Goal: Transaction & Acquisition: Purchase product/service

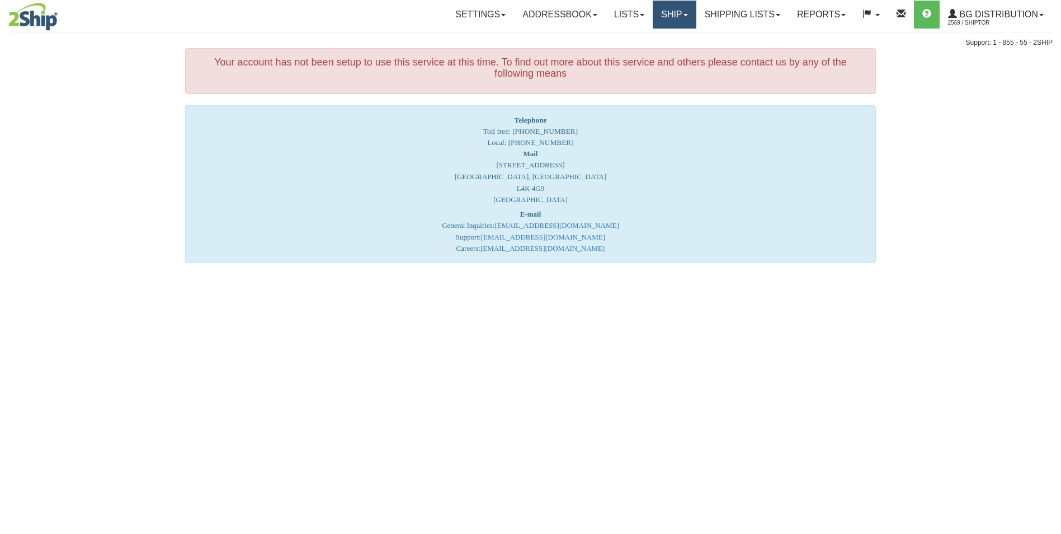
click at [665, 12] on link "Ship" at bounding box center [674, 15] width 43 height 28
click at [653, 39] on span "Ship Screen" at bounding box center [640, 39] width 43 height 9
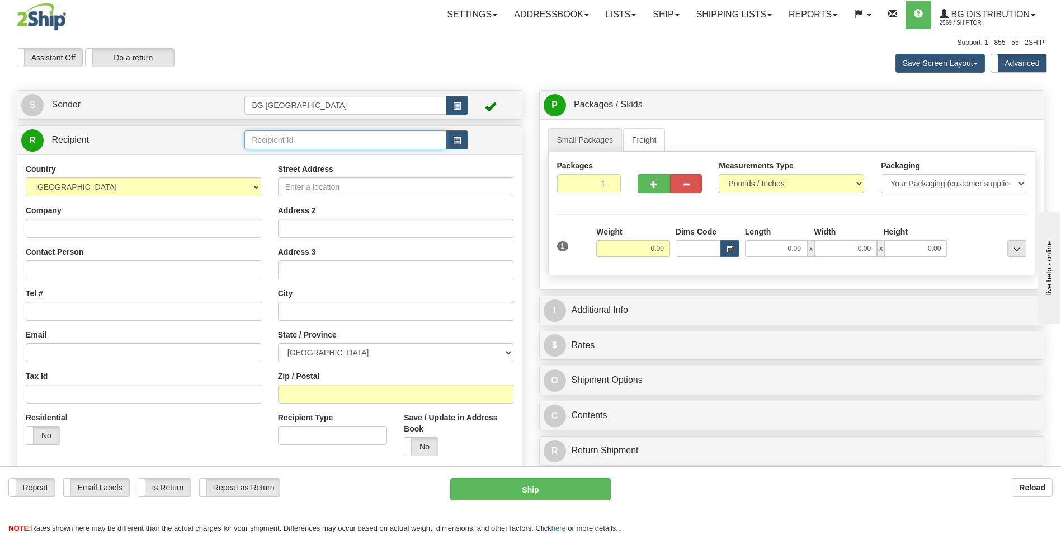
click at [385, 135] on input "text" at bounding box center [344, 139] width 201 height 19
click at [337, 154] on div "60040" at bounding box center [343, 157] width 191 height 12
type input "60040"
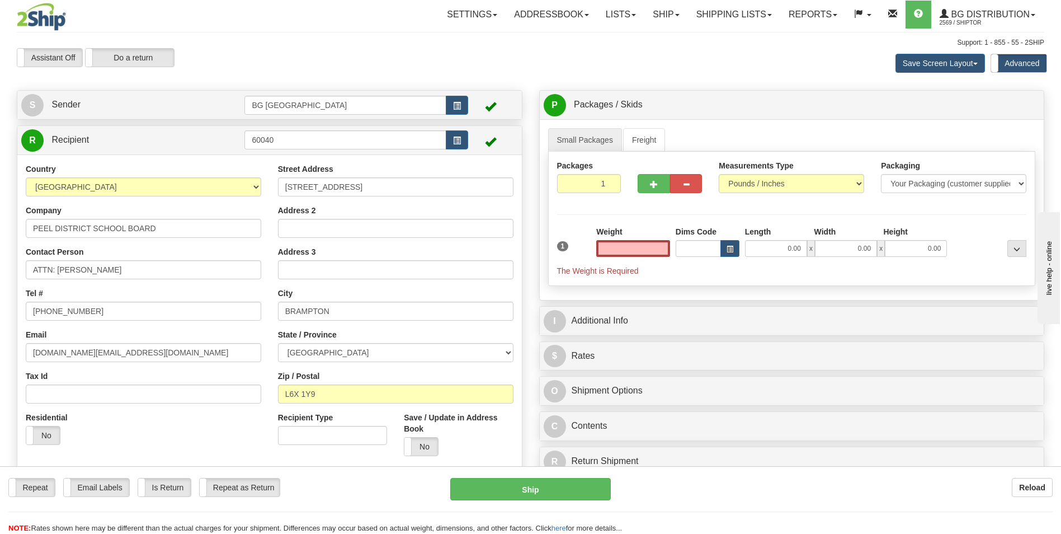
type input "0.00"
click at [114, 262] on input "ATTN: JAIME TRAVASSOS SR." at bounding box center [144, 269] width 236 height 19
paste input "INDIRA ANTAO"
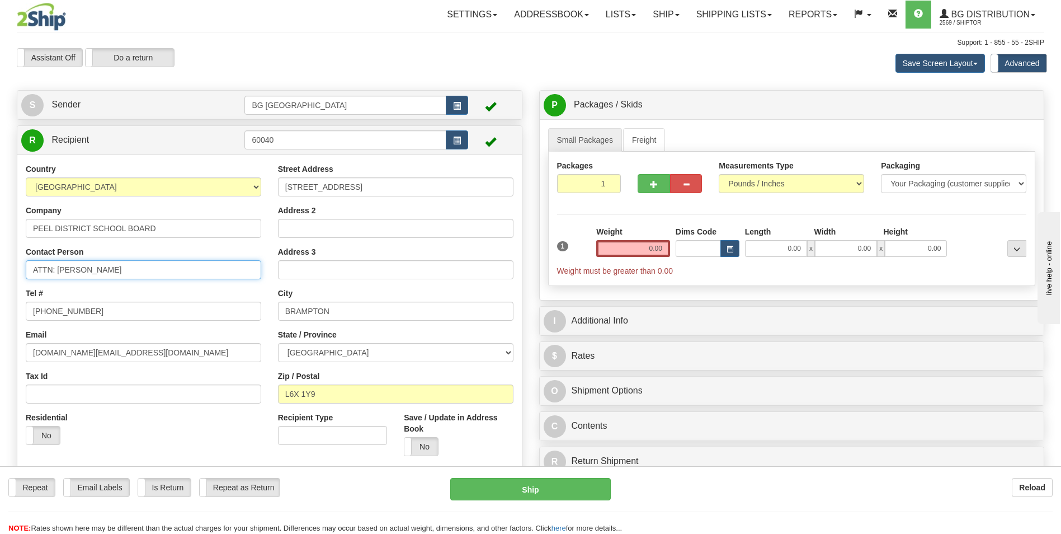
type input "ATTN: INDIRA ANTAO"
click at [319, 196] on div "Street Address 24 HOLTBY AVENUE Address 2 Address 3 City BRAMPTON State / Provi…" at bounding box center [396, 313] width 252 height 301
click at [321, 194] on input "24 HOLTBY AVENUE" at bounding box center [396, 186] width 236 height 19
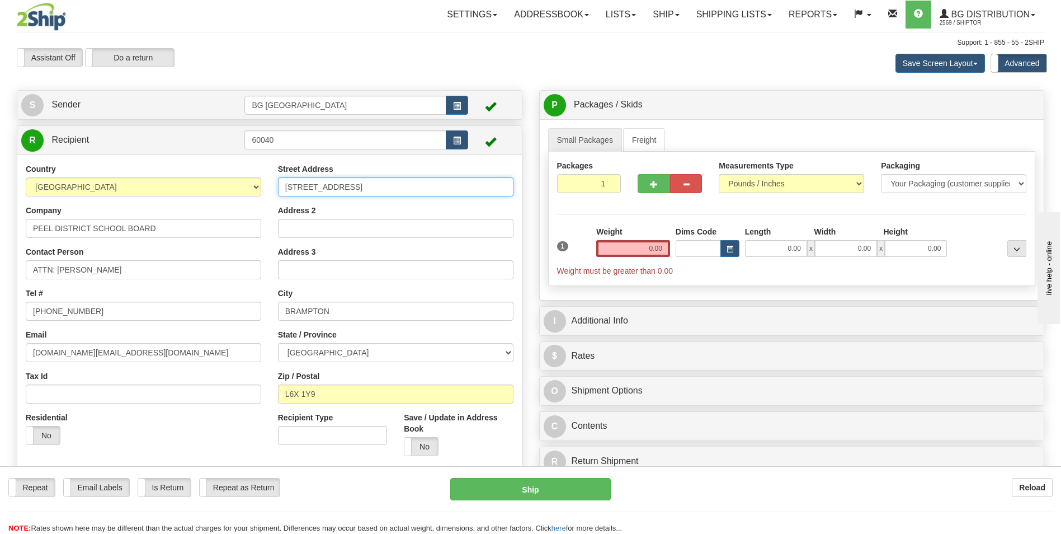
paste input "933 CENTRAL PARKWAY"
type input "933 CENTRAL PARKWAY"
click at [342, 308] on input "BRAMPTON" at bounding box center [396, 311] width 236 height 19
paste input "MISSISSAUGA"
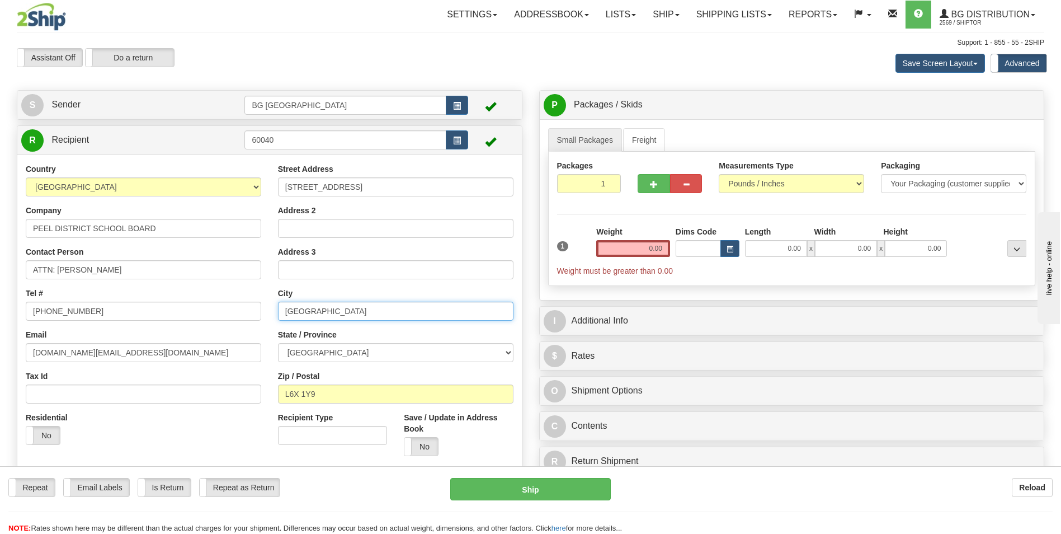
type input "MISSISSAUGA"
click at [333, 396] on input "L6X 1Y9" at bounding box center [396, 393] width 236 height 19
paste input "5C 2T"
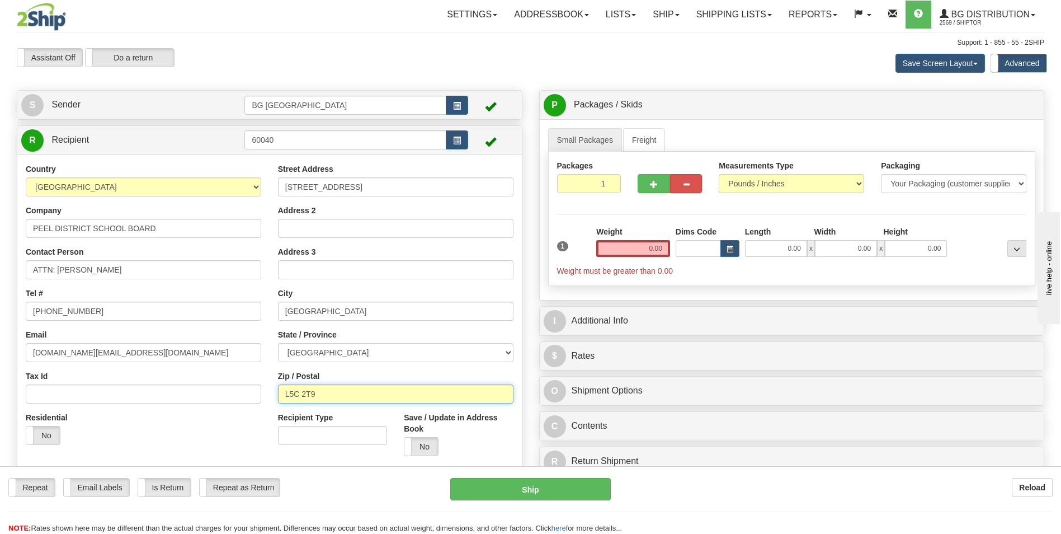
type input "L5C 2T9"
click at [637, 255] on input "0.00" at bounding box center [633, 248] width 74 height 17
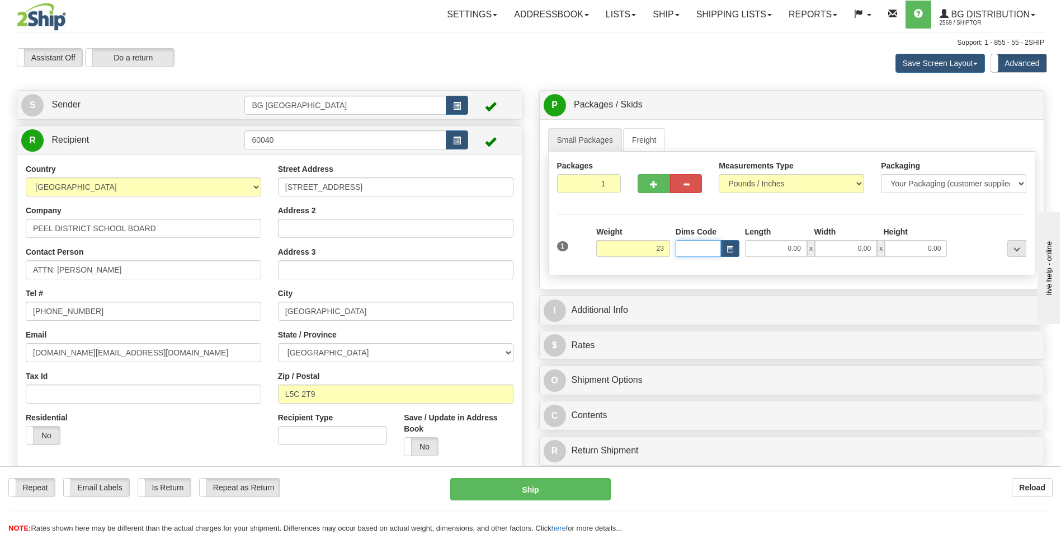
type input "23.00"
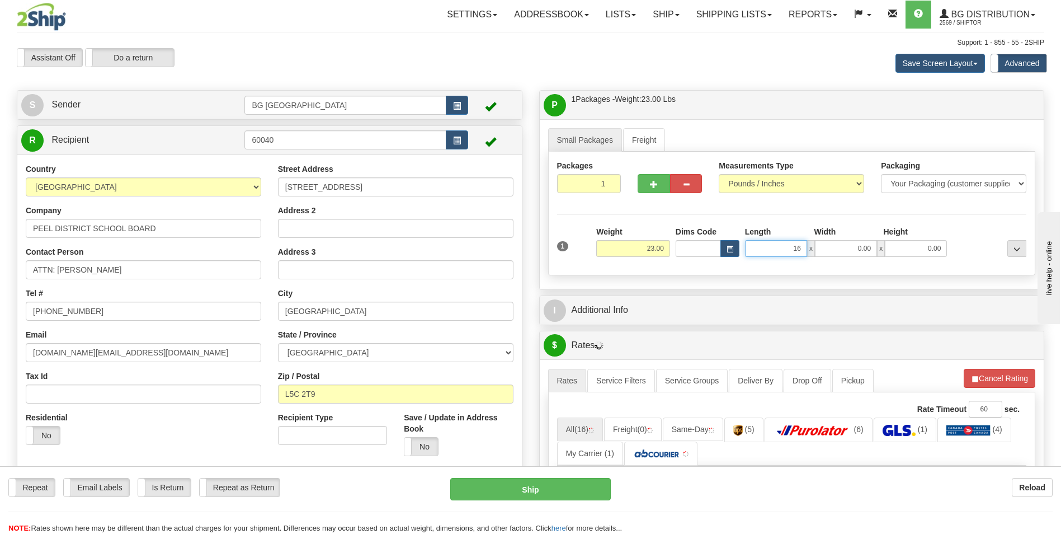
type input "16.00"
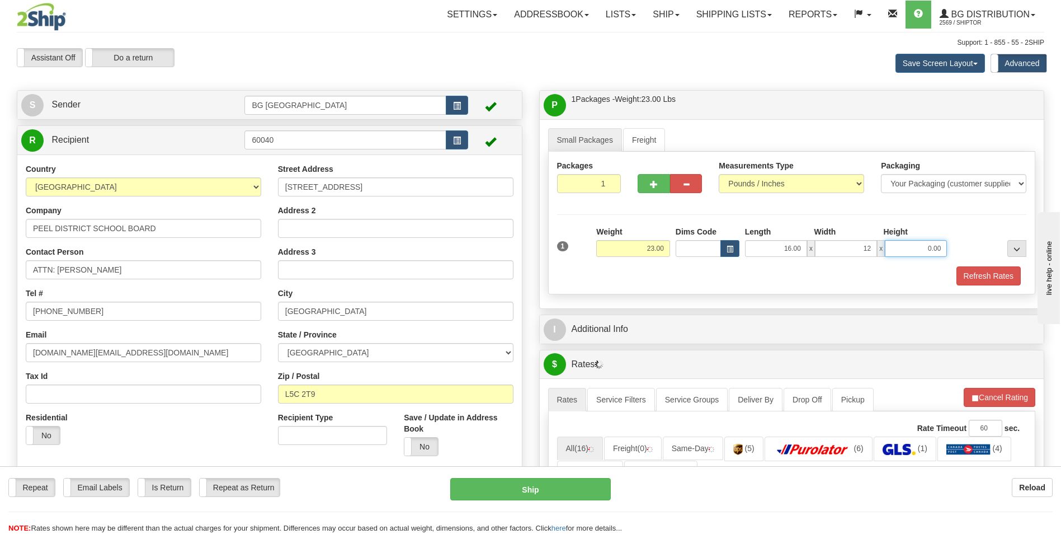
type input "12.00"
type input "10.00"
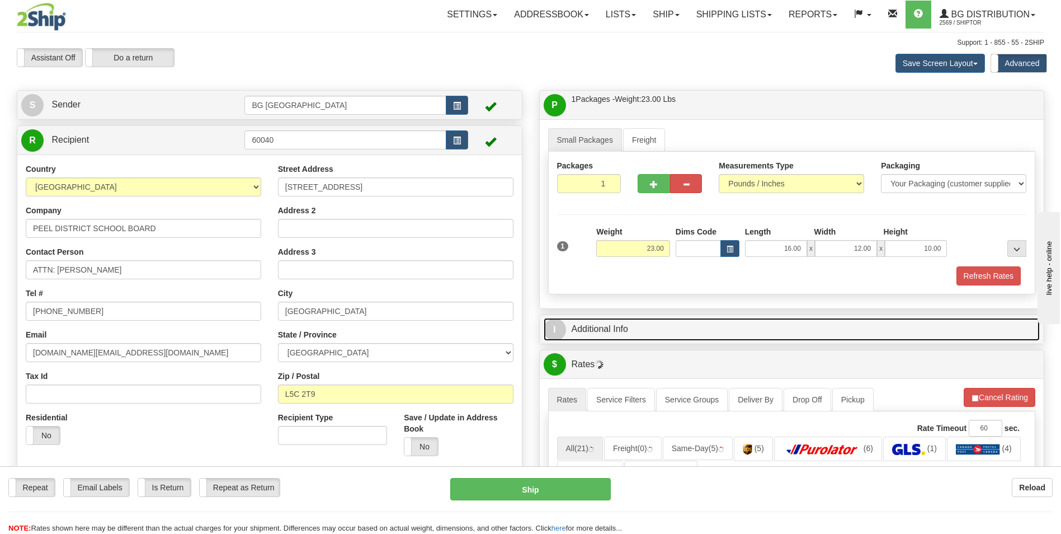
click at [618, 318] on link "I Additional Info" at bounding box center [792, 329] width 497 height 23
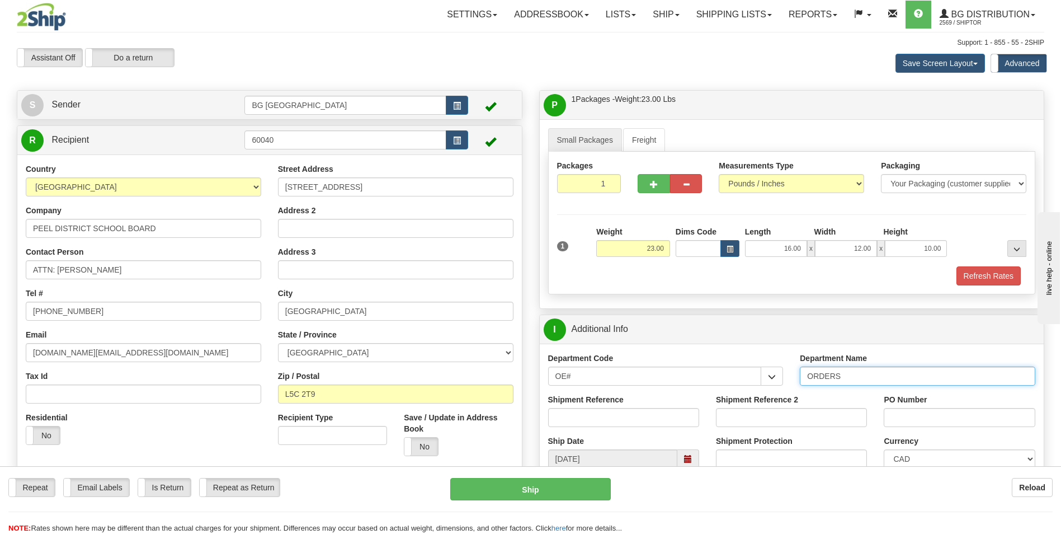
click at [857, 374] on input "ORDERS" at bounding box center [918, 375] width 236 height 19
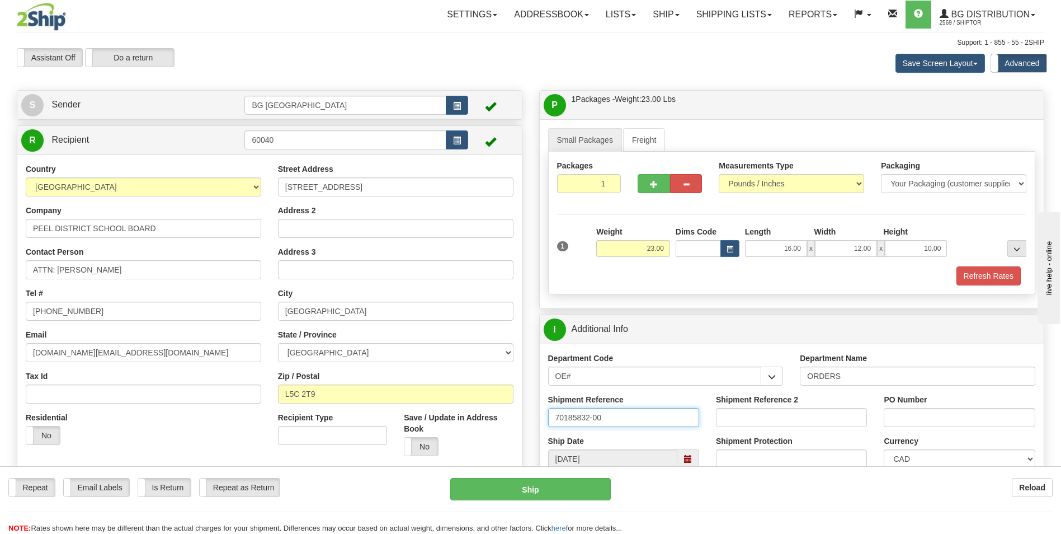
type input "70185832-00"
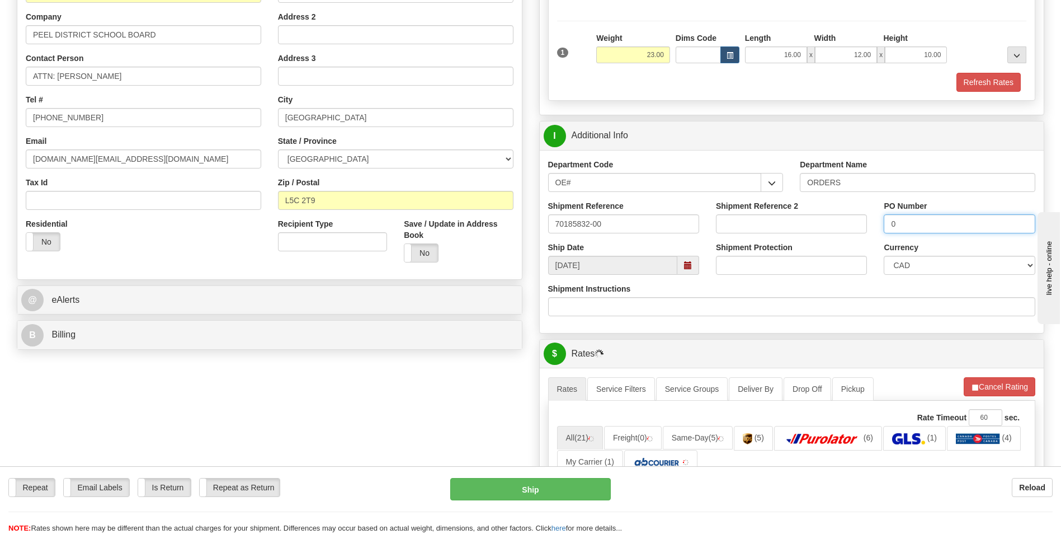
scroll to position [224, 0]
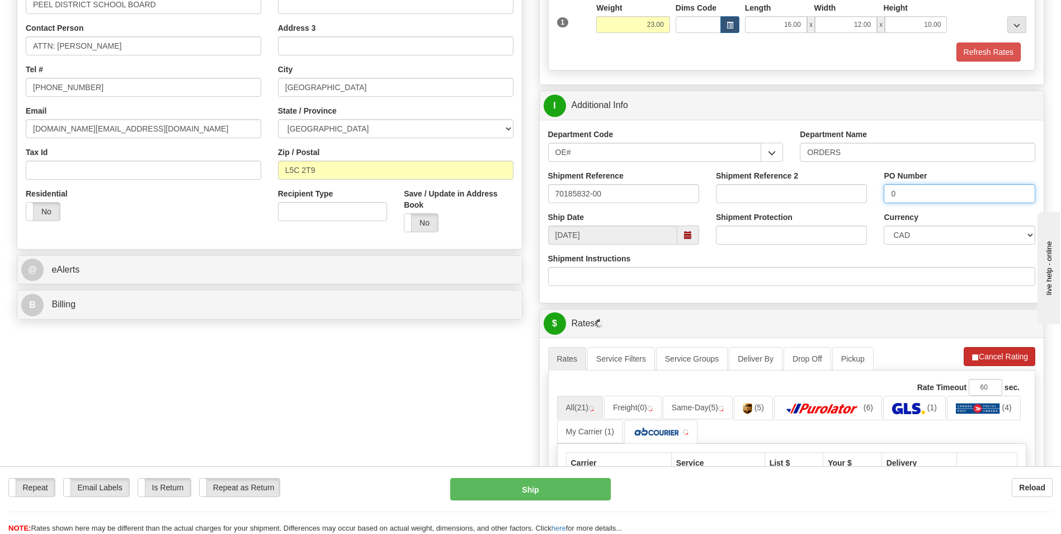
type input "0"
click at [983, 357] on button "Cancel Rating" at bounding box center [1000, 356] width 72 height 19
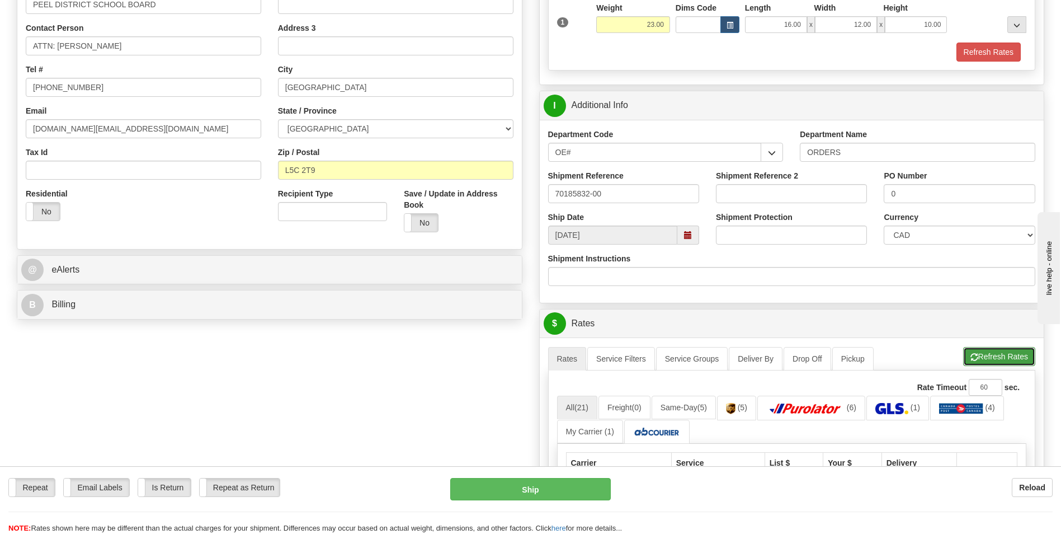
click at [973, 354] on span "button" at bounding box center [975, 357] width 8 height 7
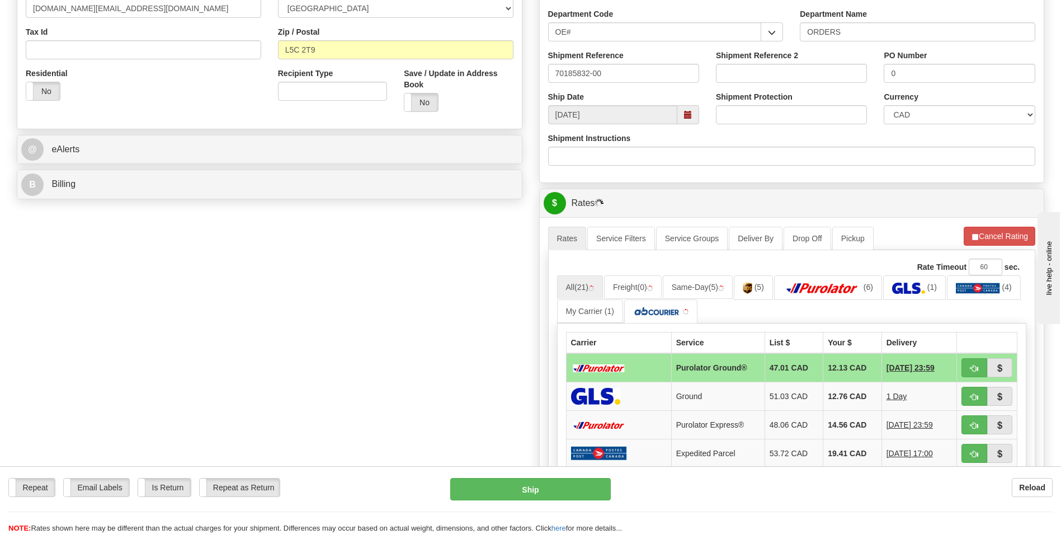
scroll to position [392, 0]
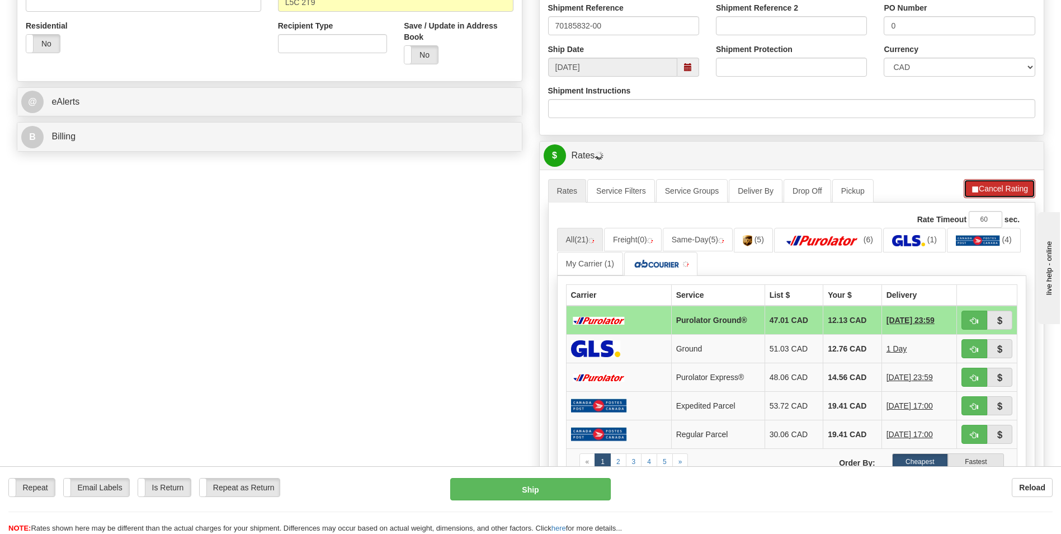
click at [1002, 192] on button "Cancel Rating" at bounding box center [1000, 188] width 72 height 19
click at [0, 0] on button "Refresh Rates" at bounding box center [0, 0] width 0 height 0
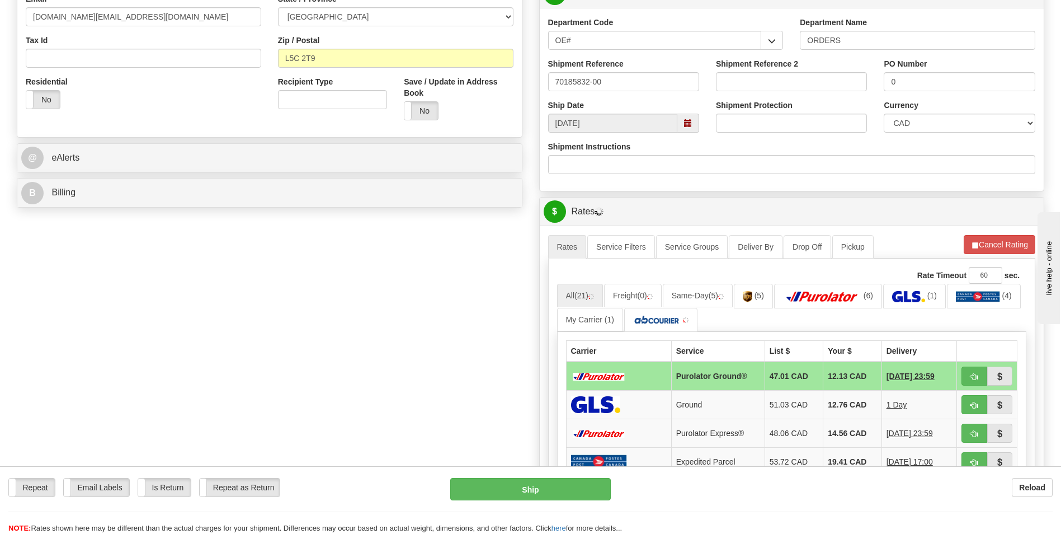
scroll to position [559, 0]
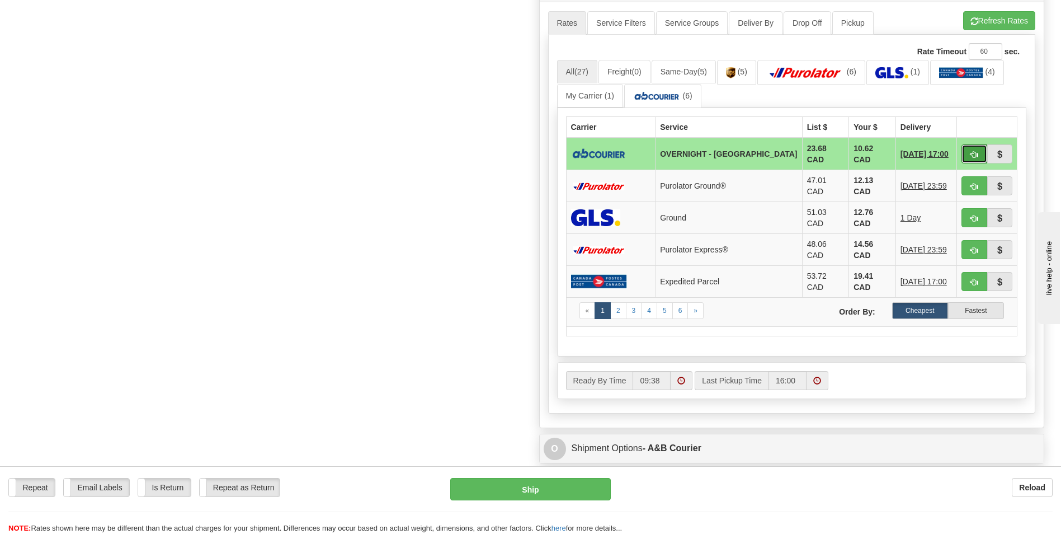
click at [966, 154] on button "button" at bounding box center [975, 153] width 26 height 19
type input "4"
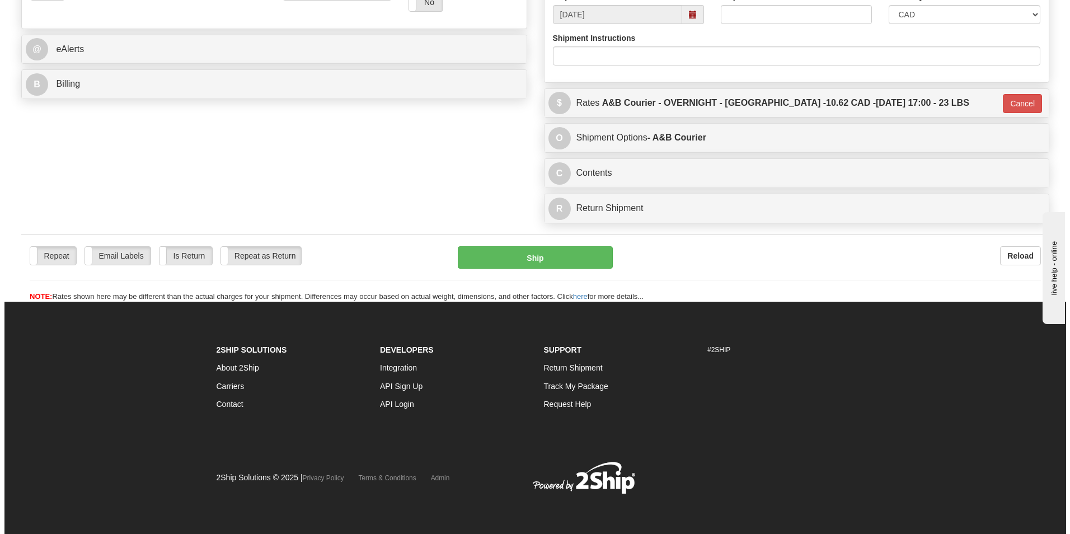
scroll to position [444, 0]
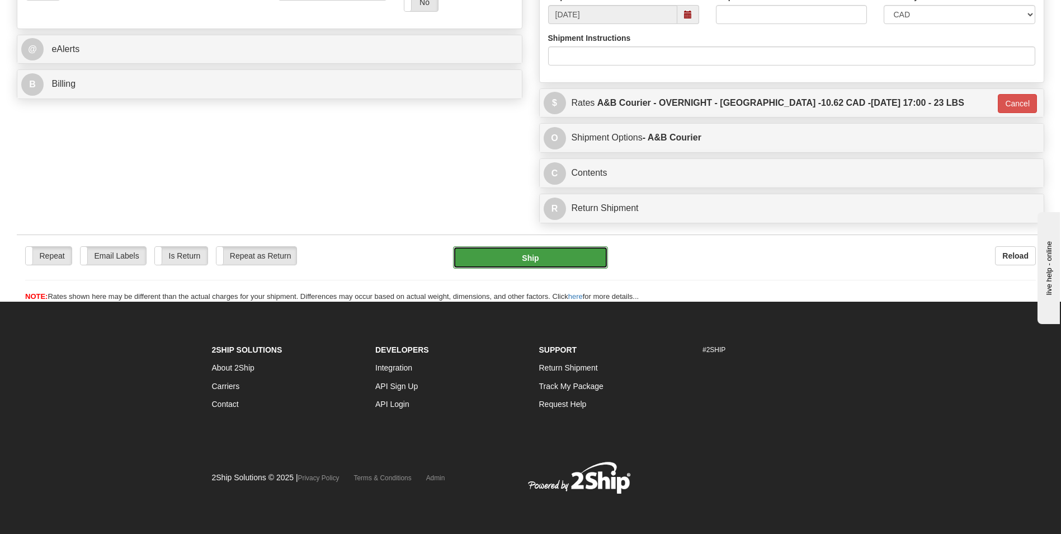
click at [585, 254] on button "Ship" at bounding box center [530, 257] width 154 height 22
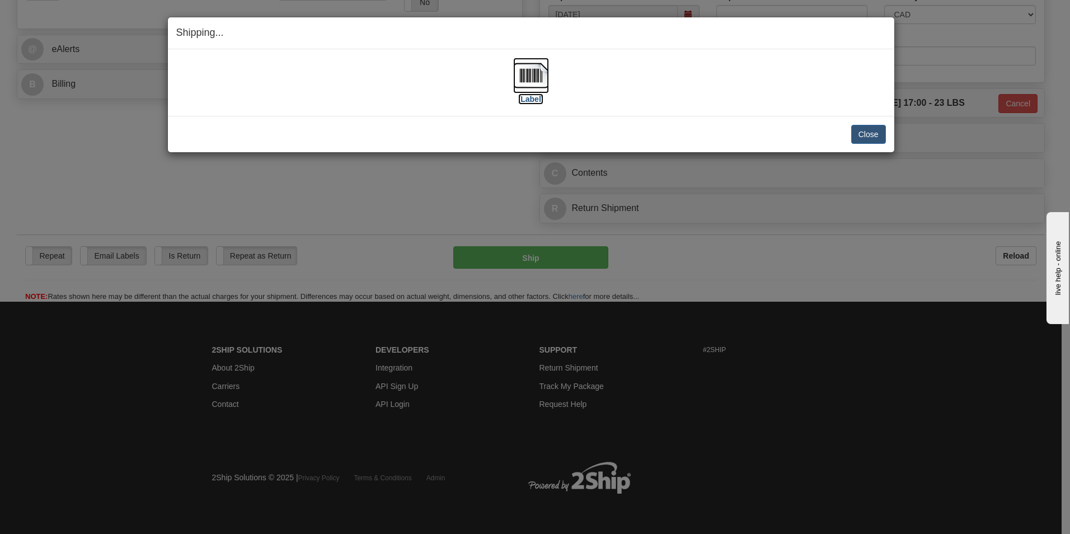
click at [528, 64] on img at bounding box center [531, 76] width 36 height 36
click at [851, 126] on button "Close" at bounding box center [868, 134] width 35 height 19
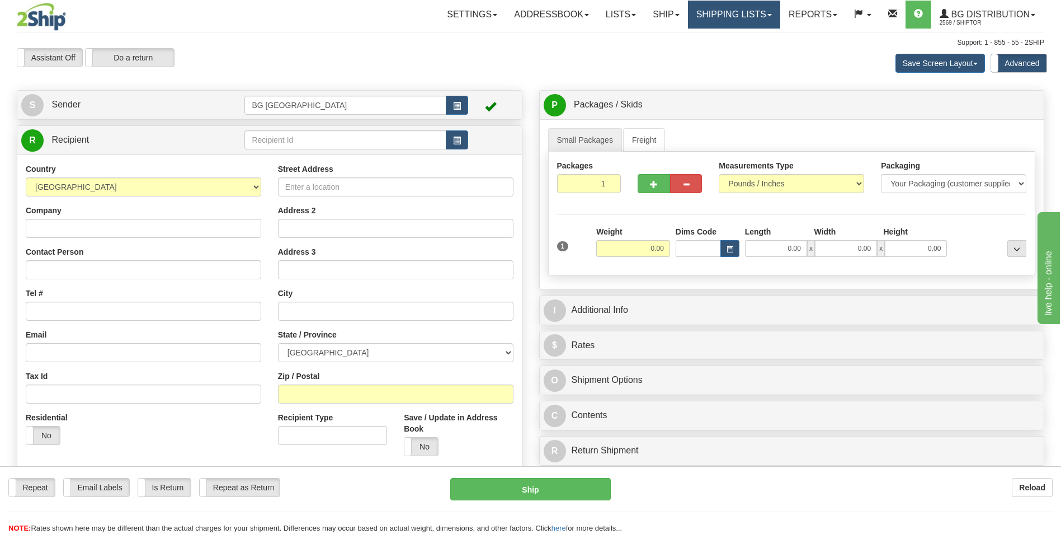
click at [733, 2] on link "Shipping lists" at bounding box center [734, 15] width 92 height 28
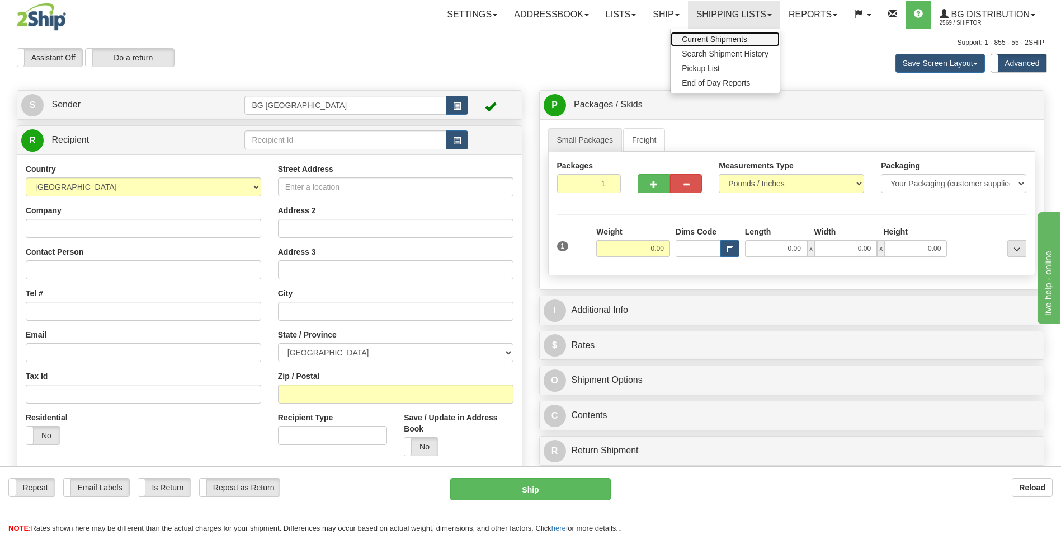
click at [677, 36] on link "Current Shipments" at bounding box center [725, 39] width 109 height 15
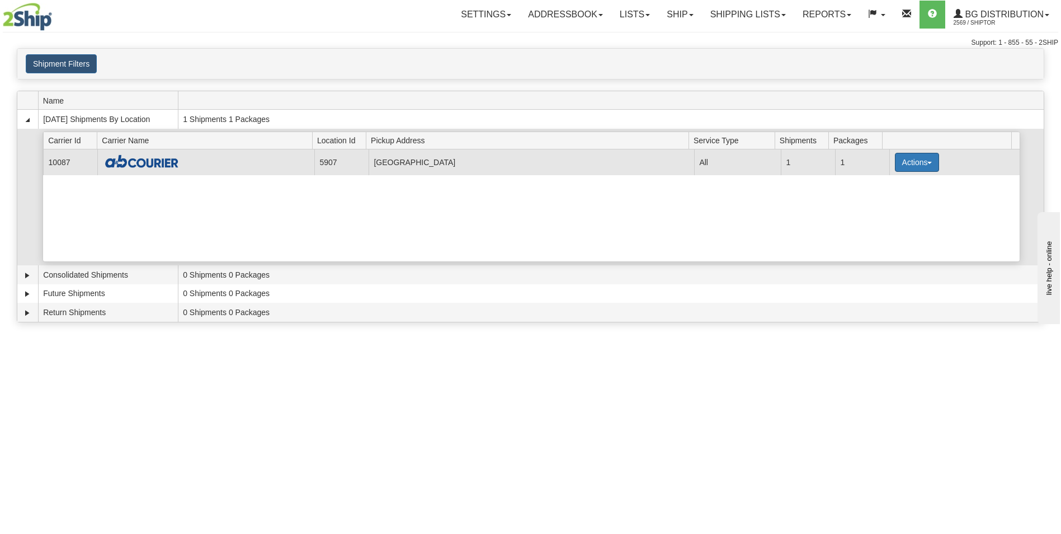
click at [906, 161] on button "Actions" at bounding box center [917, 162] width 45 height 19
click at [883, 180] on span "Details" at bounding box center [875, 183] width 30 height 8
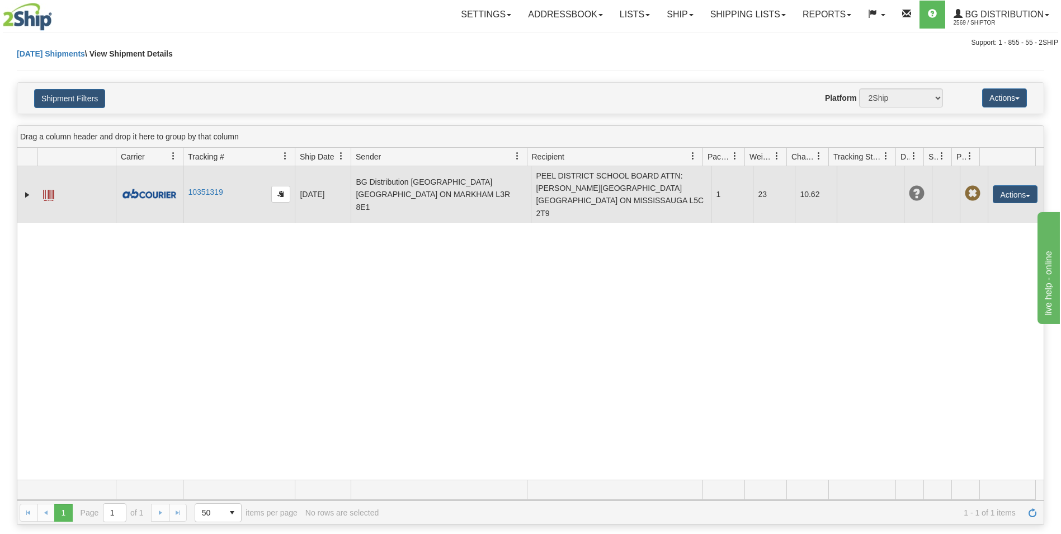
click at [1032, 191] on td "Actions Edit Repeat Return Delete Track Comment Shipment Issues Pickup Package …" at bounding box center [1016, 194] width 56 height 57
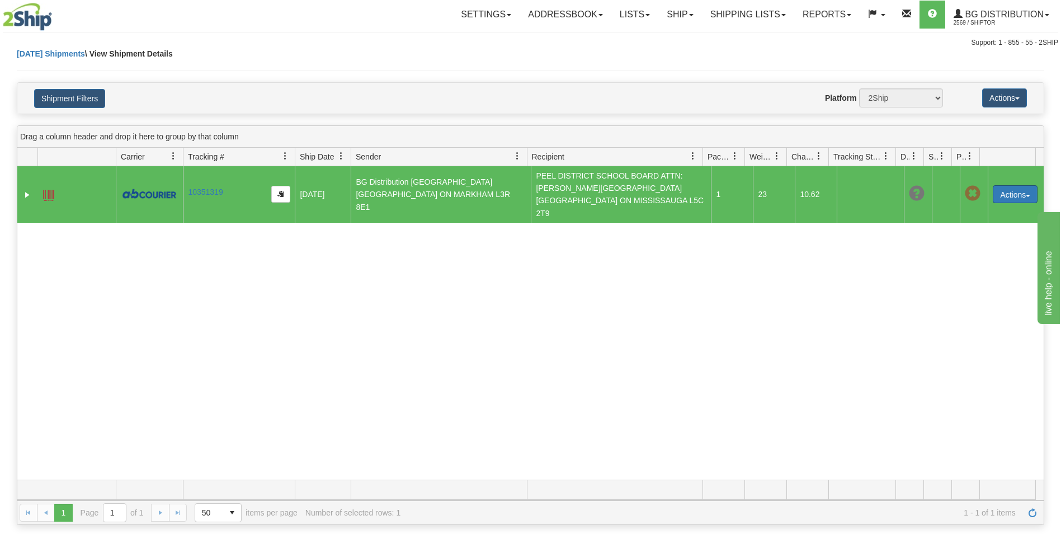
click at [1013, 186] on button "Actions" at bounding box center [1015, 194] width 45 height 18
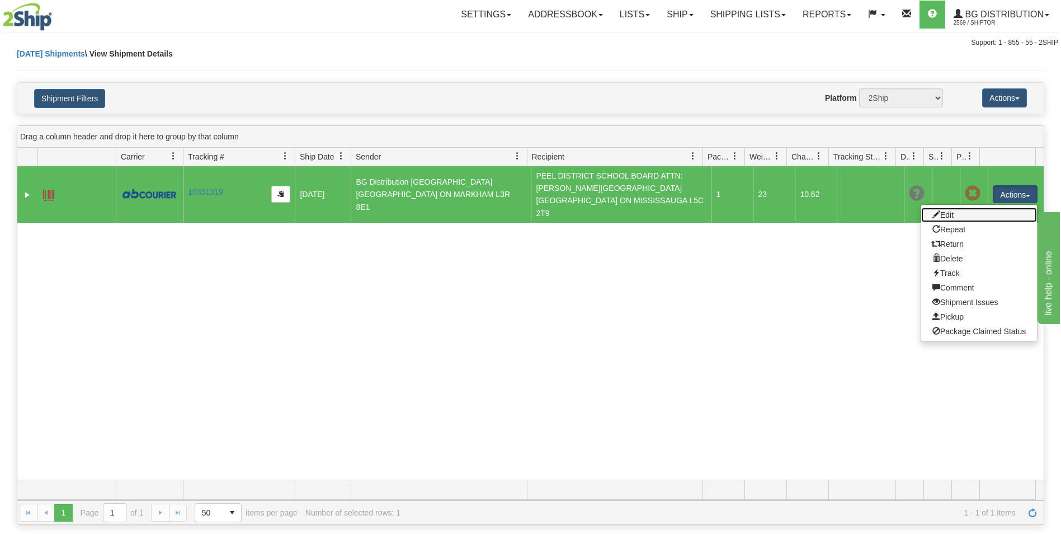
click at [959, 208] on link "Edit" at bounding box center [979, 215] width 116 height 15
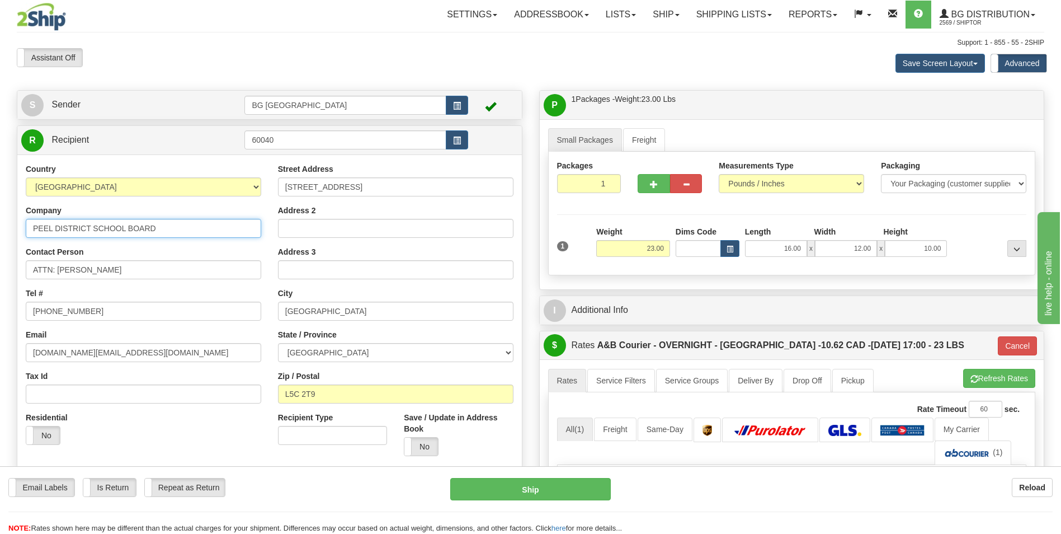
click at [88, 220] on input "PEEL DISTRICT SCHOOL BOARD" at bounding box center [144, 228] width 236 height 19
type input "ELLWOOD MEMORIAL PS"
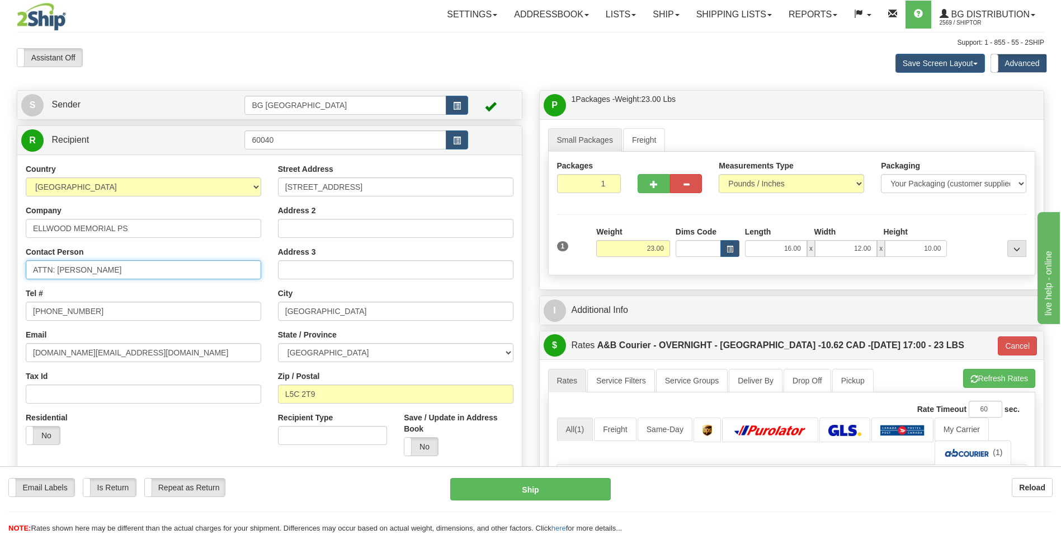
drag, startPoint x: 57, startPoint y: 268, endPoint x: 142, endPoint y: 269, distance: 84.5
click at [142, 269] on input "ATTN: INDIRA ANTAO" at bounding box center [144, 269] width 236 height 19
type input "ATTN: JESSICA RHODES (CUSTODIAN)"
click at [296, 189] on input "933 CENTRAL PARKWAY" at bounding box center [396, 186] width 236 height 19
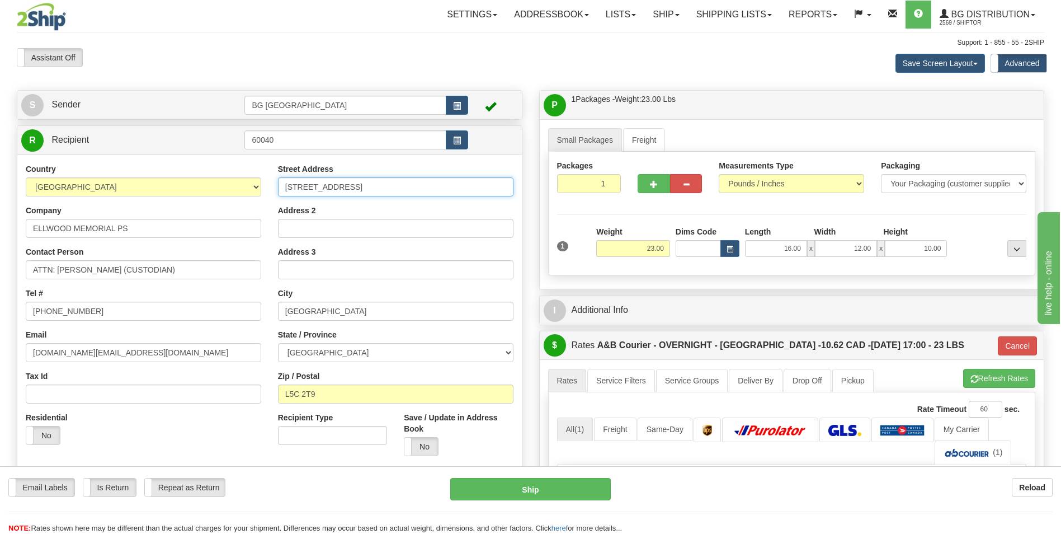
click at [296, 189] on input "933 CENTRAL PARKWAY" at bounding box center [396, 186] width 236 height 19
type input "35 ELLWOOD DRIVE EAST"
click at [316, 316] on input "MISSISSAUGA" at bounding box center [396, 311] width 236 height 19
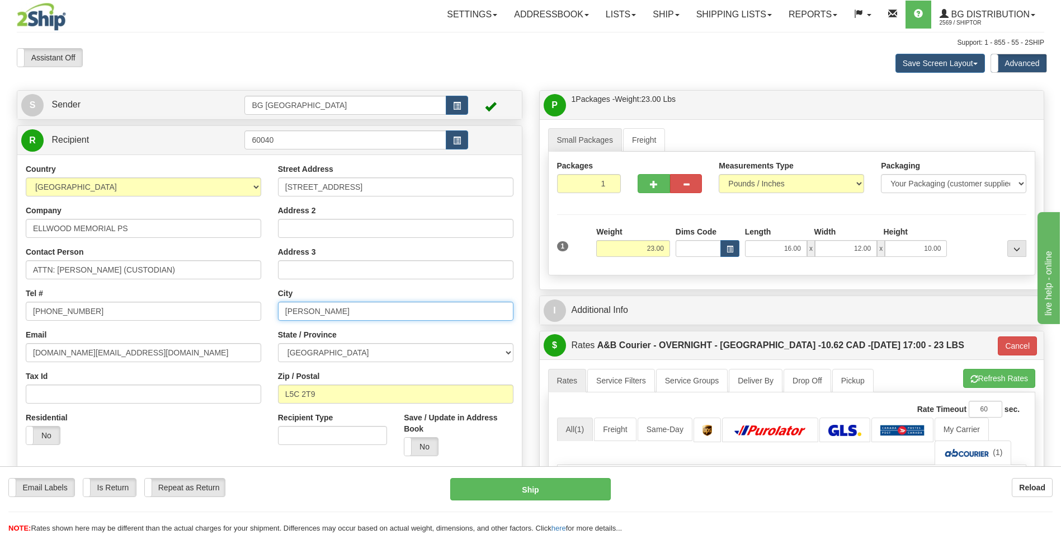
type input "BOLTON"
click at [317, 385] on input "L5C 2T9" at bounding box center [396, 393] width 236 height 19
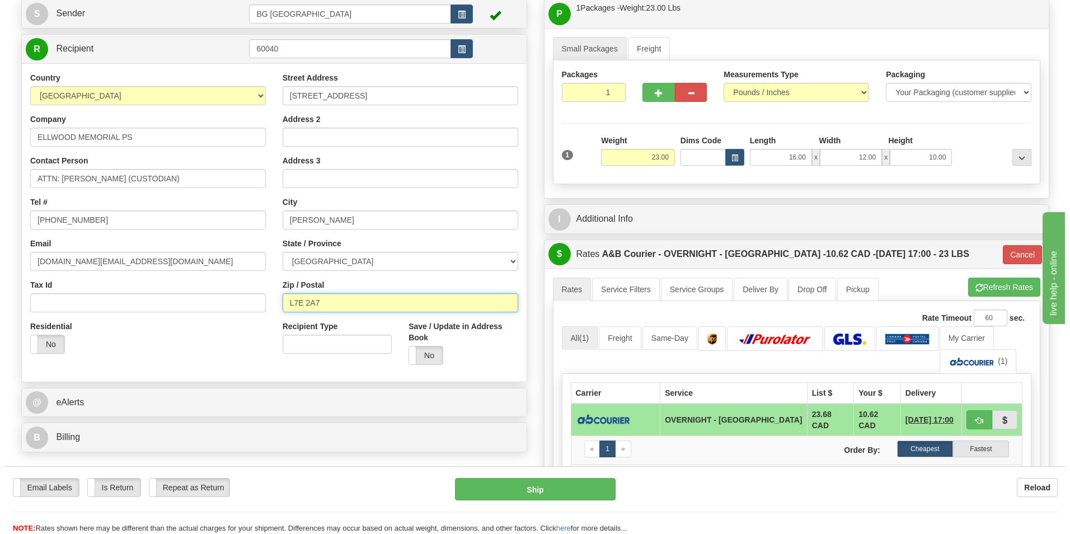
scroll to position [168, 0]
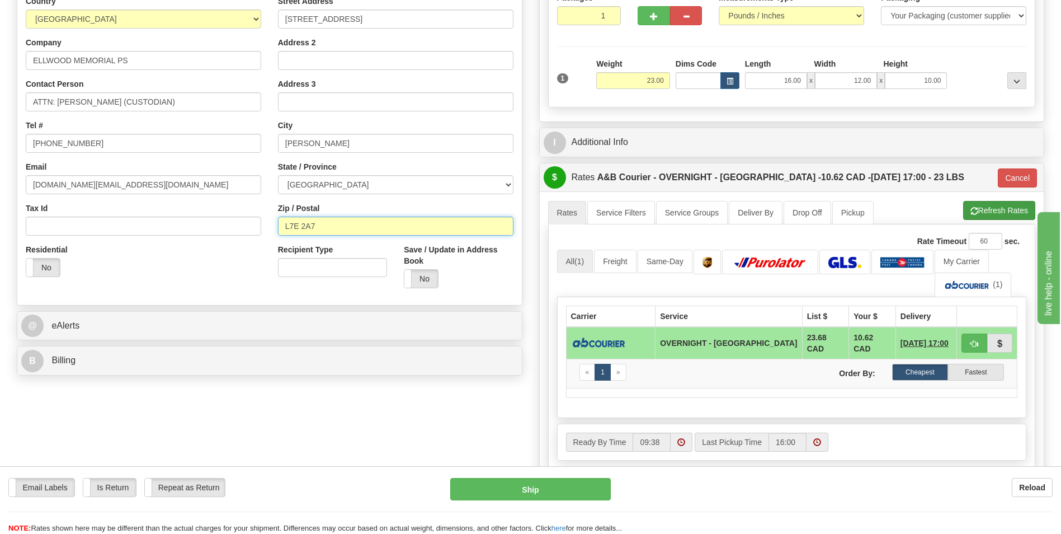
type input "L7E 2A7"
click at [967, 204] on button "Refresh Rates" at bounding box center [999, 210] width 72 height 19
type input "4"
click at [968, 346] on button "button" at bounding box center [975, 342] width 26 height 19
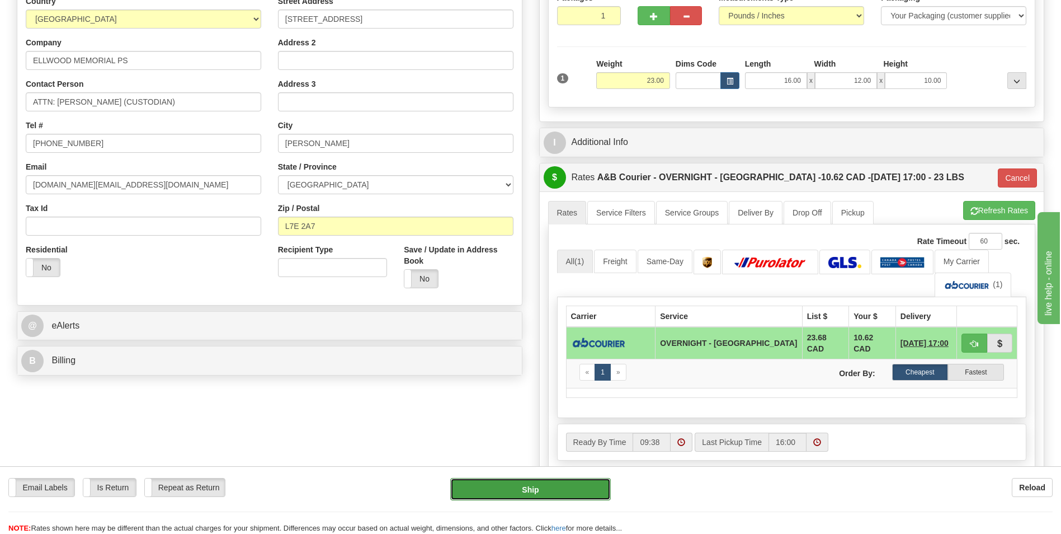
click at [542, 495] on button "Ship" at bounding box center [530, 489] width 160 height 22
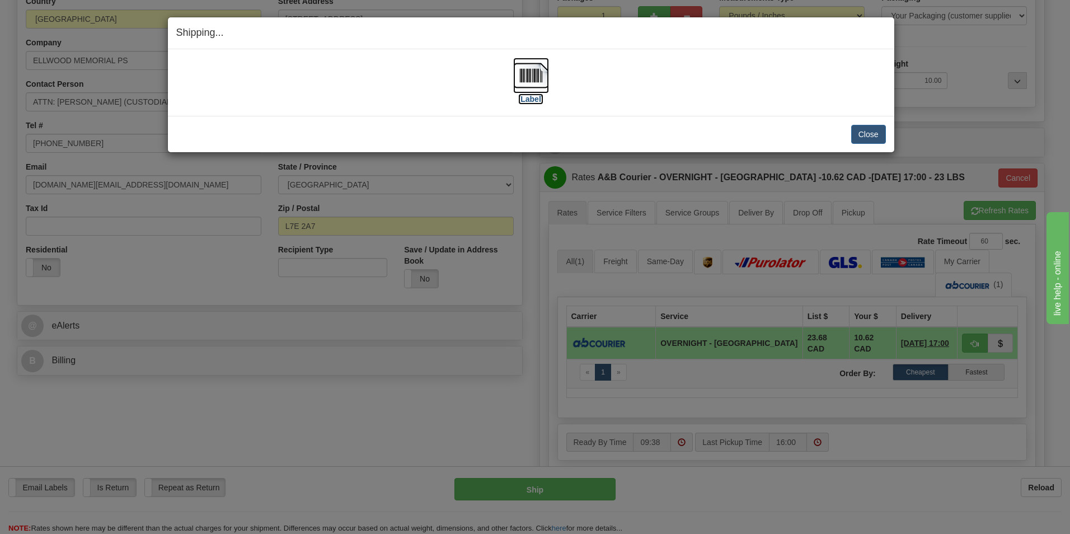
click at [536, 87] on img at bounding box center [531, 76] width 36 height 36
click at [864, 131] on button "Close" at bounding box center [868, 134] width 35 height 19
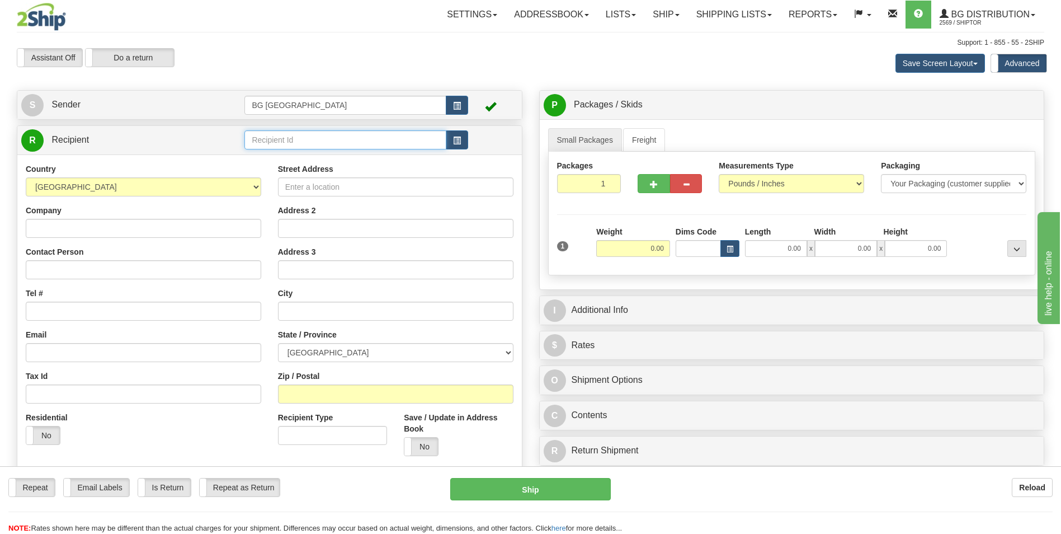
click at [284, 132] on input "text" at bounding box center [344, 139] width 201 height 19
click at [272, 151] on div "60007" at bounding box center [343, 157] width 191 height 12
type input "60007"
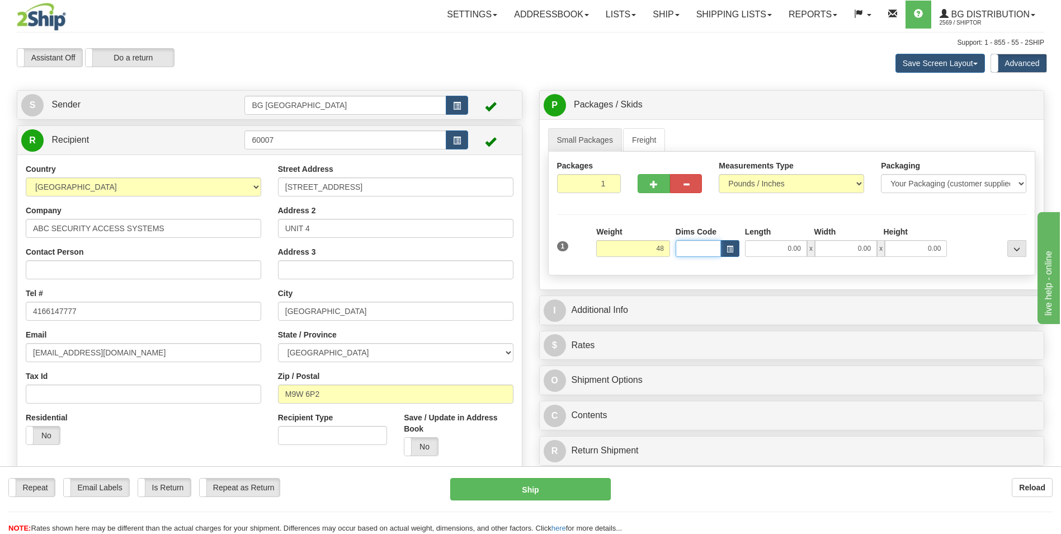
type input "48.00"
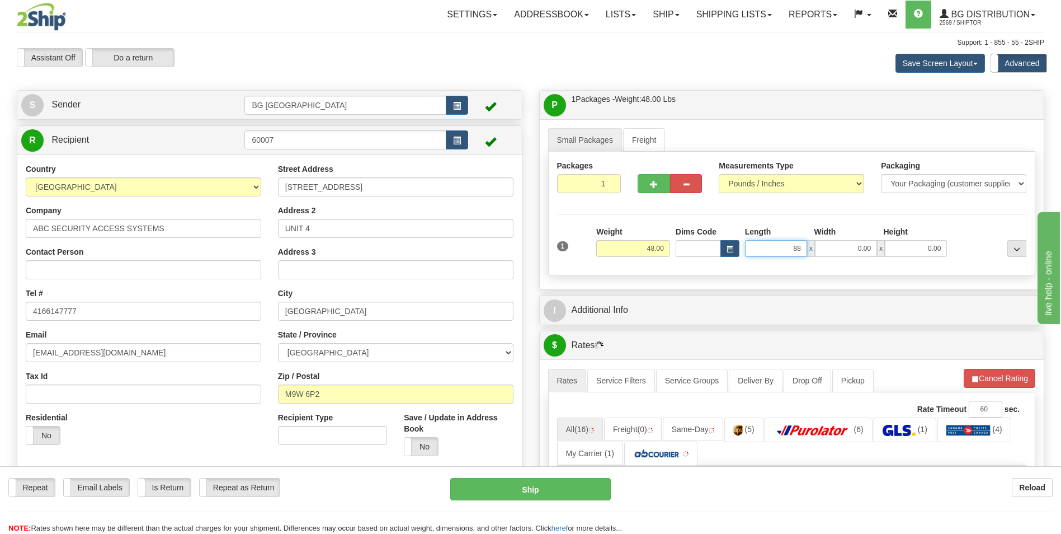
type input "88.00"
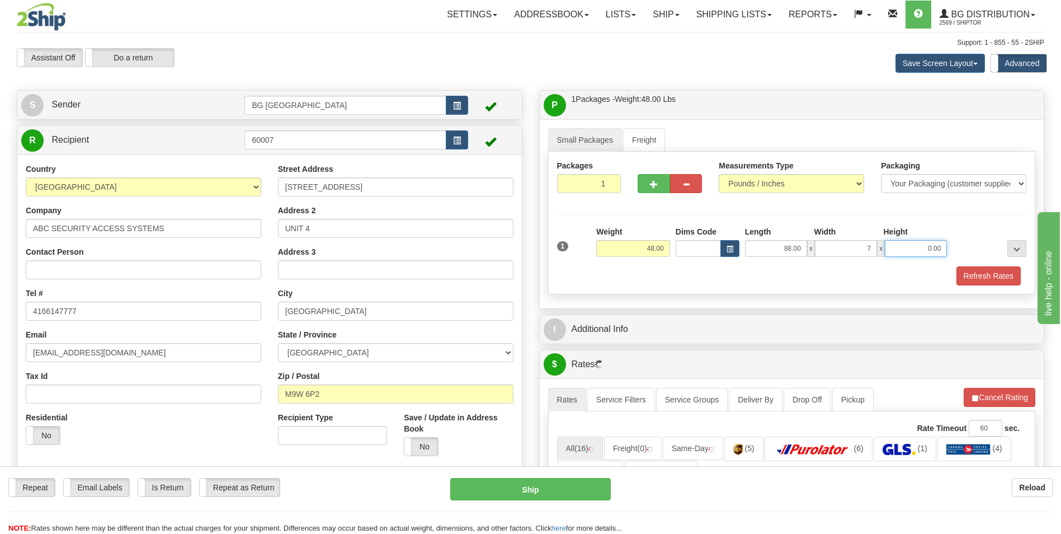
type input "7.00"
type input "4.00"
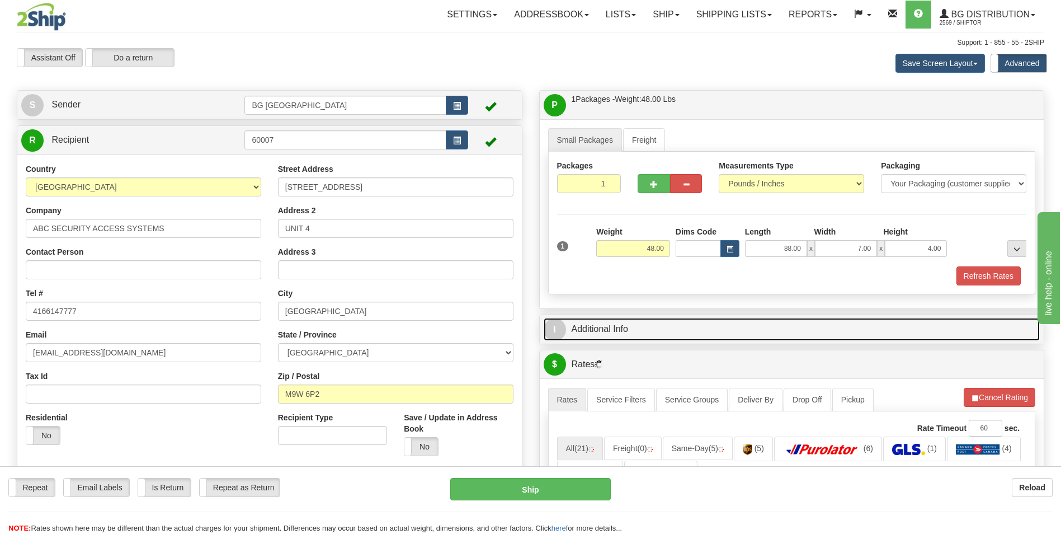
click at [612, 329] on link "I Additional Info" at bounding box center [792, 329] width 497 height 23
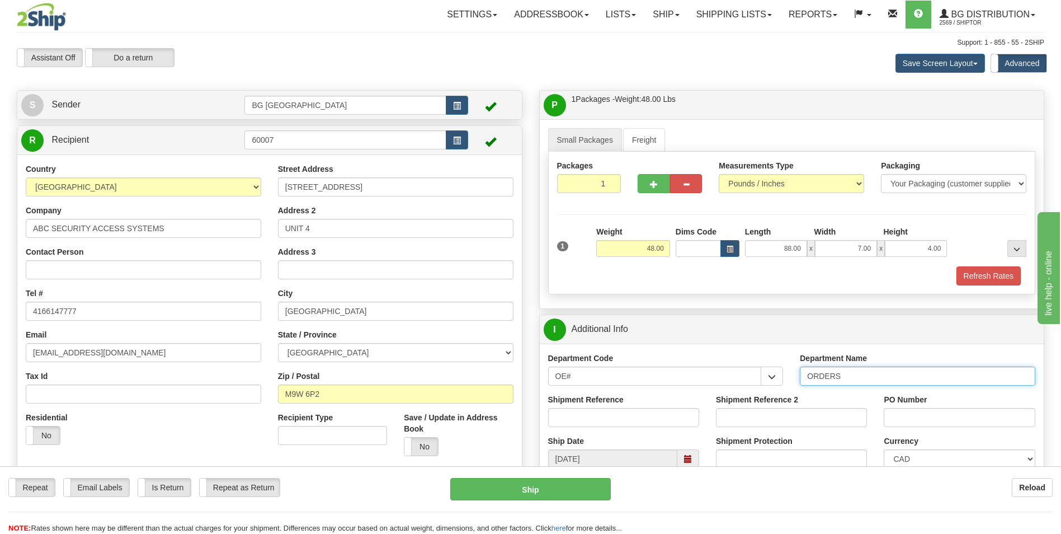
click at [844, 376] on input "ORDERS" at bounding box center [918, 375] width 236 height 19
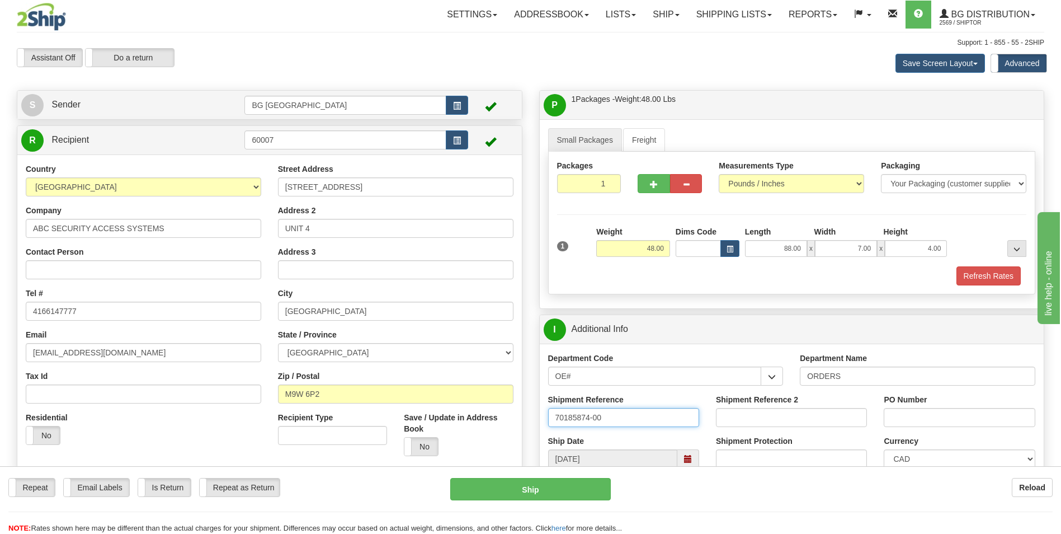
type input "70185874-00"
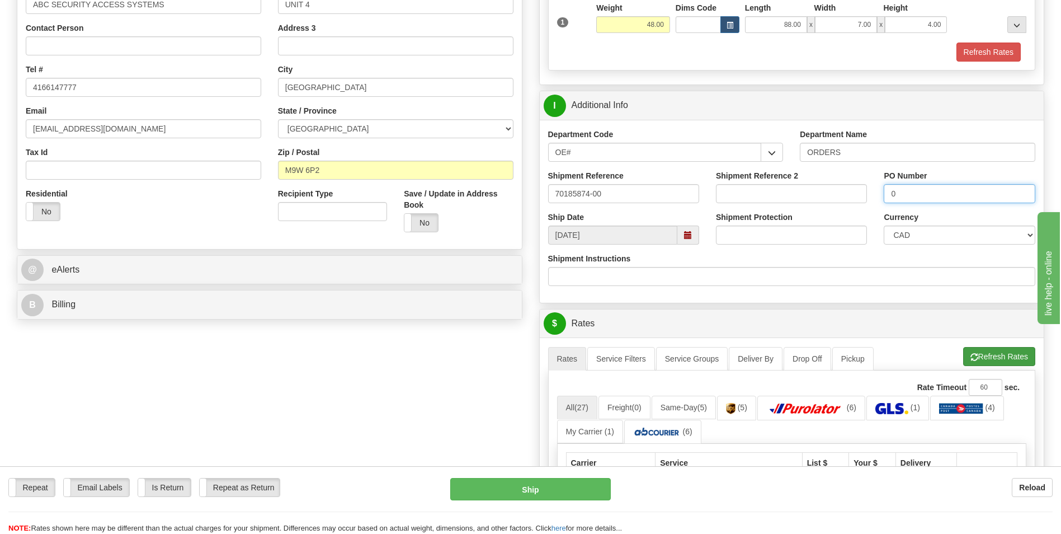
type input "0"
click at [985, 356] on button "Refresh Rates" at bounding box center [999, 356] width 72 height 19
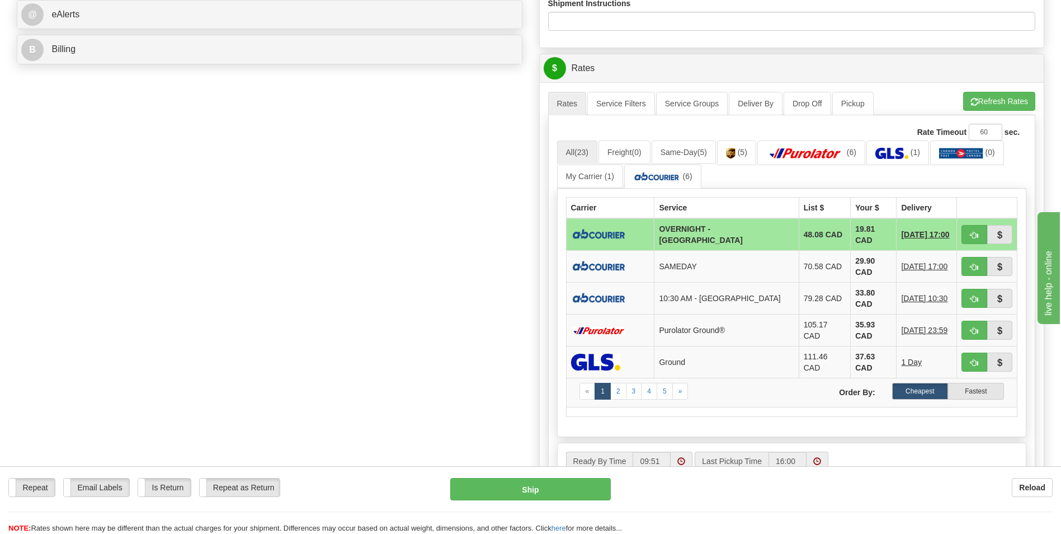
scroll to position [503, 0]
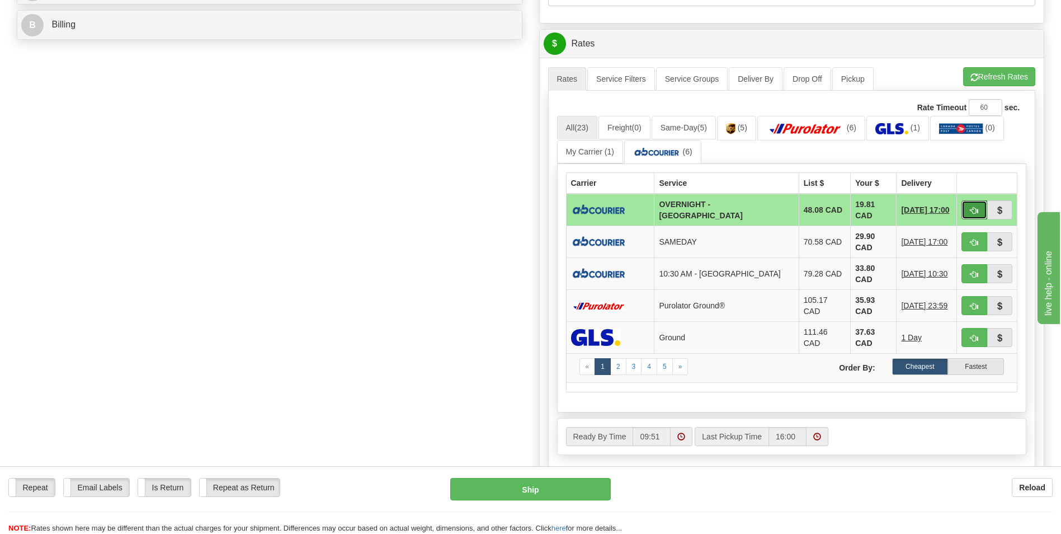
click at [974, 210] on span "button" at bounding box center [975, 210] width 8 height 7
type input "4"
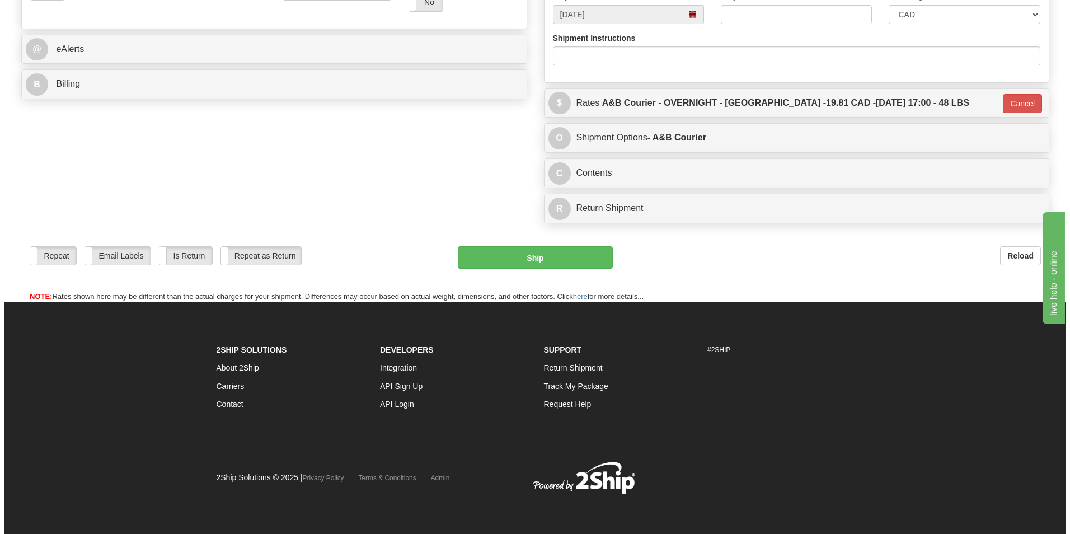
scroll to position [444, 0]
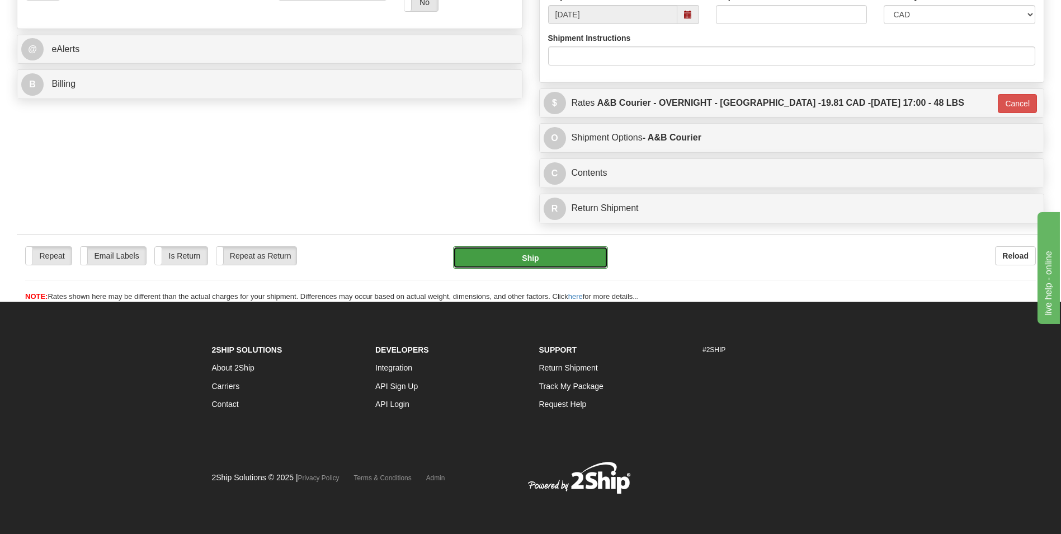
click at [522, 265] on button "Ship" at bounding box center [530, 257] width 154 height 22
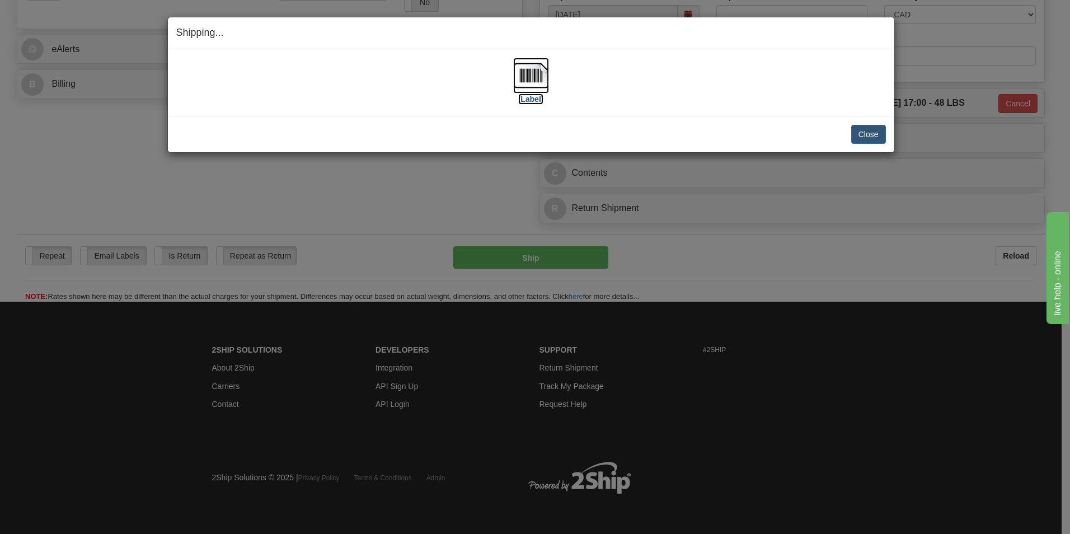
click at [532, 72] on img at bounding box center [531, 76] width 36 height 36
click at [853, 133] on button "Close" at bounding box center [868, 134] width 35 height 19
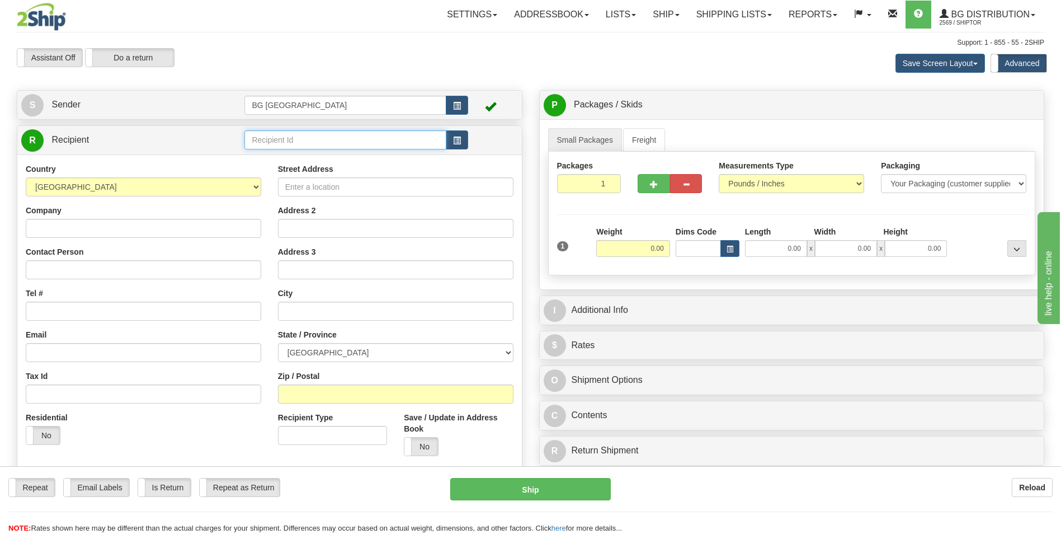
click at [291, 134] on input "text" at bounding box center [344, 139] width 201 height 19
click at [274, 150] on li "60677" at bounding box center [345, 157] width 200 height 15
type input "60677"
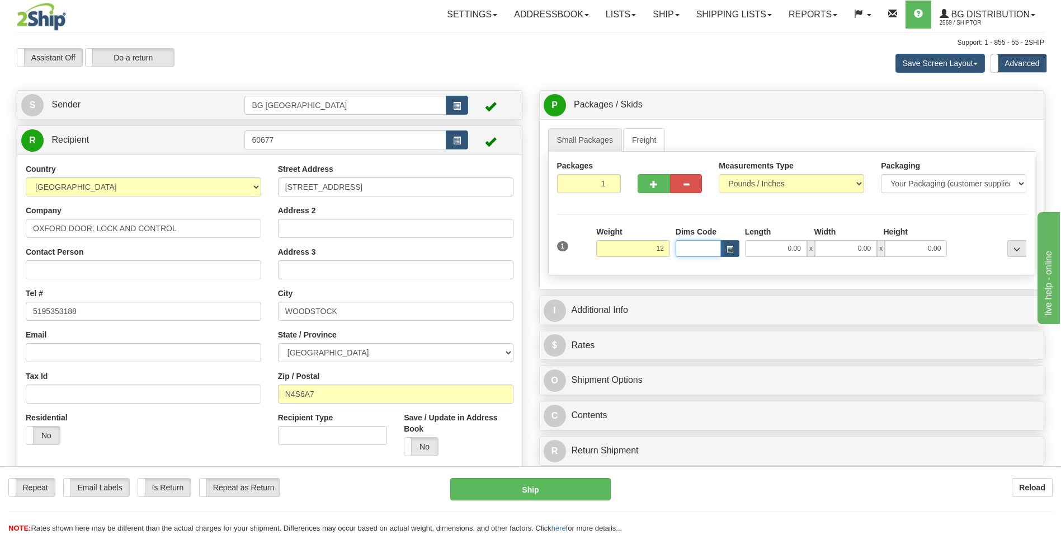
type input "12.00"
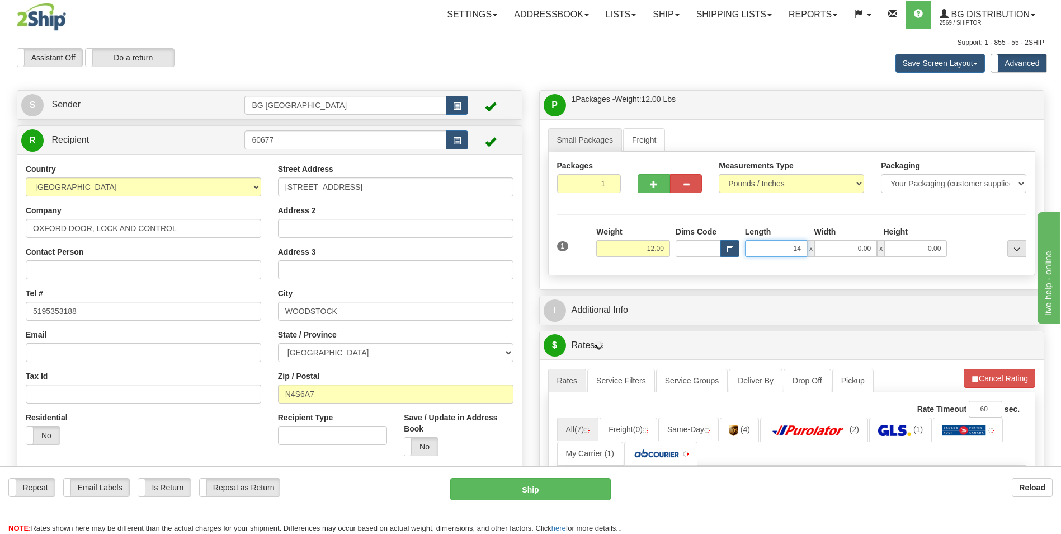
type input "14.00"
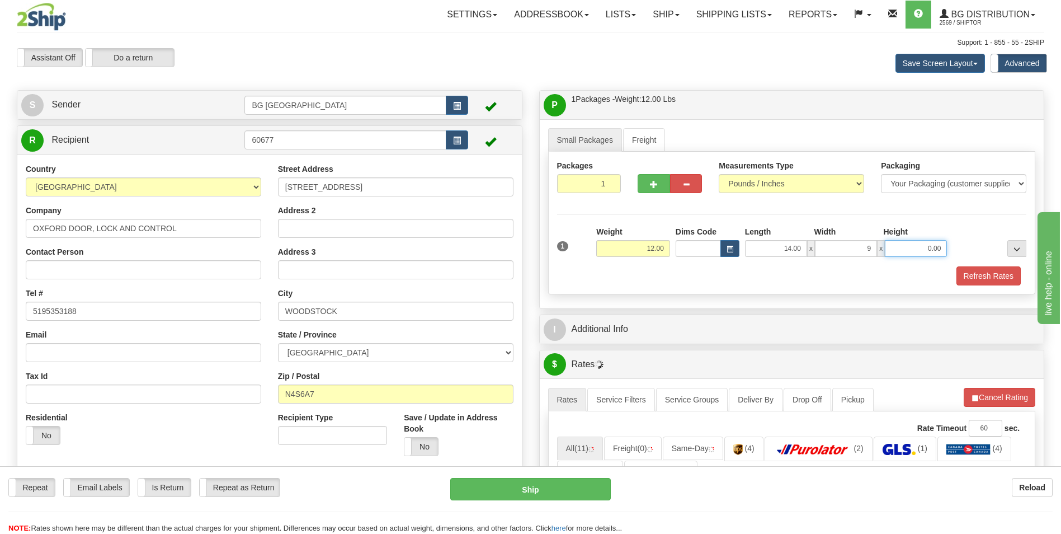
type input "9.00"
click at [648, 180] on button "button" at bounding box center [654, 183] width 32 height 19
type input "2"
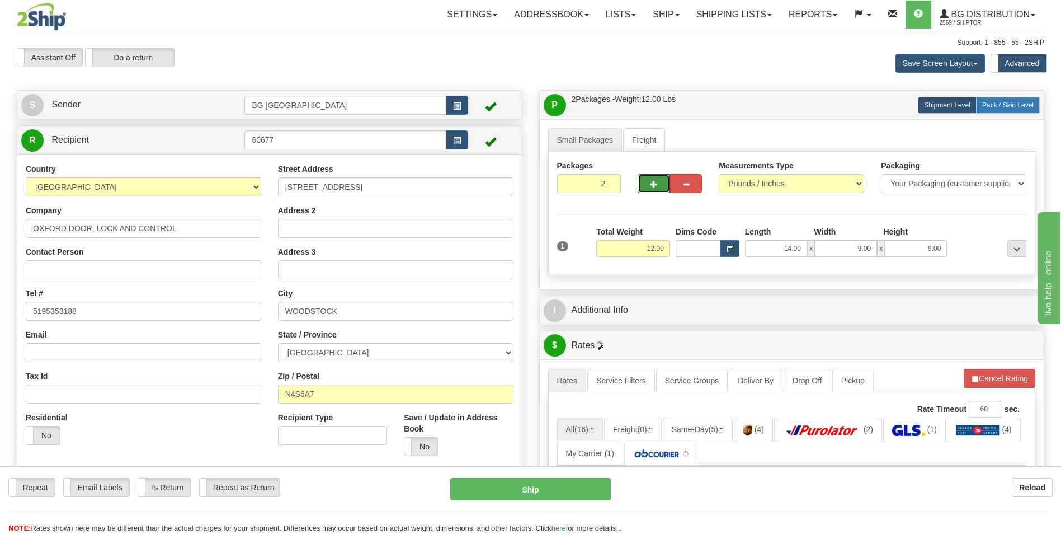
click at [1006, 101] on span "Pack / Skid Level" at bounding box center [1007, 105] width 51 height 8
radio input "true"
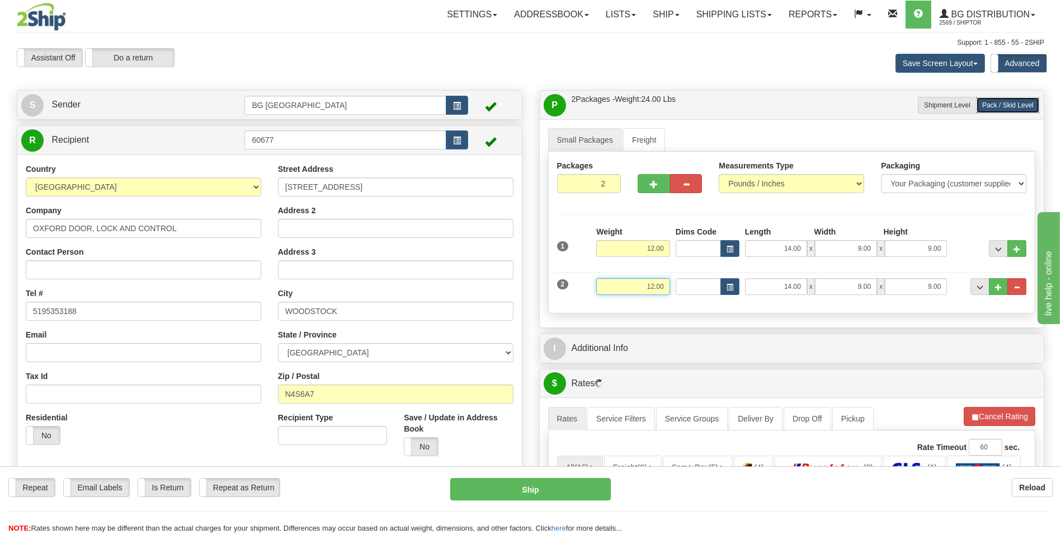
click at [648, 291] on input "12.00" at bounding box center [633, 286] width 74 height 17
type input "28.00"
type input "14.00"
type input "11.00"
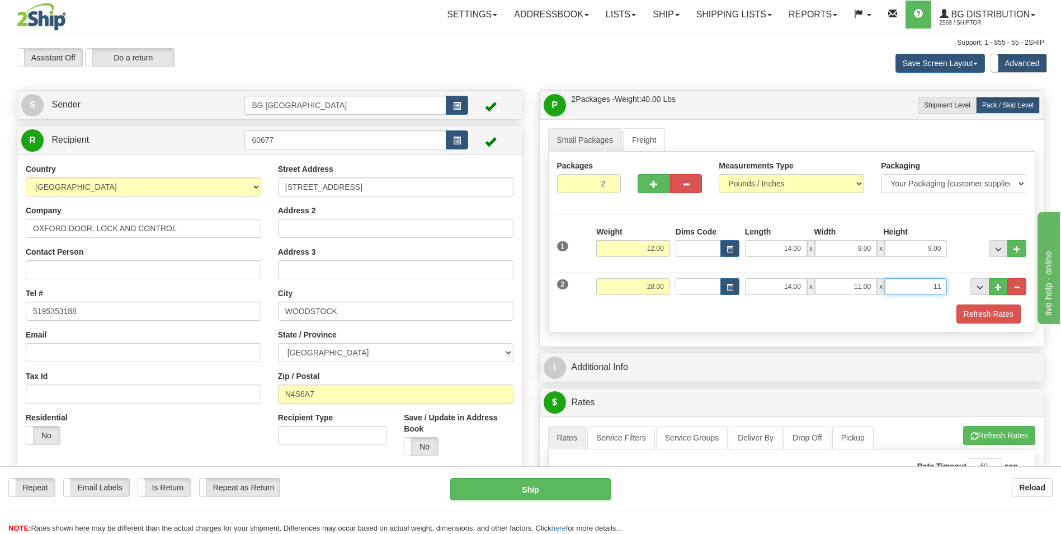
type input "11.00"
click at [1000, 288] on span "..." at bounding box center [998, 287] width 7 height 6
type input "3"
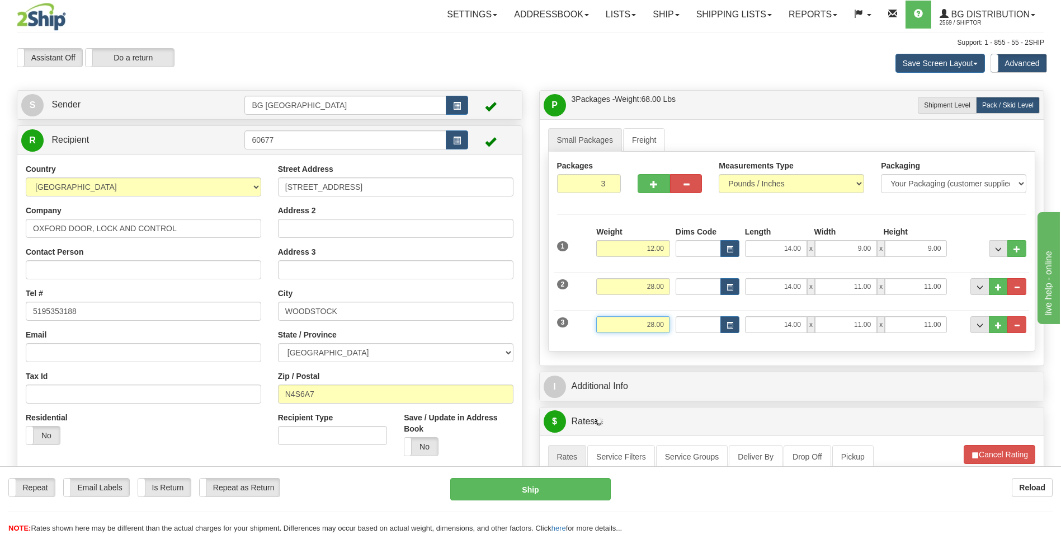
click at [666, 324] on input "28.00" at bounding box center [633, 324] width 74 height 17
type input "38.00"
type input "34.00"
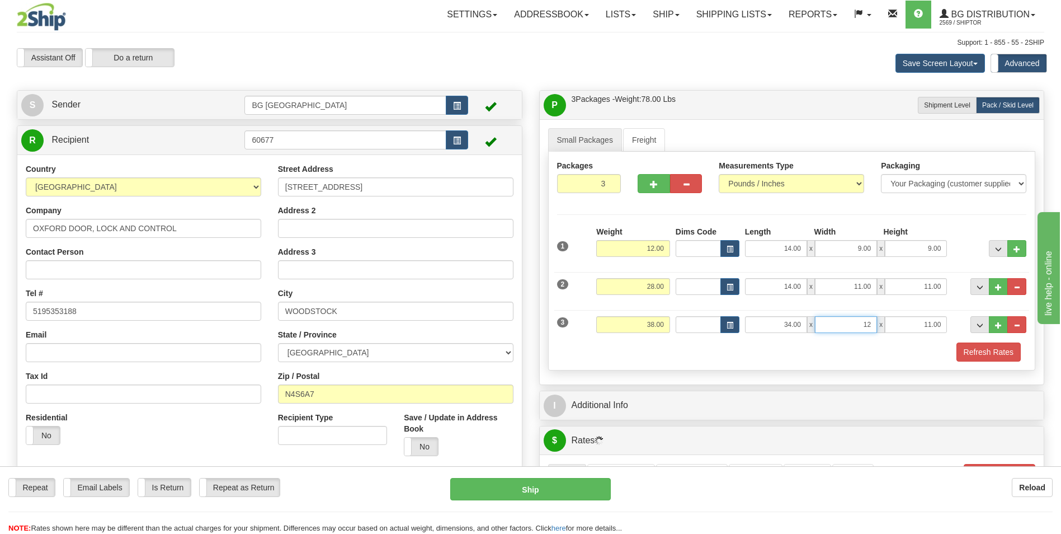
type input "12.00"
type input "9.00"
click at [987, 317] on button "..." at bounding box center [980, 324] width 19 height 17
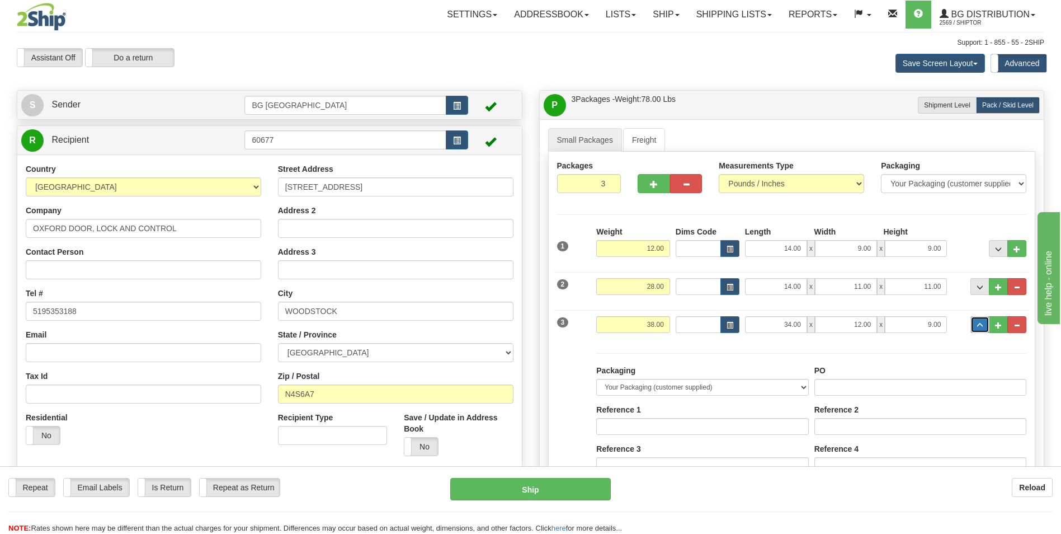
click at [978, 323] on span "..." at bounding box center [980, 325] width 7 height 6
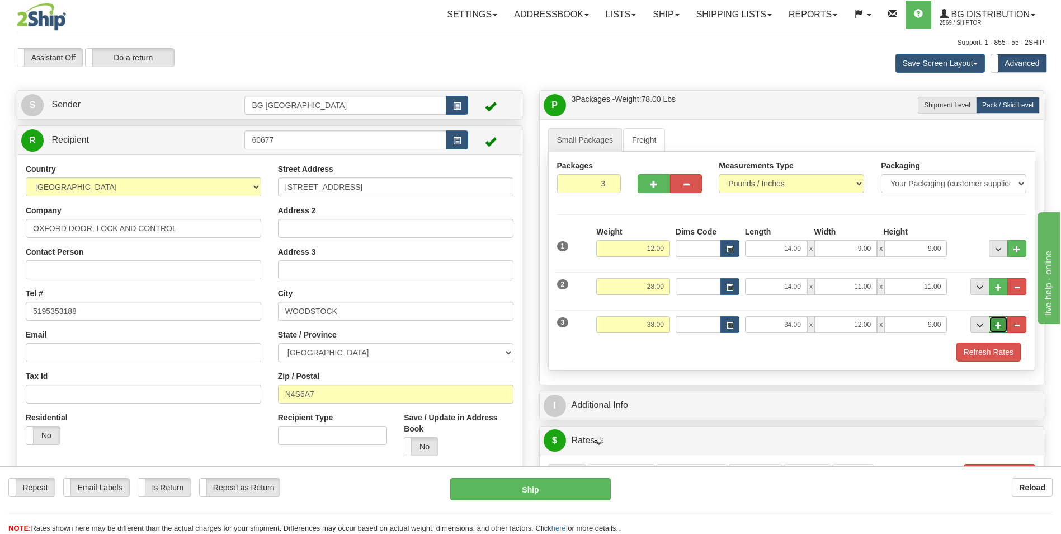
click at [993, 322] on button "..." at bounding box center [998, 324] width 19 height 17
type input "4"
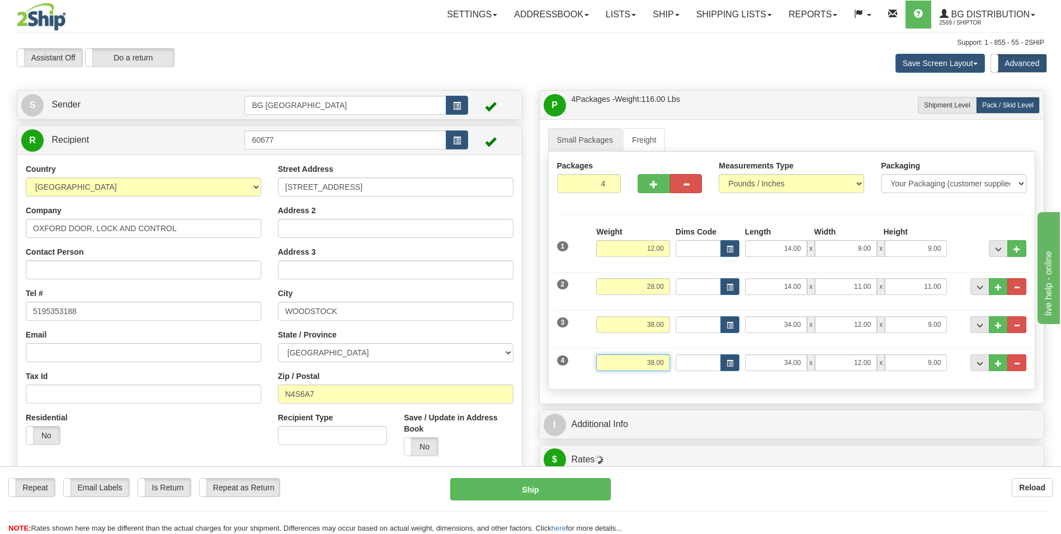
click at [640, 368] on input "38.00" at bounding box center [633, 362] width 74 height 17
type input "6.00"
type input "38.00"
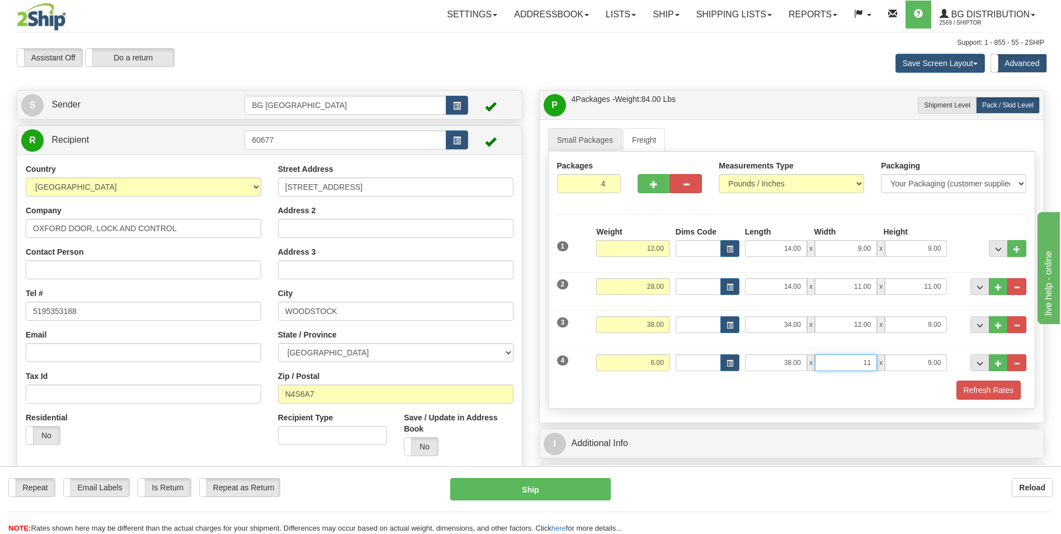
type input "11.00"
type input "4.00"
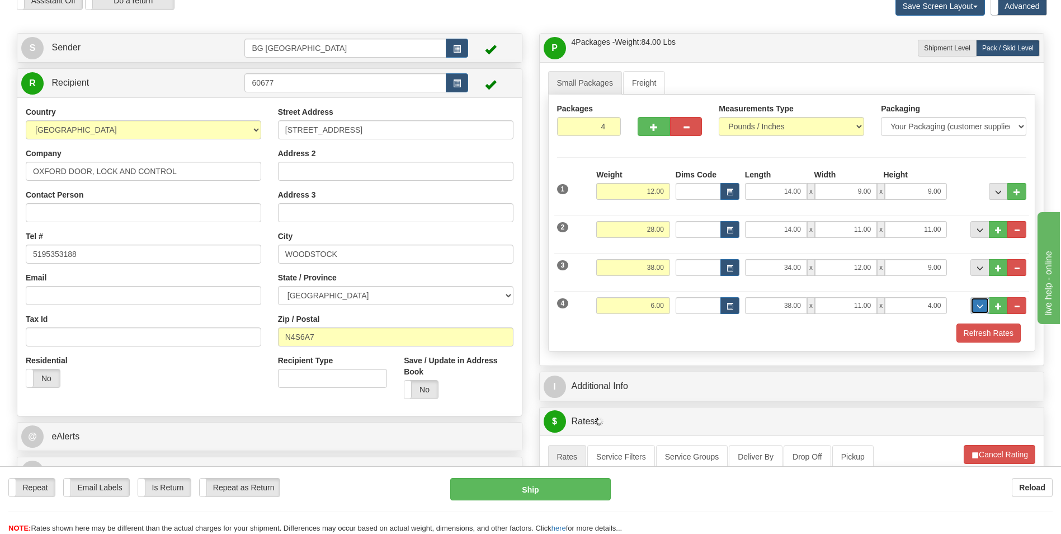
scroll to position [112, 0]
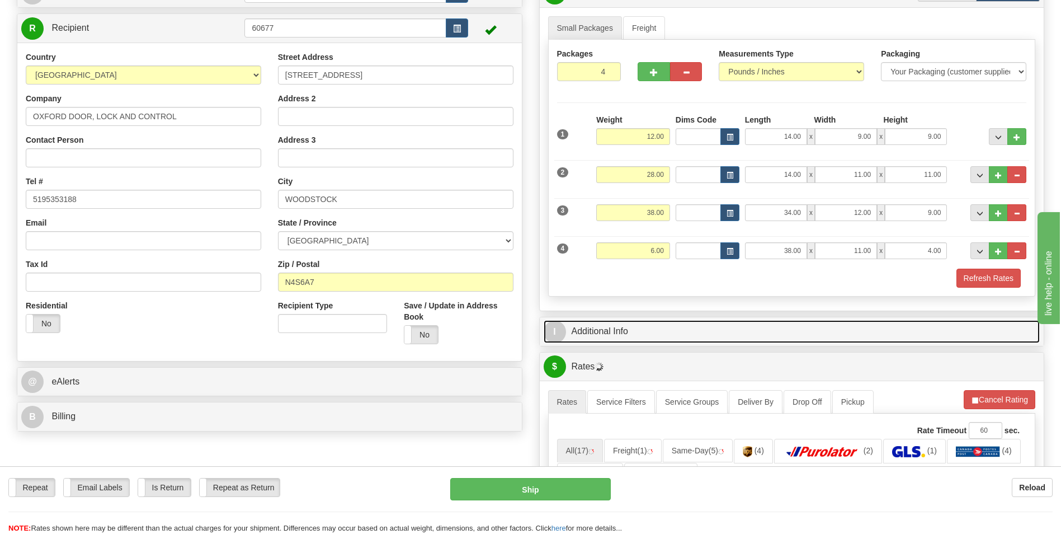
click at [632, 341] on link "I Additional Info" at bounding box center [792, 331] width 497 height 23
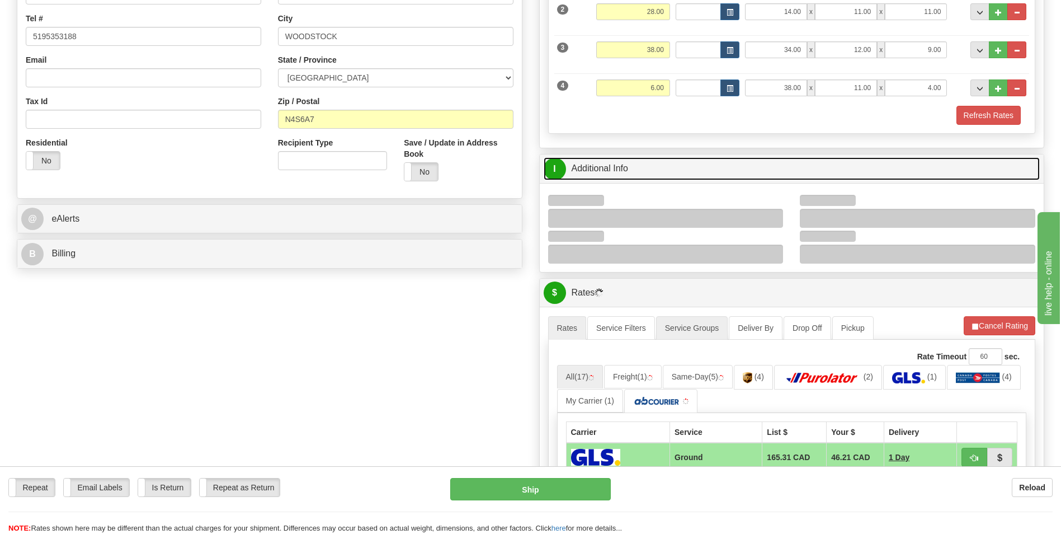
scroll to position [280, 0]
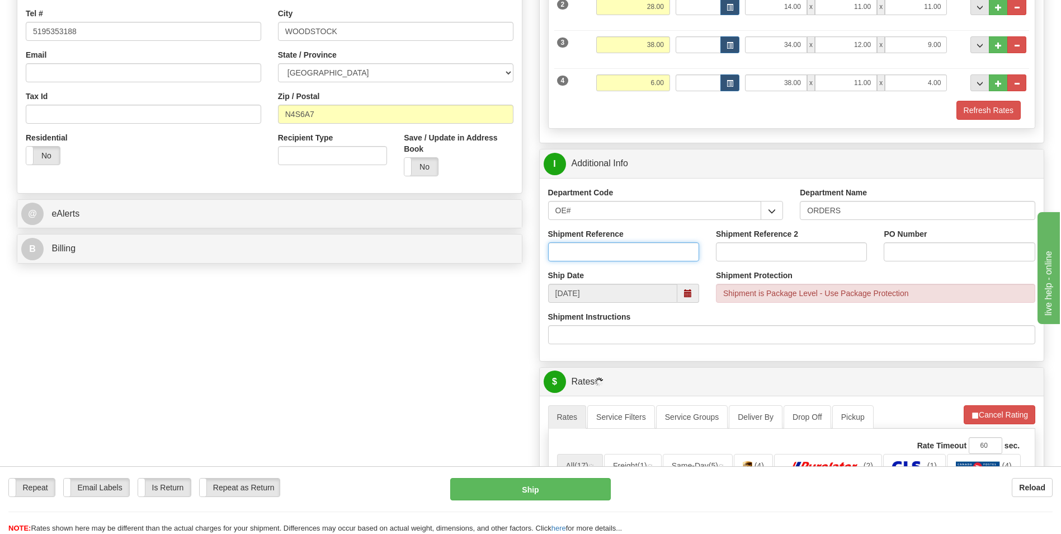
click at [591, 252] on input "Shipment Reference" at bounding box center [623, 251] width 151 height 19
type input "70185858-00"
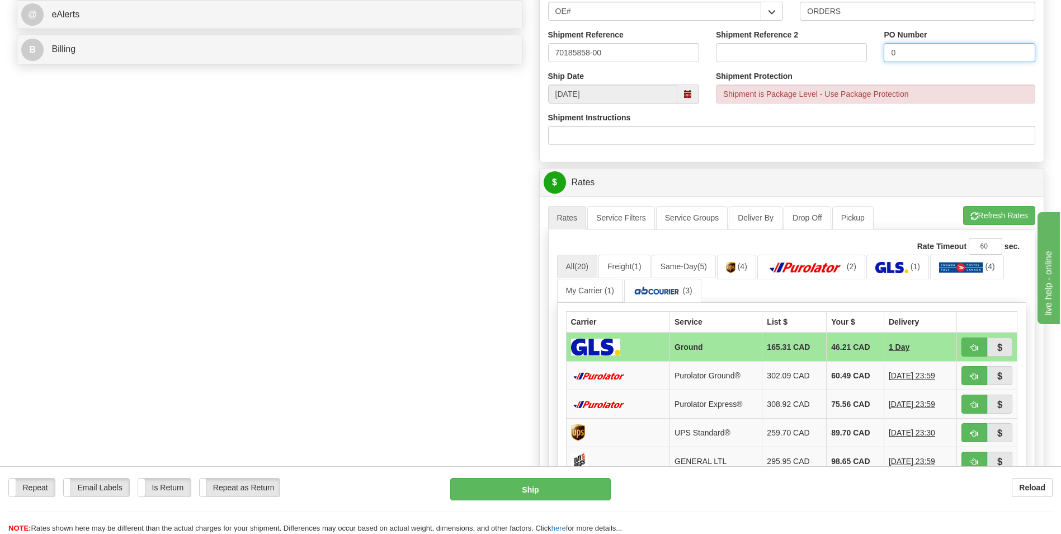
scroll to position [559, 0]
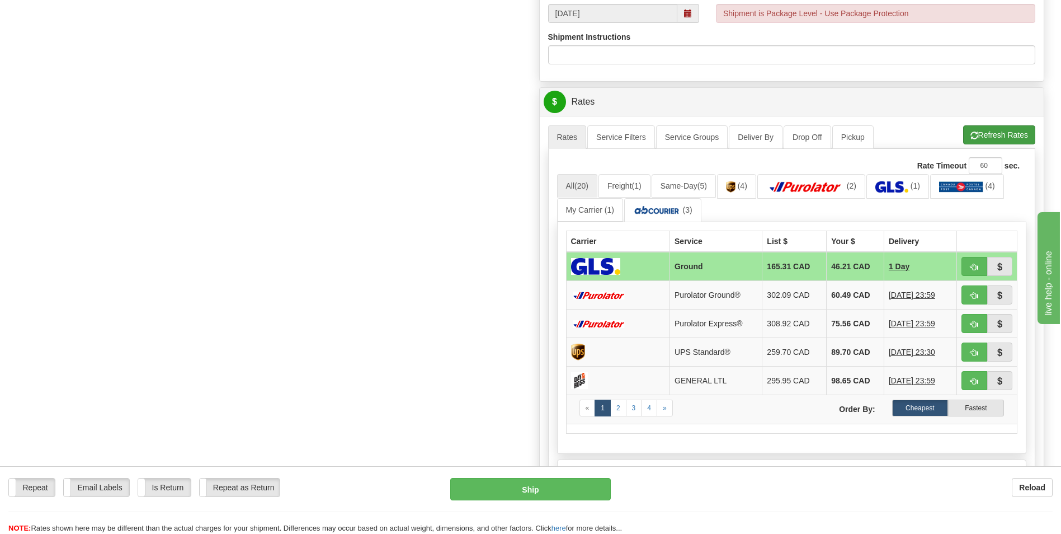
type input "0"
click at [1002, 134] on button "Refresh Rates" at bounding box center [999, 134] width 72 height 19
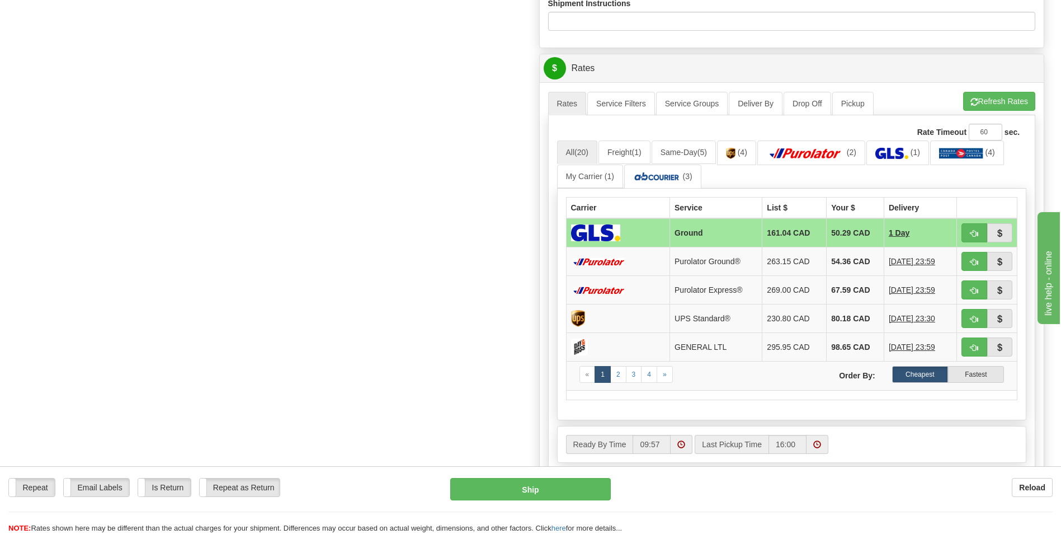
scroll to position [615, 0]
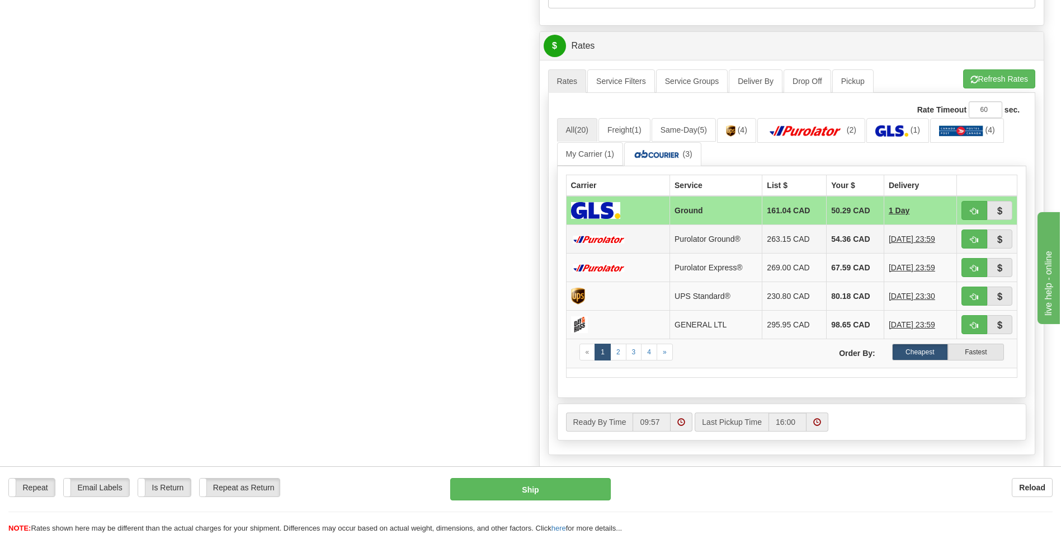
click at [837, 242] on td "54.36 CAD" at bounding box center [856, 239] width 58 height 29
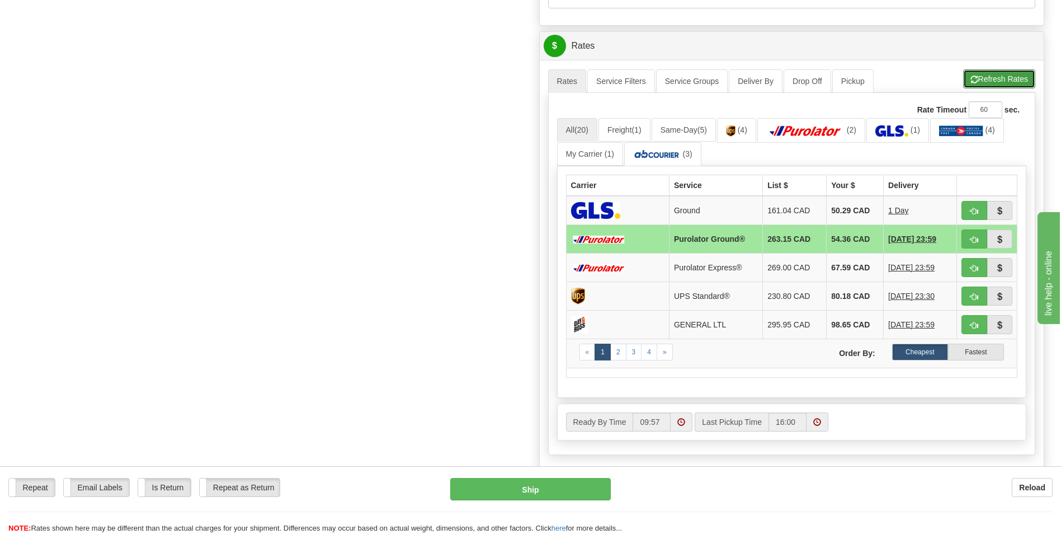
click at [1005, 83] on button "Refresh Rates" at bounding box center [999, 78] width 72 height 19
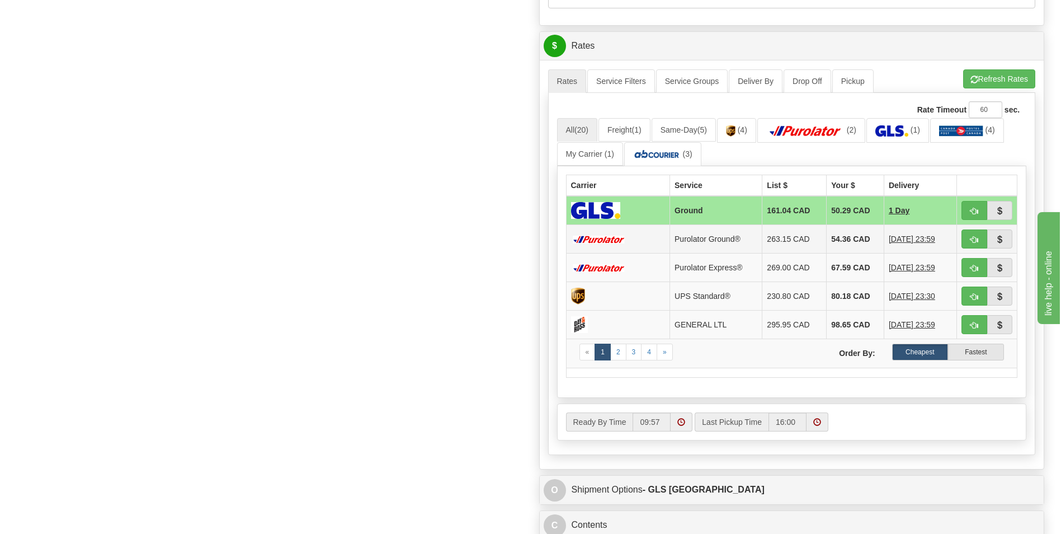
click at [854, 225] on td "54.36 CAD" at bounding box center [856, 239] width 58 height 29
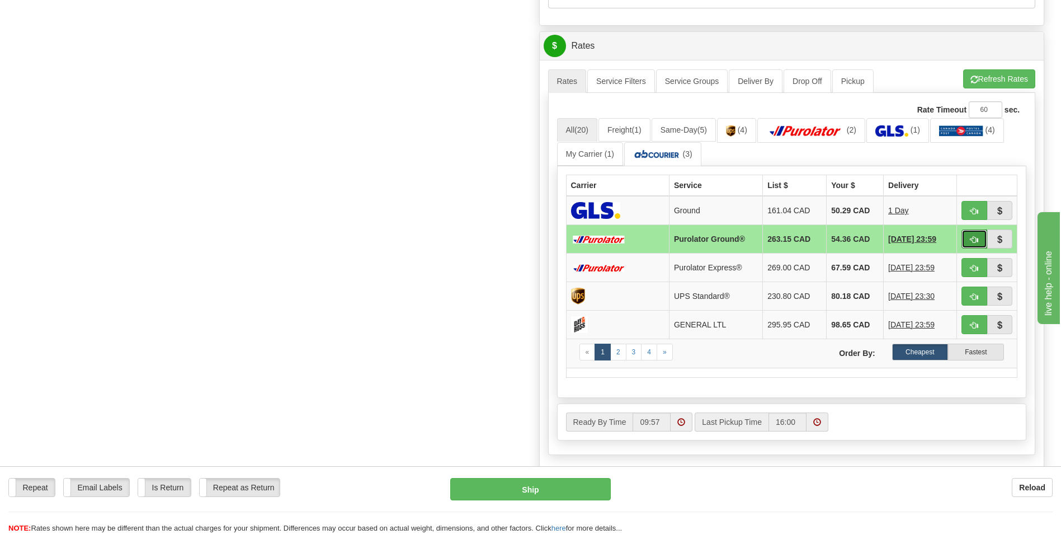
click at [968, 238] on button "button" at bounding box center [975, 238] width 26 height 19
type input "260"
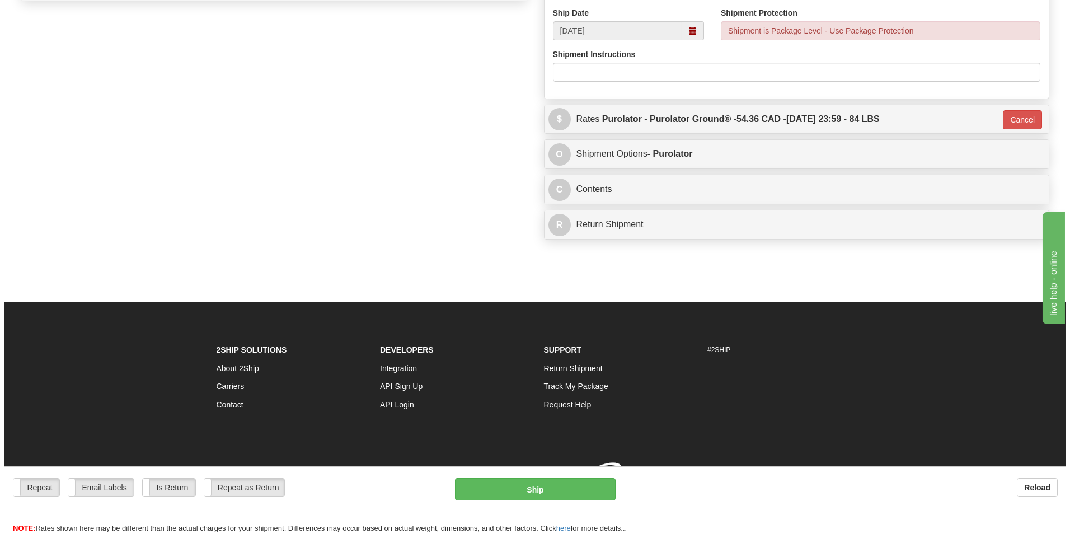
scroll to position [558, 0]
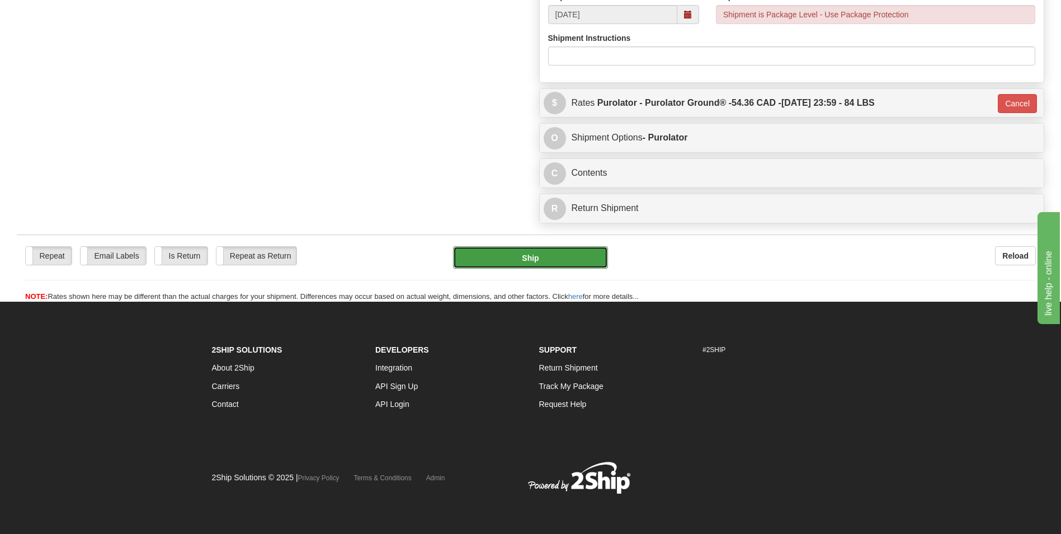
click at [547, 248] on button "Ship" at bounding box center [530, 257] width 154 height 22
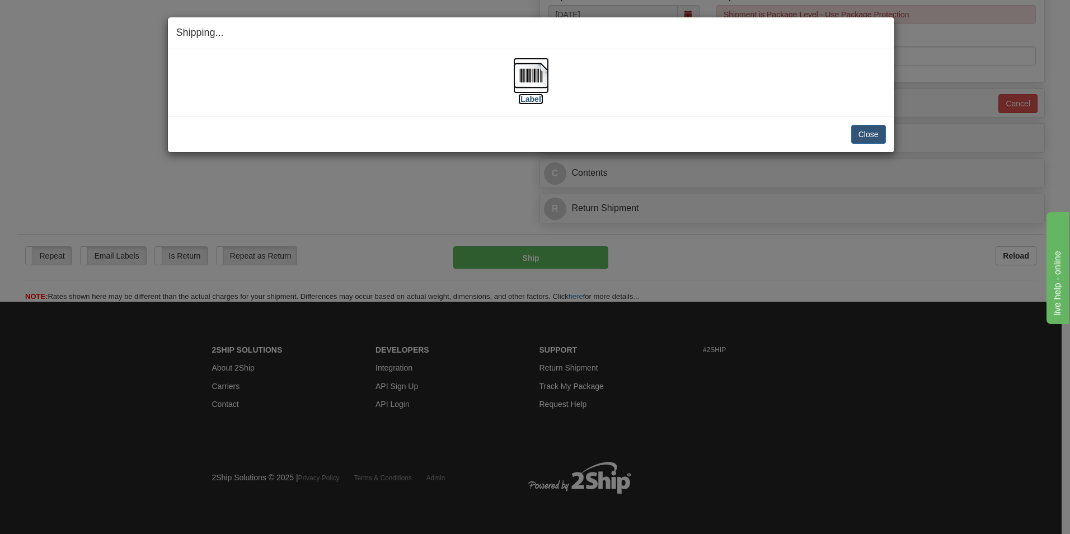
click at [540, 78] on img at bounding box center [531, 76] width 36 height 36
click at [874, 137] on button "Close" at bounding box center [868, 134] width 35 height 19
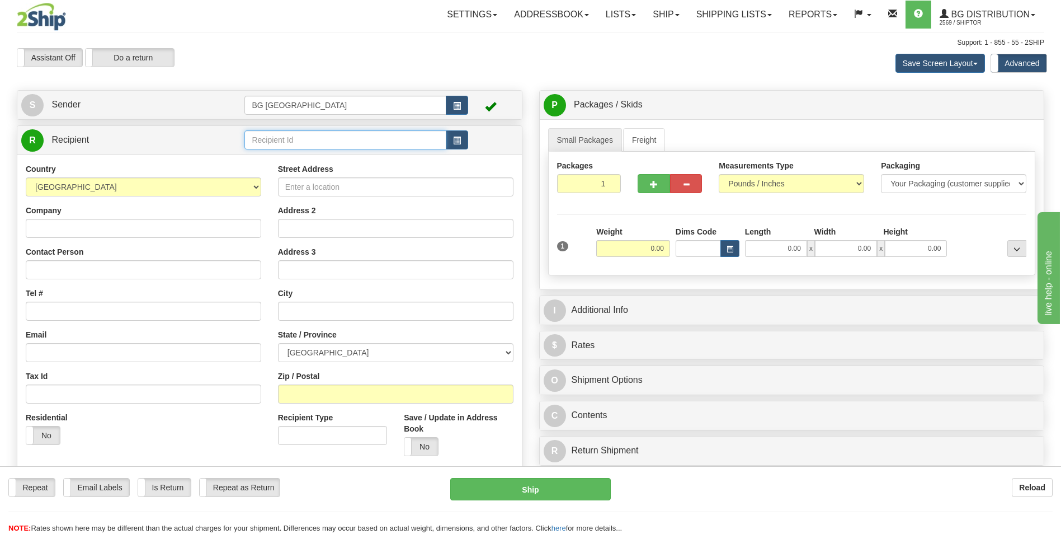
click at [291, 139] on input "text" at bounding box center [344, 139] width 201 height 19
click at [271, 153] on div "60128" at bounding box center [343, 157] width 191 height 12
type input "60128"
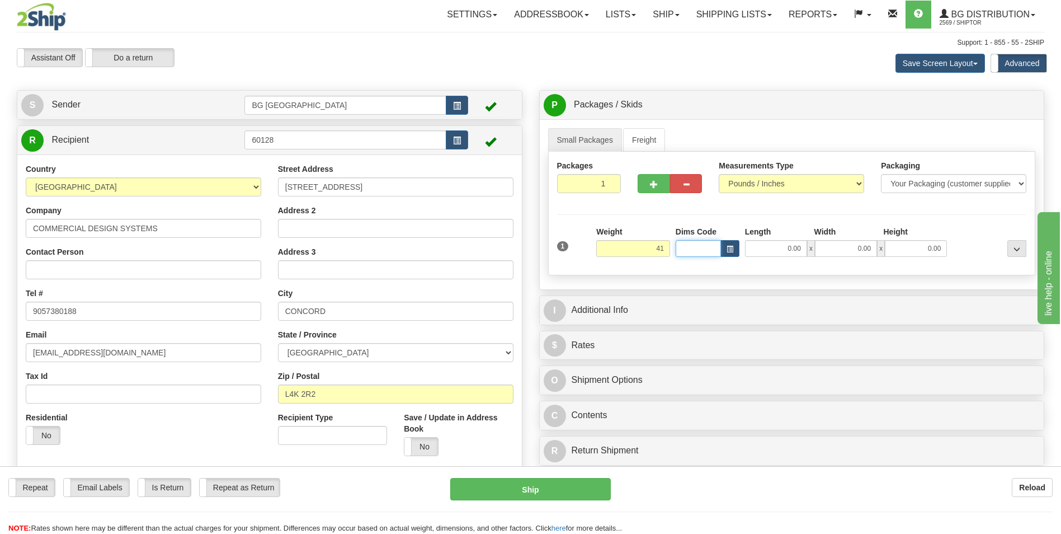
type input "41.00"
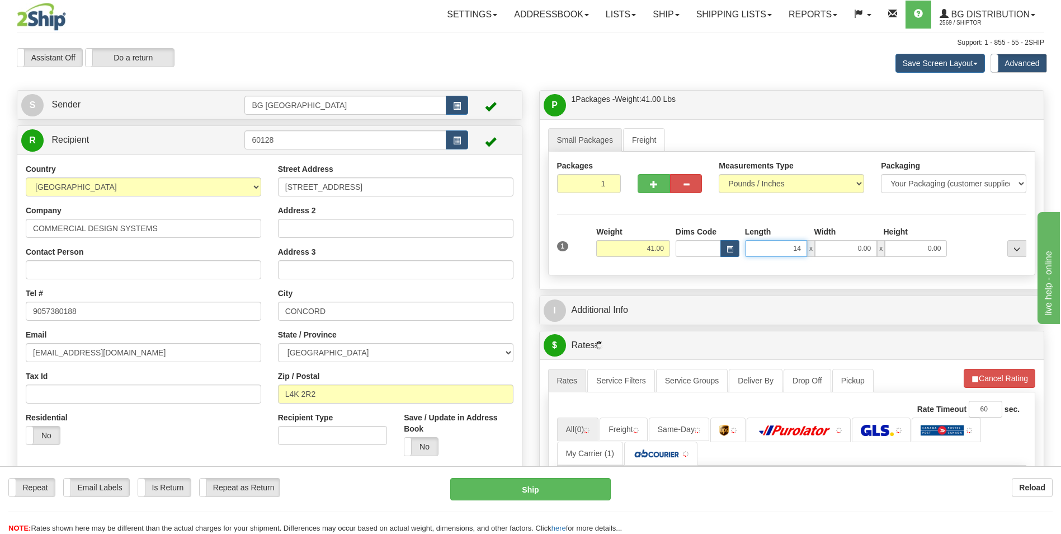
type input "14.00"
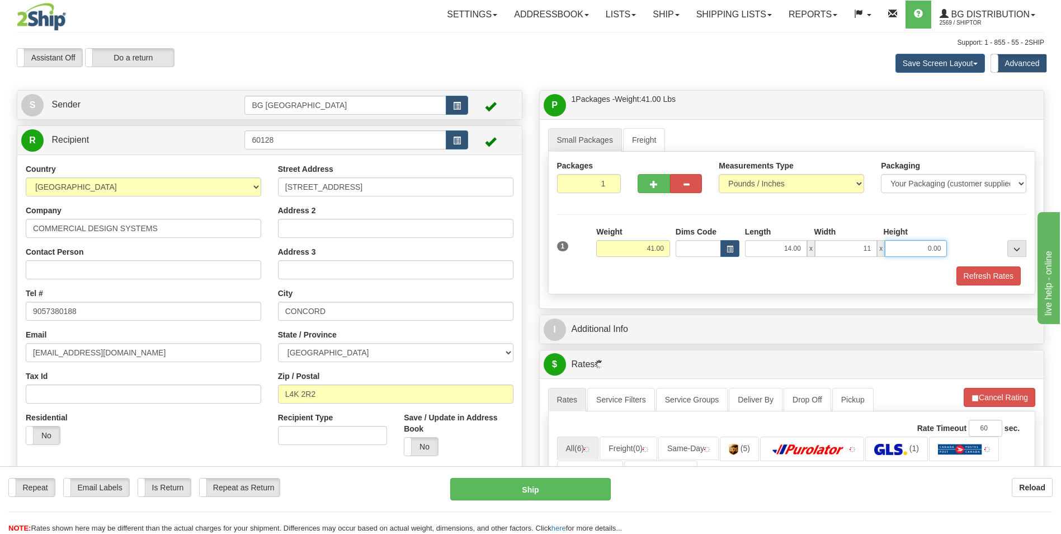
type input "11.00"
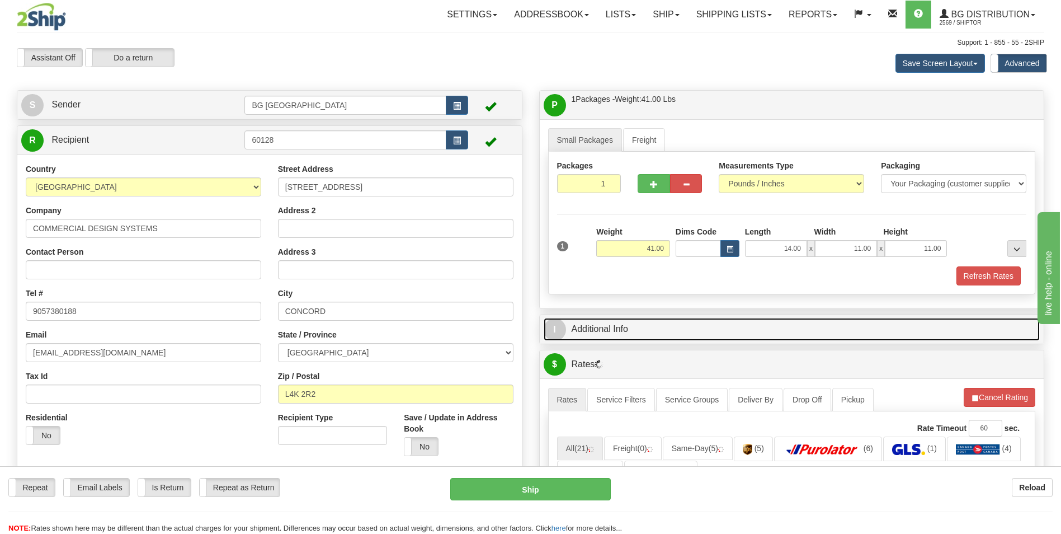
click at [637, 331] on link "I Additional Info" at bounding box center [792, 329] width 497 height 23
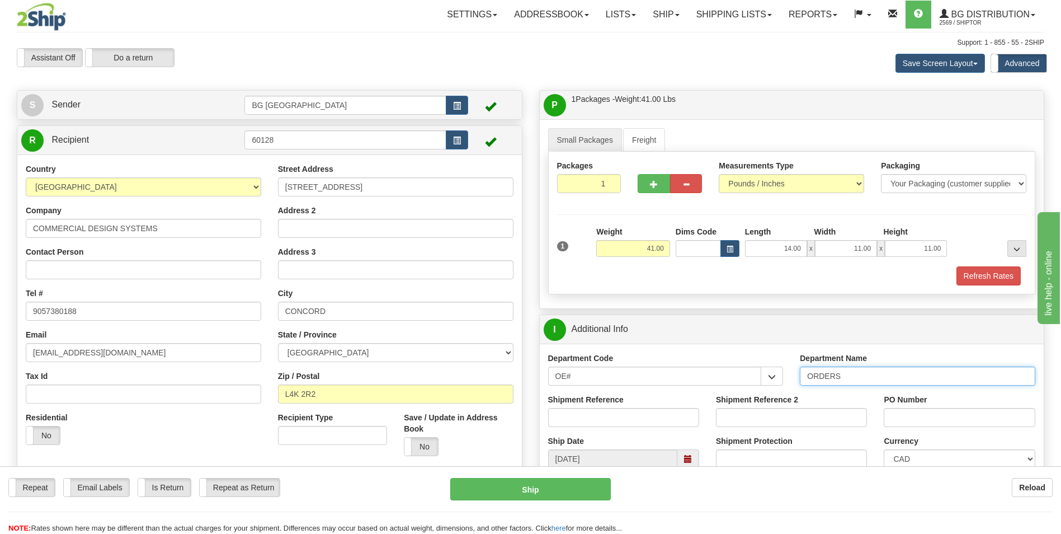
click at [846, 373] on input "ORDERS" at bounding box center [918, 375] width 236 height 19
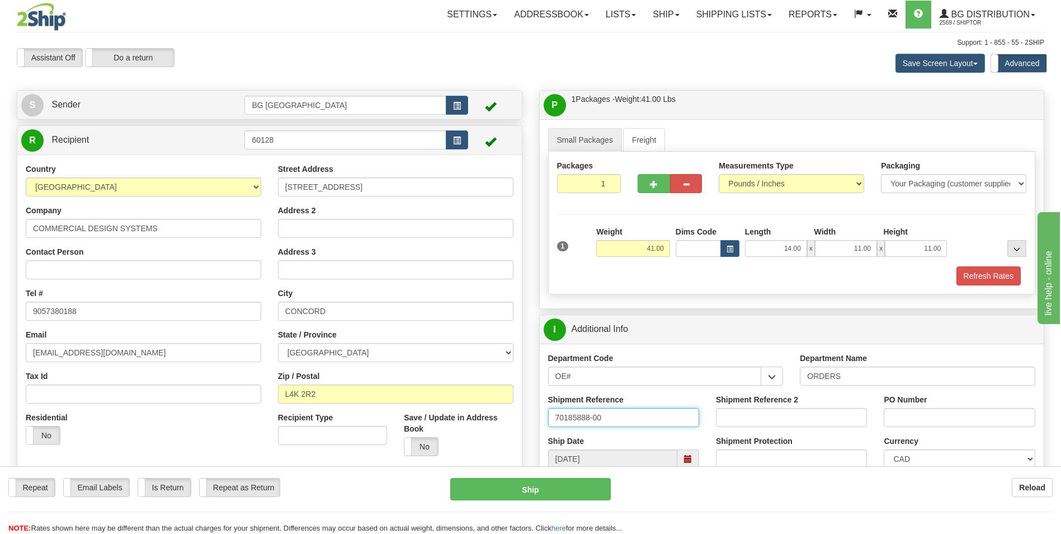
type input "70185888-00"
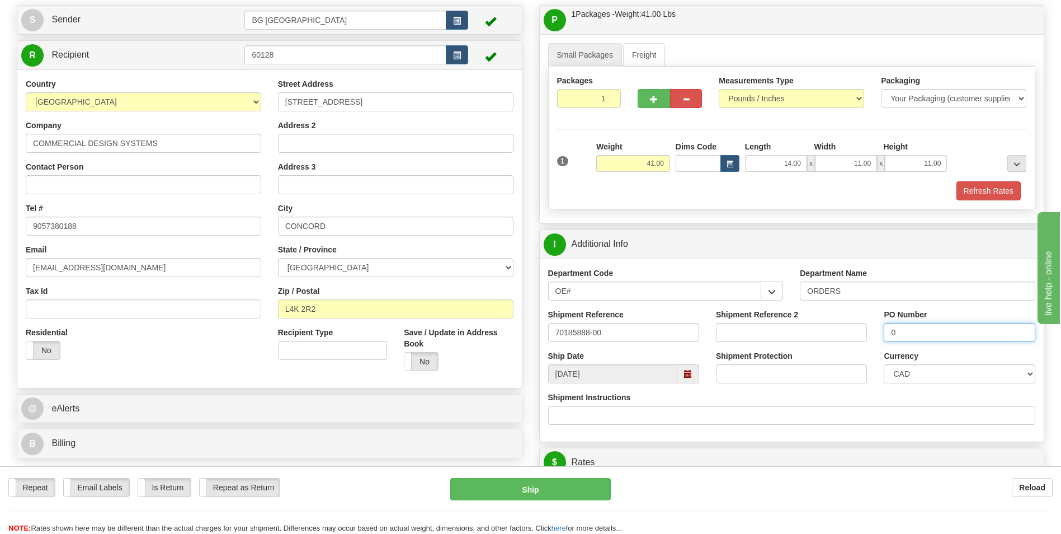
scroll to position [280, 0]
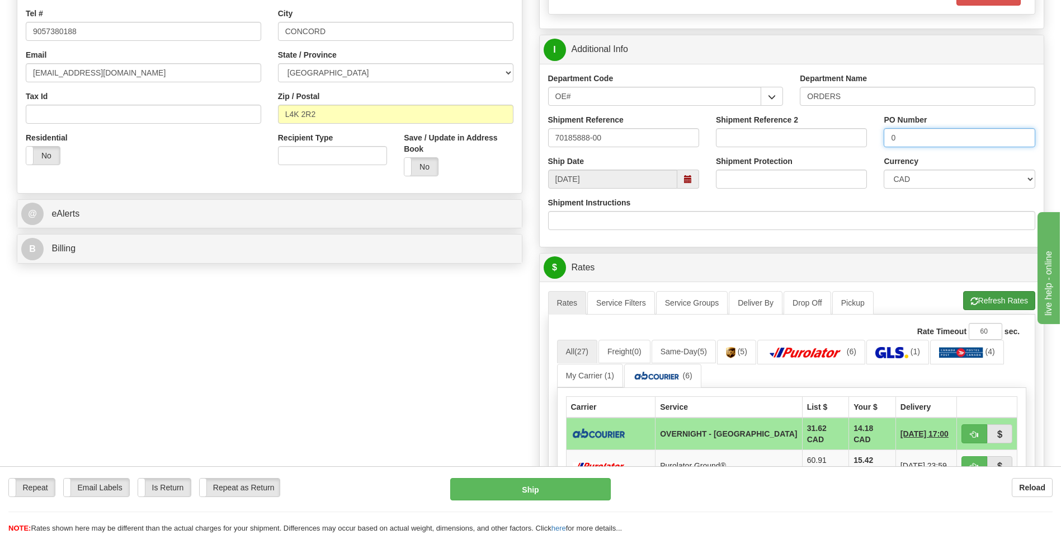
type input "0"
click at [982, 305] on button "Refresh Rates" at bounding box center [999, 300] width 72 height 19
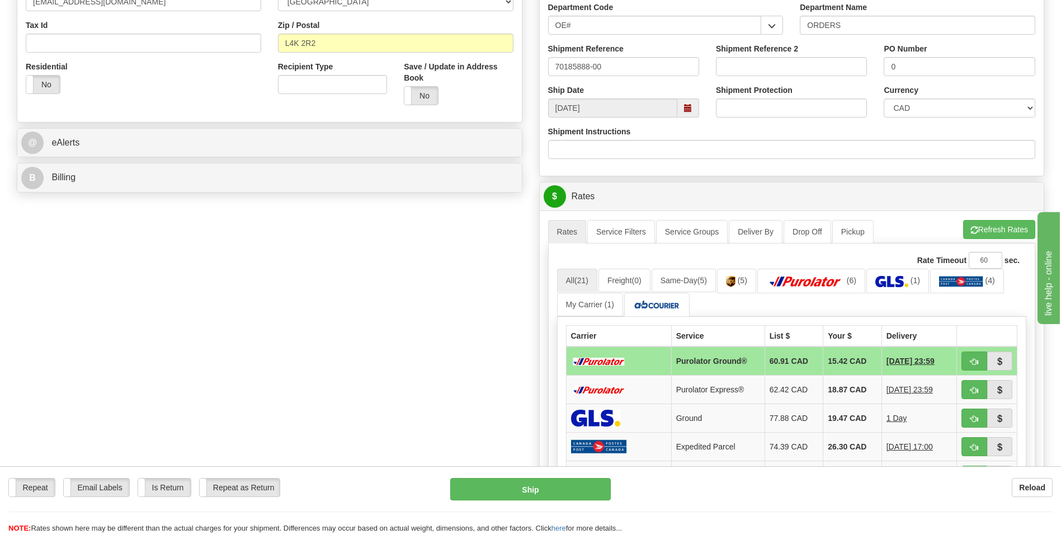
scroll to position [336, 0]
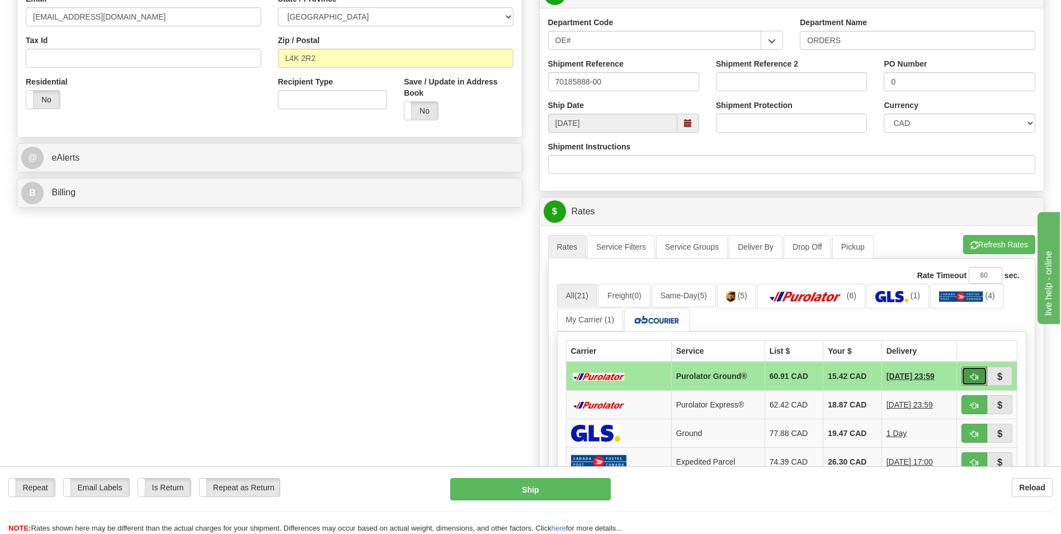
click at [972, 368] on button "button" at bounding box center [975, 375] width 26 height 19
type input "260"
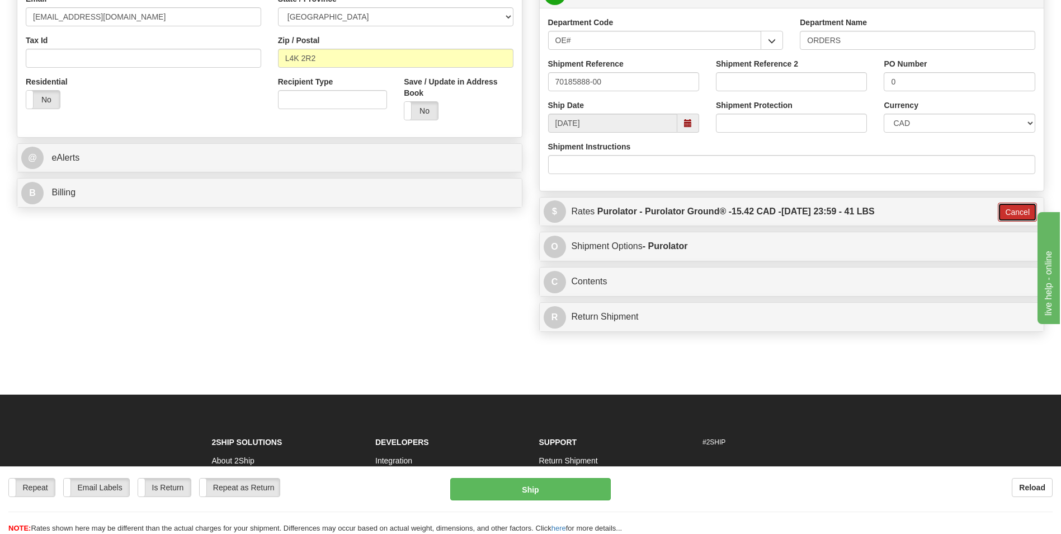
click at [1008, 215] on button "Cancel" at bounding box center [1017, 212] width 39 height 19
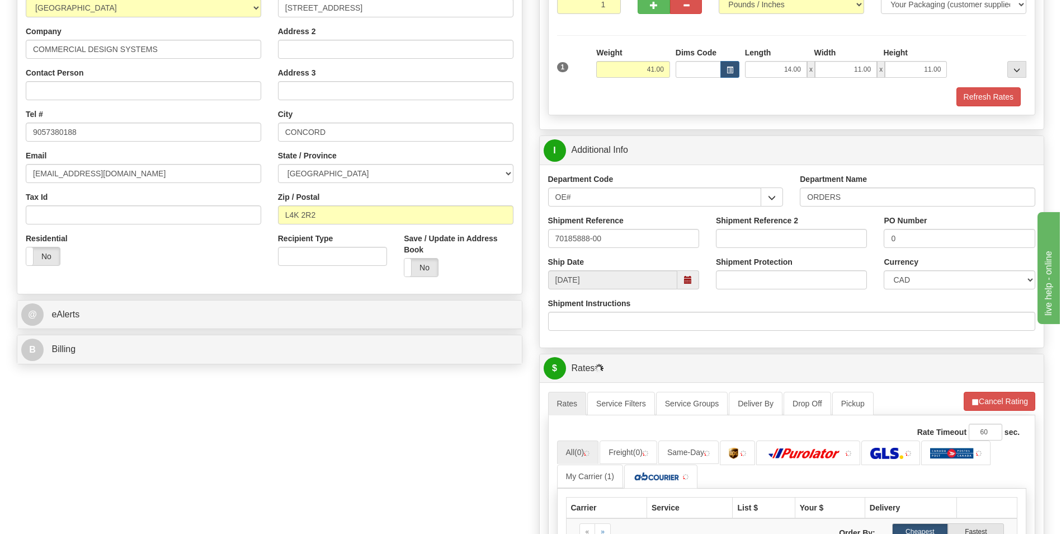
scroll to position [0, 0]
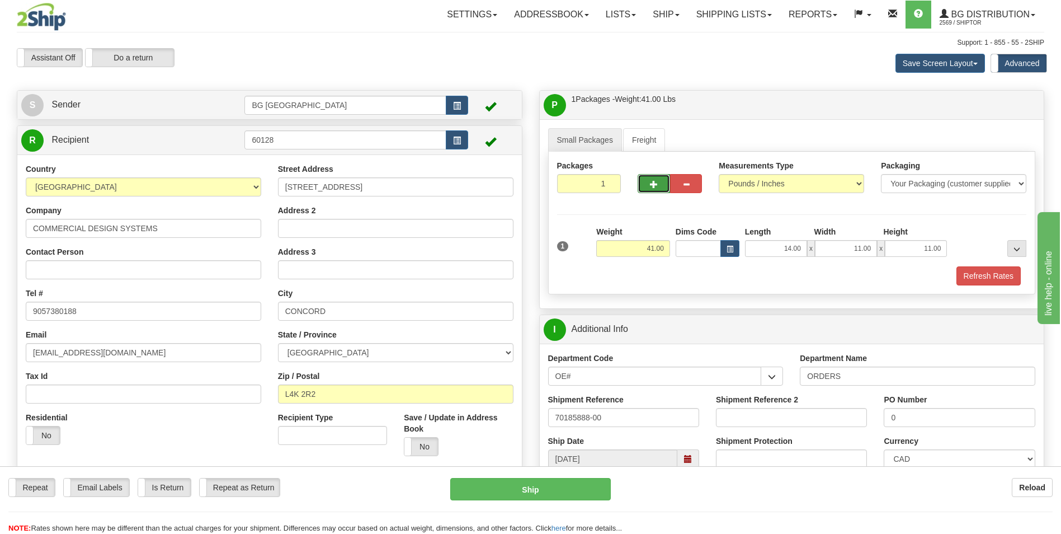
click at [646, 181] on button "button" at bounding box center [654, 183] width 32 height 19
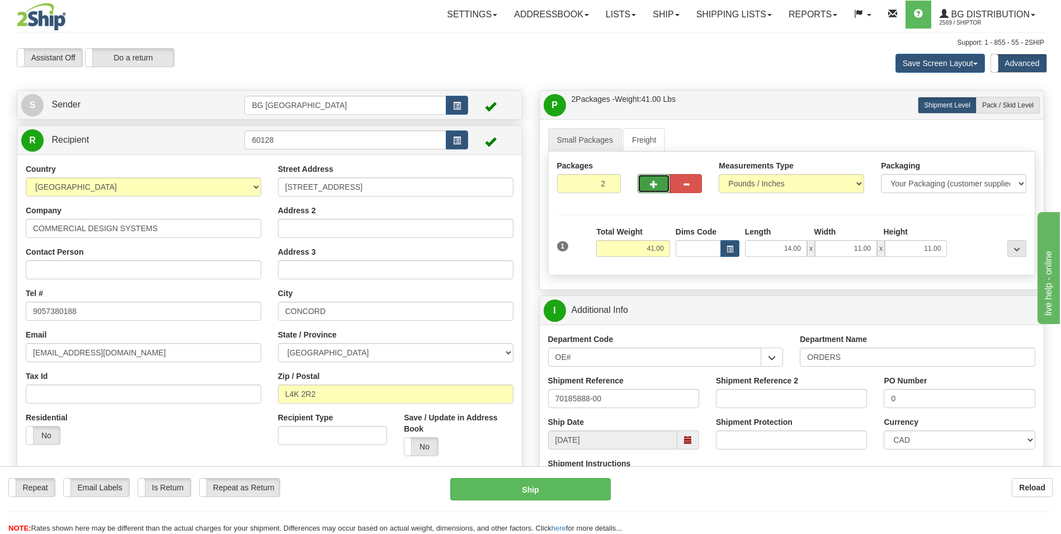
click at [646, 181] on button "button" at bounding box center [654, 183] width 32 height 19
type input "3"
click at [1006, 105] on span "Pack / Skid Level" at bounding box center [1007, 105] width 51 height 8
radio input "true"
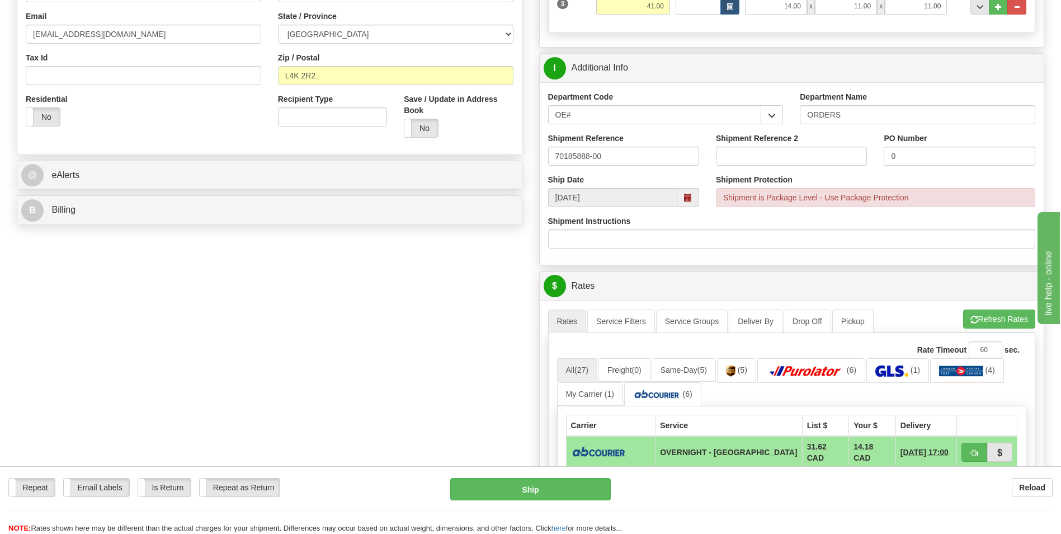
scroll to position [392, 0]
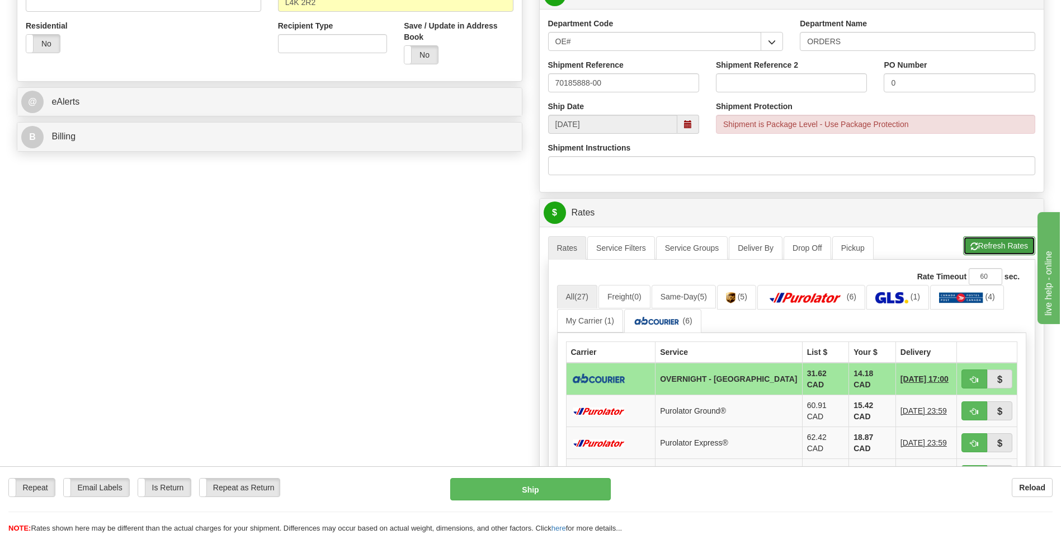
click at [973, 248] on span "button" at bounding box center [975, 246] width 8 height 7
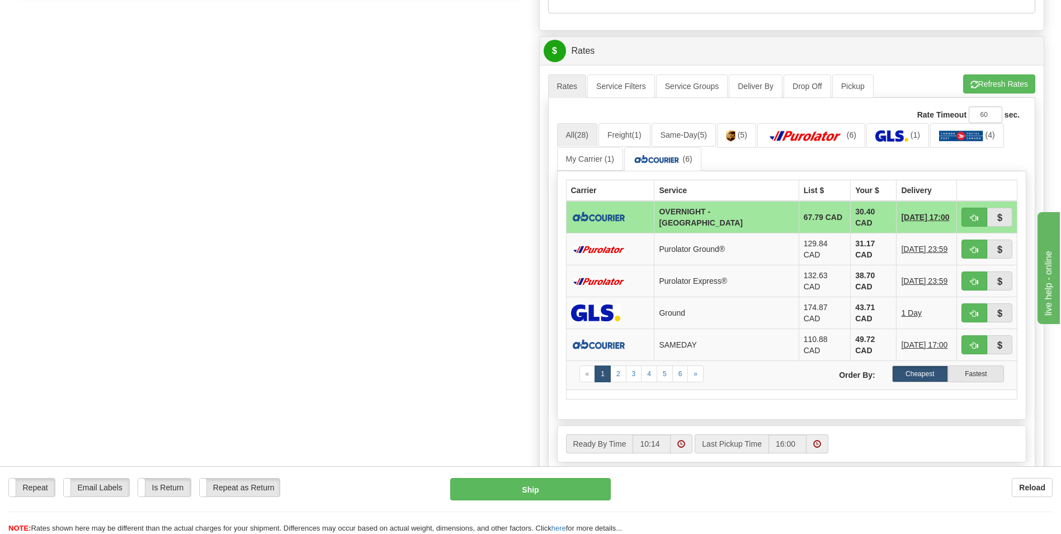
scroll to position [559, 0]
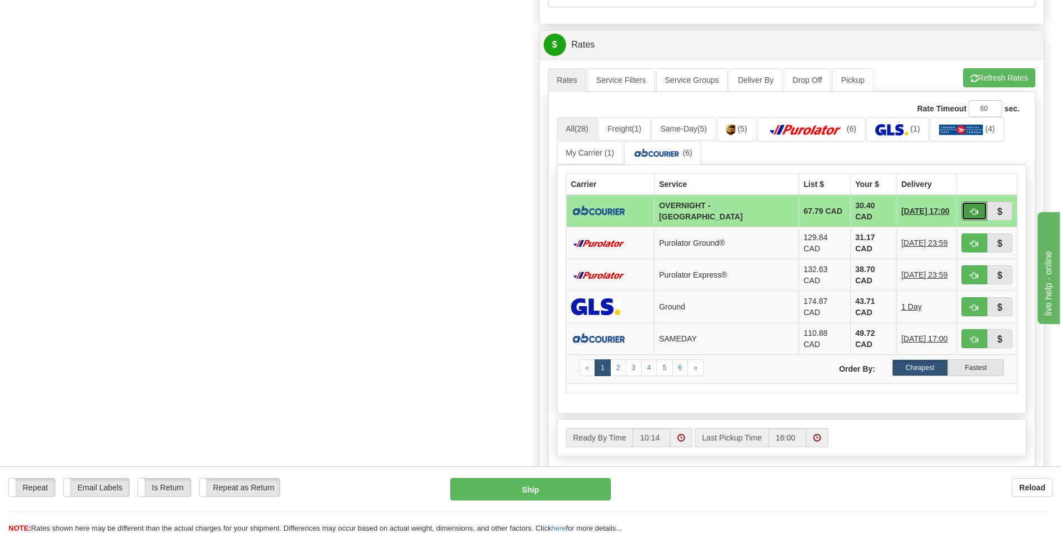
click at [968, 201] on button "button" at bounding box center [975, 210] width 26 height 19
type input "4"
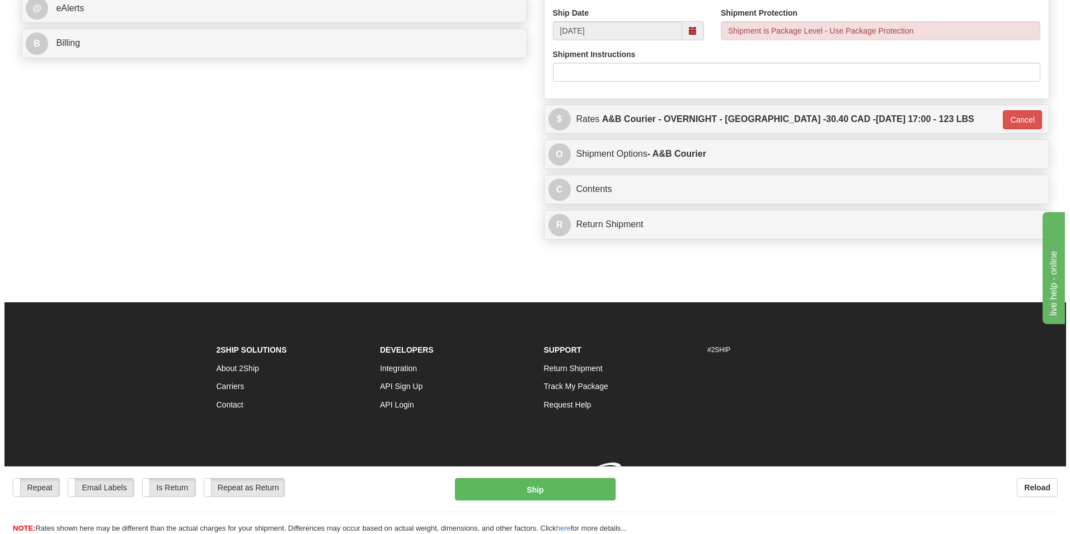
scroll to position [501, 0]
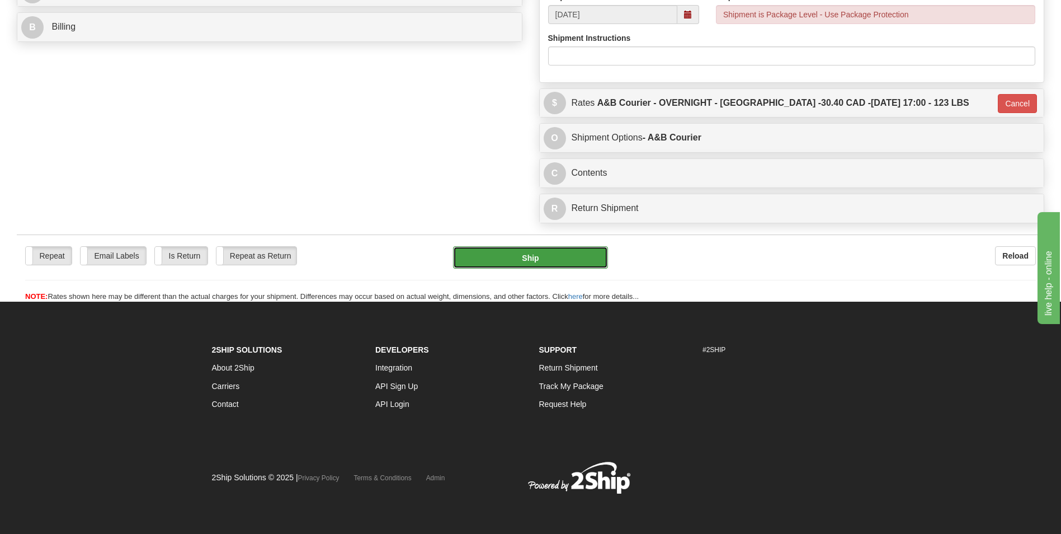
click at [512, 262] on button "Ship" at bounding box center [530, 257] width 154 height 22
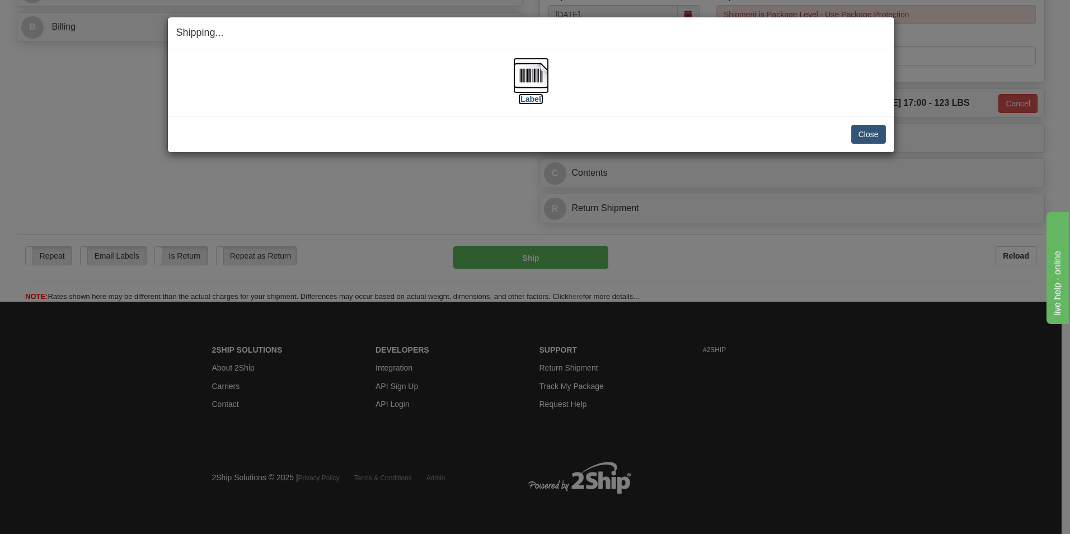
click at [531, 89] on img at bounding box center [531, 76] width 36 height 36
click at [867, 133] on button "Close" at bounding box center [868, 134] width 35 height 19
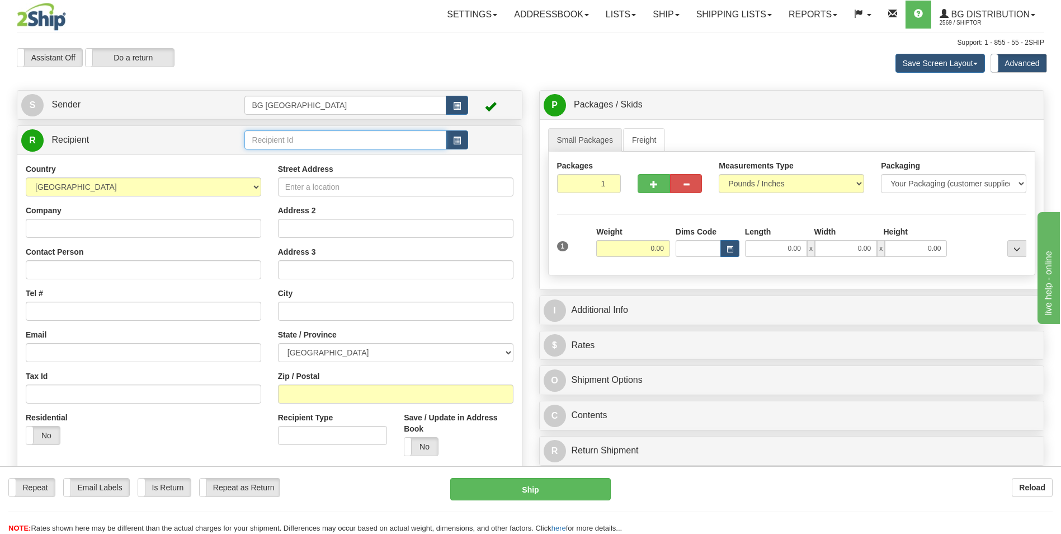
click at [360, 131] on input "text" at bounding box center [344, 139] width 201 height 19
click at [308, 154] on div "60080" at bounding box center [343, 157] width 191 height 12
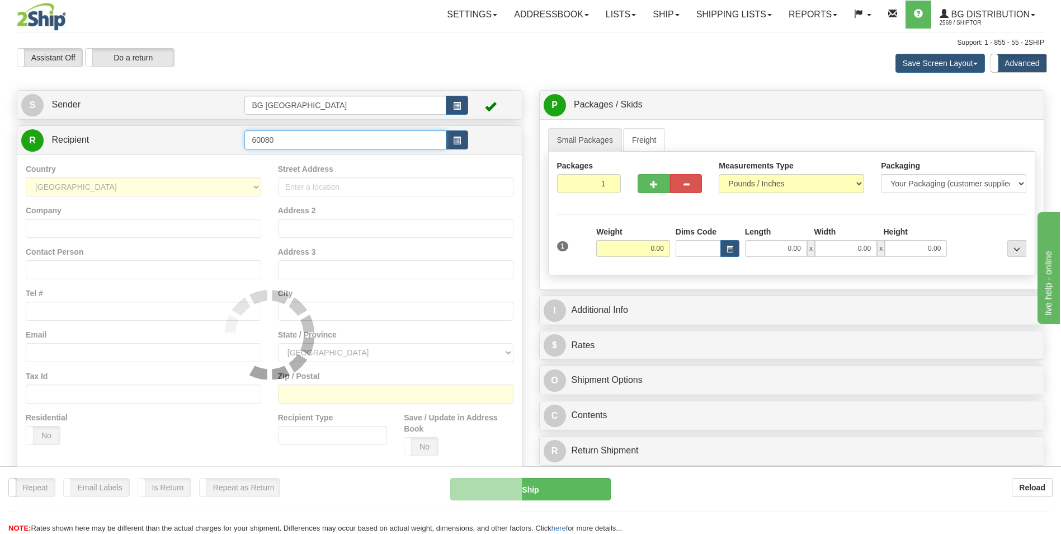
type input "60080"
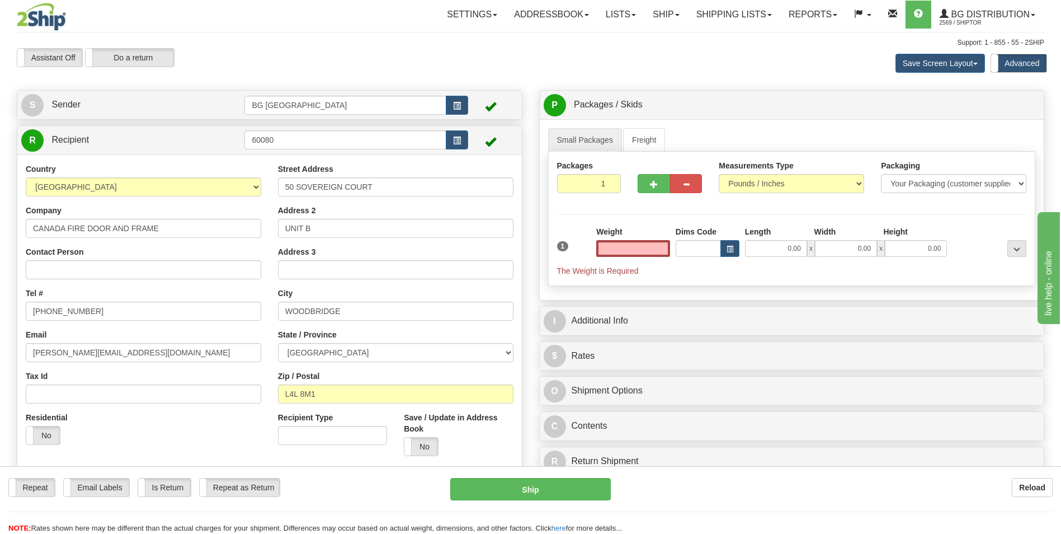
type input "0.00"
click at [641, 251] on input "0.00" at bounding box center [633, 248] width 74 height 17
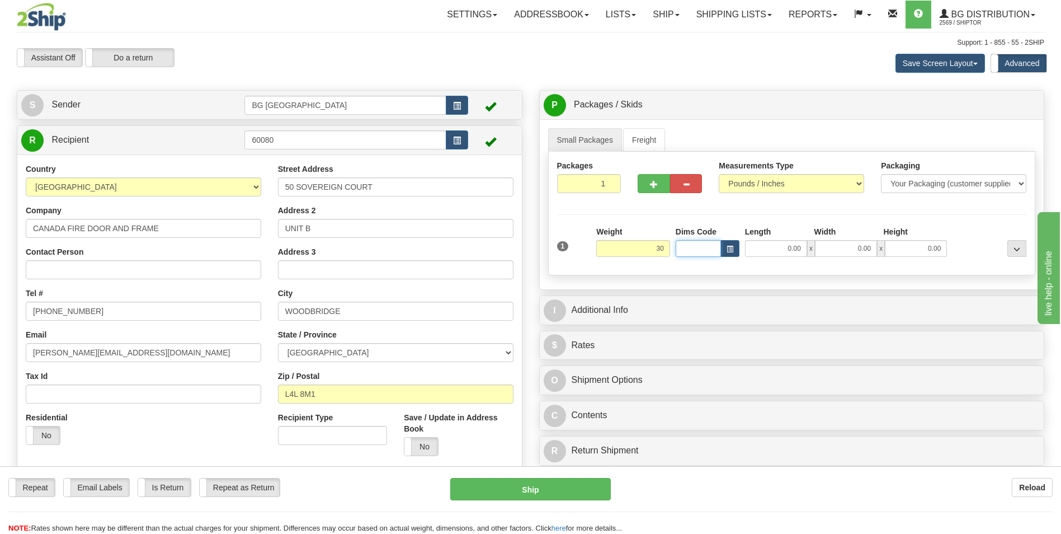
type input "30.00"
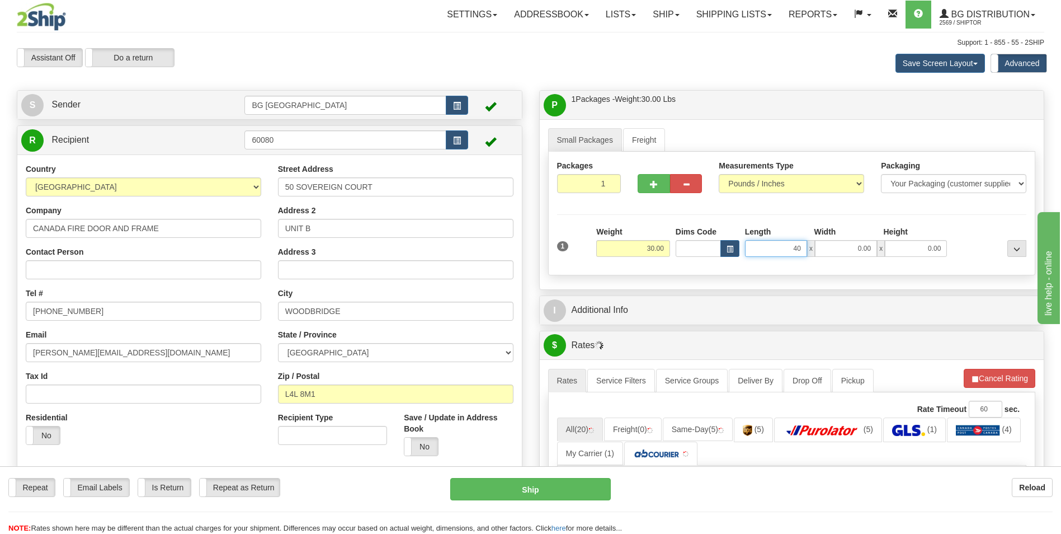
type input "40.00"
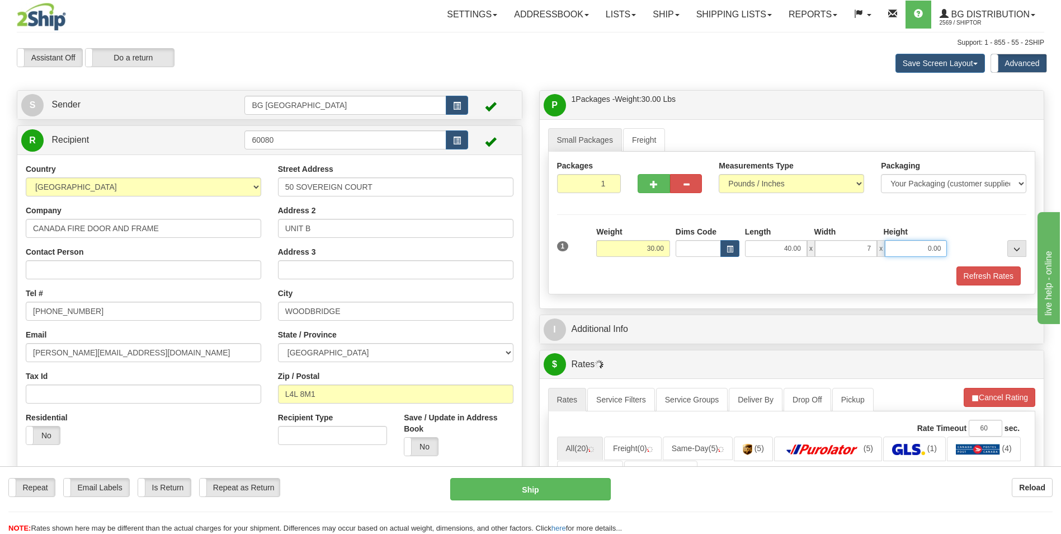
type input "7.00"
type input "5.00"
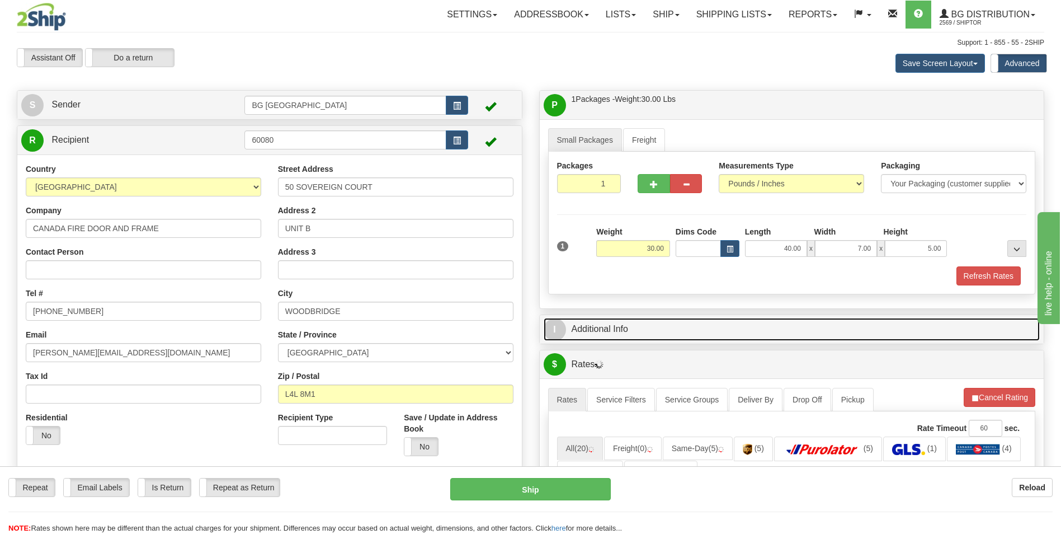
click at [625, 336] on link "I Additional Info" at bounding box center [792, 329] width 497 height 23
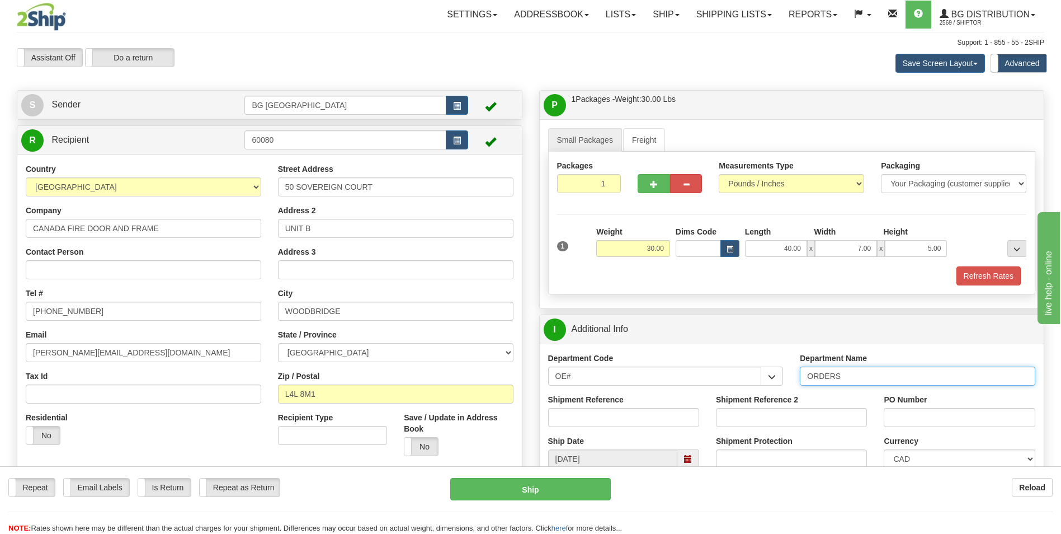
click at [868, 376] on input "ORDERS" at bounding box center [918, 375] width 236 height 19
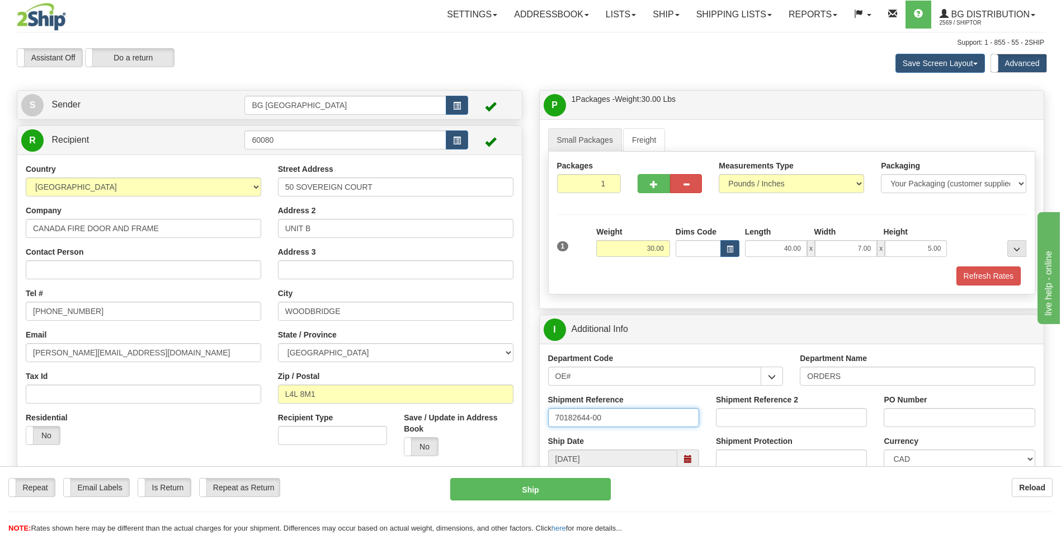
type input "70182644-00"
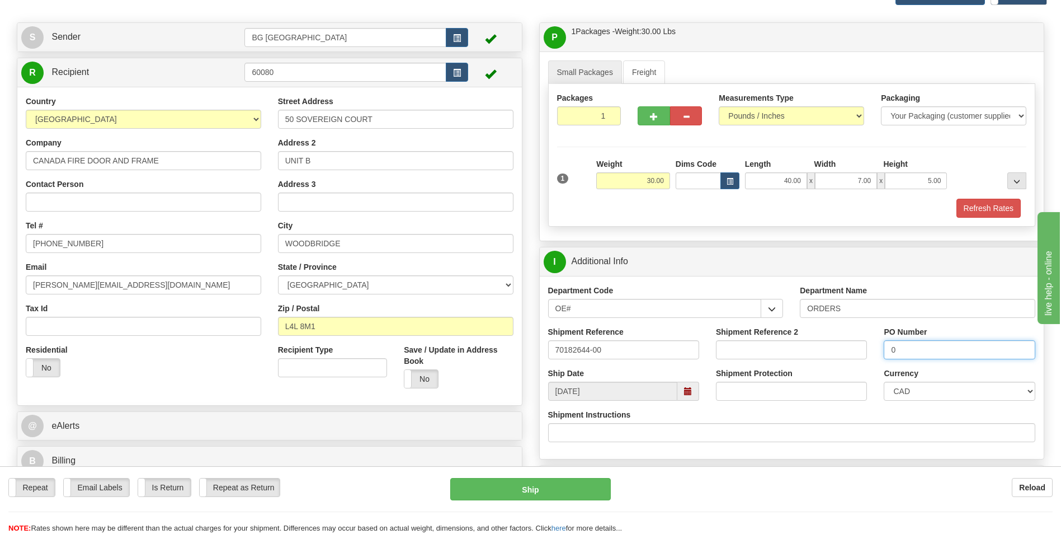
scroll to position [224, 0]
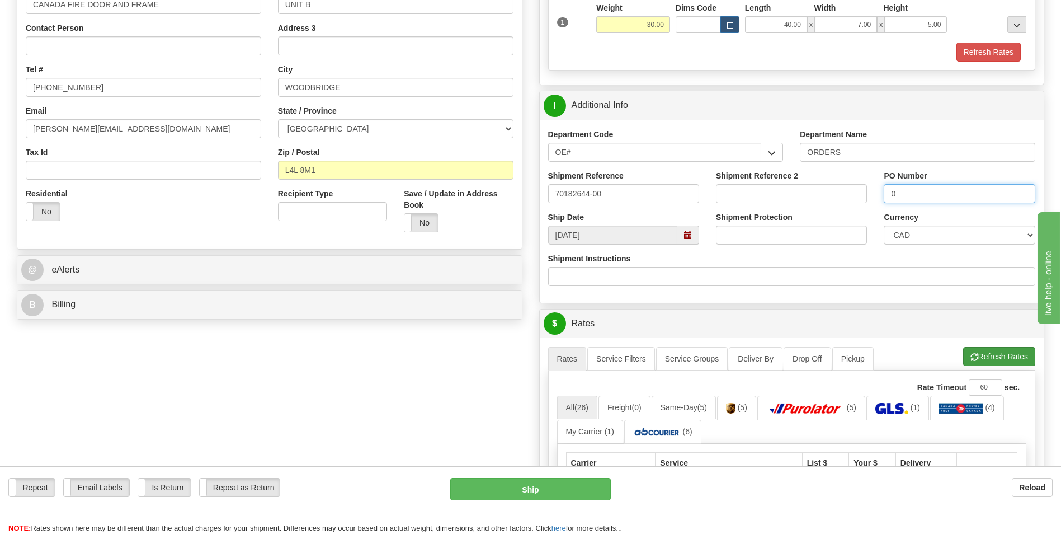
type input "0"
click at [973, 356] on span "button" at bounding box center [975, 357] width 8 height 7
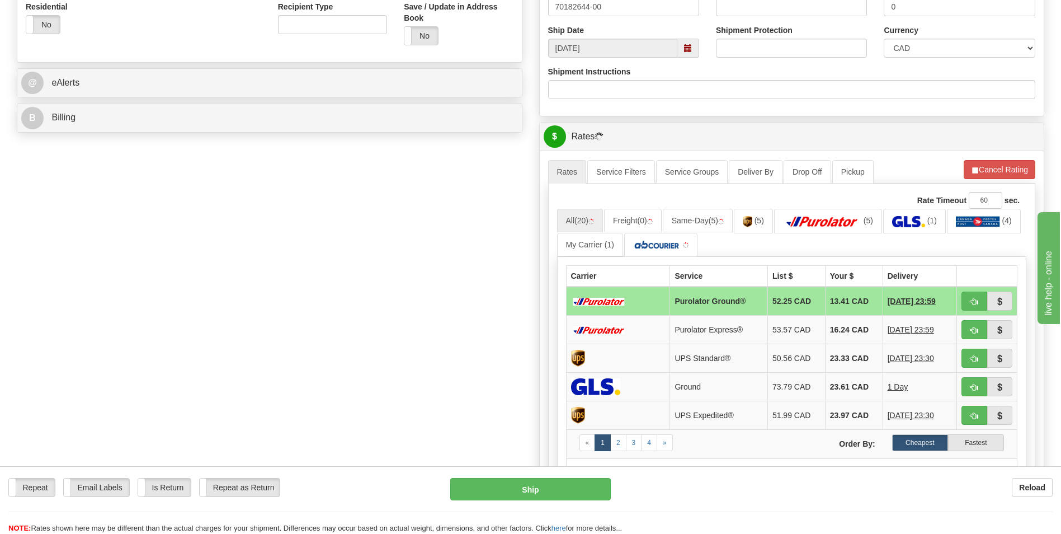
scroll to position [448, 0]
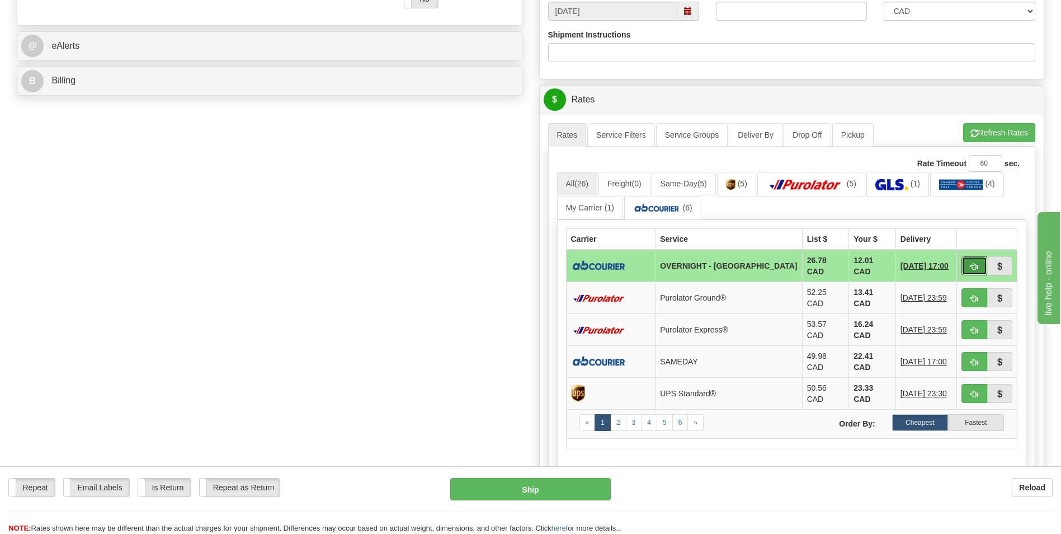
click at [972, 267] on span "button" at bounding box center [975, 266] width 8 height 7
type input "4"
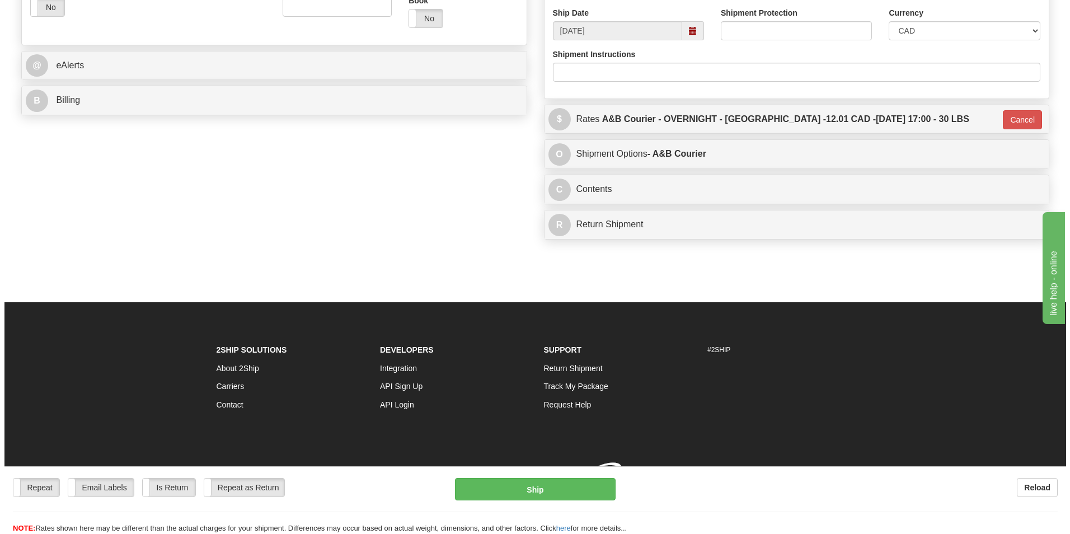
scroll to position [437, 0]
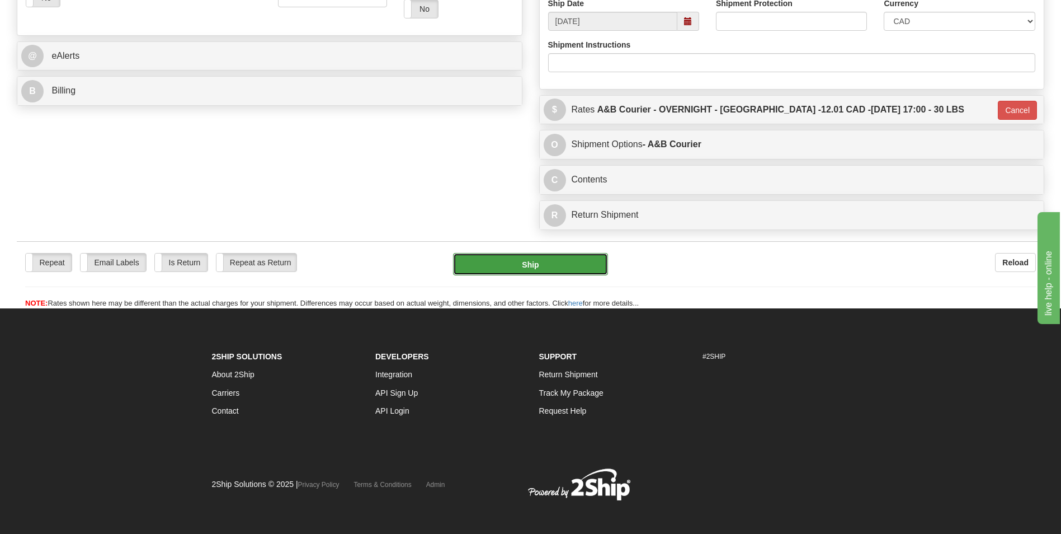
click at [567, 272] on button "Ship" at bounding box center [530, 264] width 154 height 22
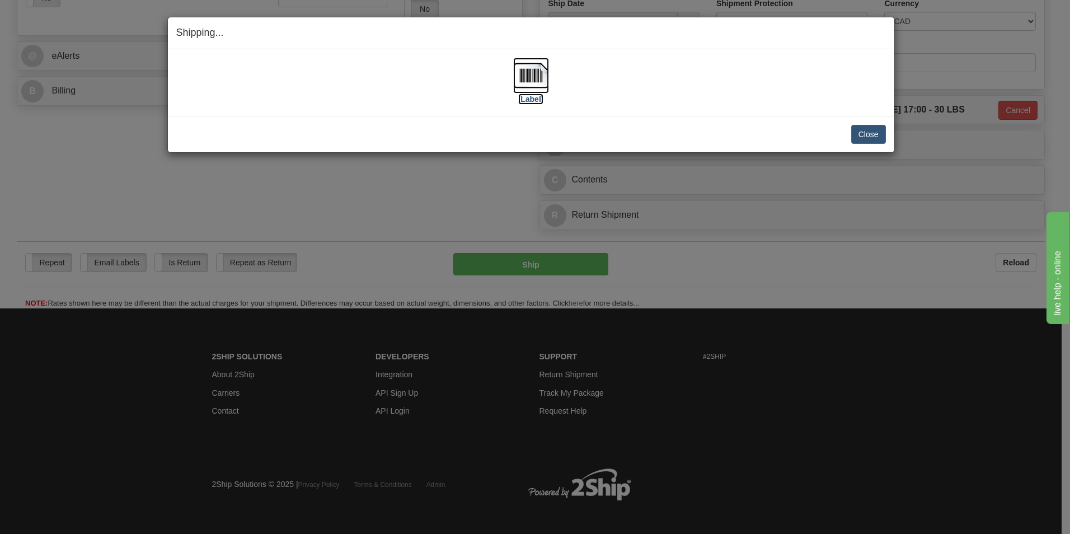
click at [540, 80] on img at bounding box center [531, 76] width 36 height 36
click at [870, 138] on button "Close" at bounding box center [868, 134] width 35 height 19
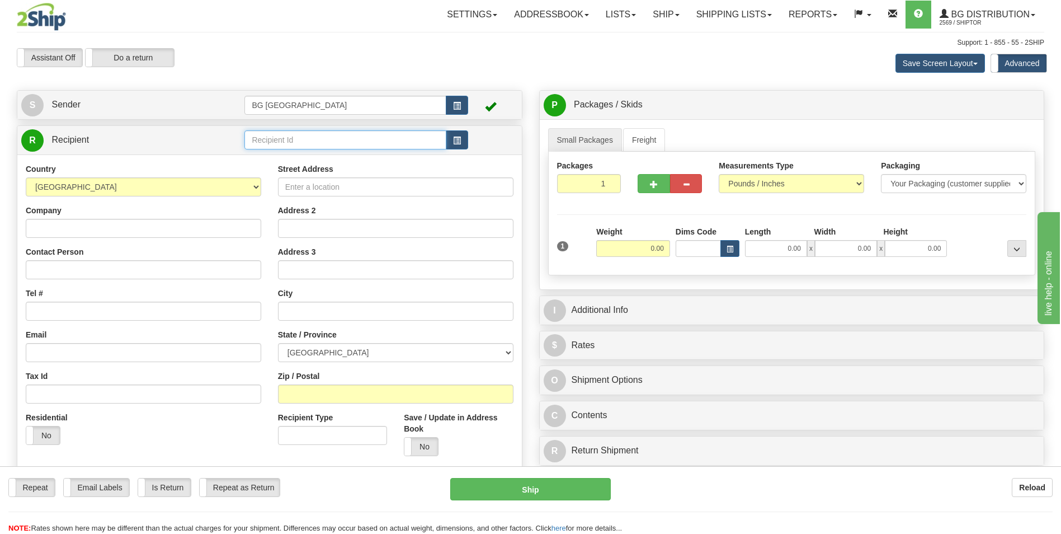
click at [300, 140] on input "text" at bounding box center [344, 139] width 201 height 19
click at [289, 152] on div "60050" at bounding box center [343, 157] width 191 height 12
type input "60050"
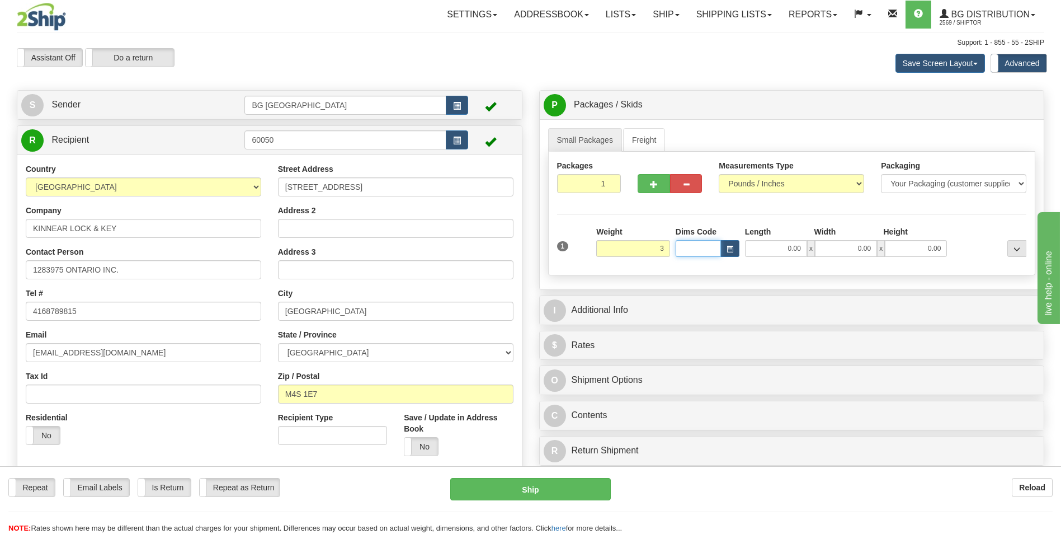
type input "3.00"
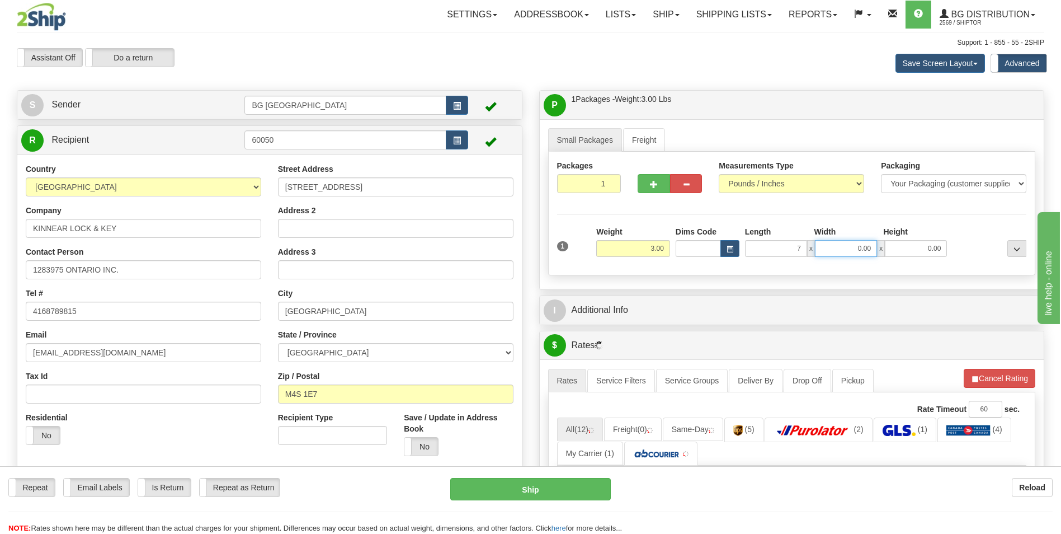
type input "7.00"
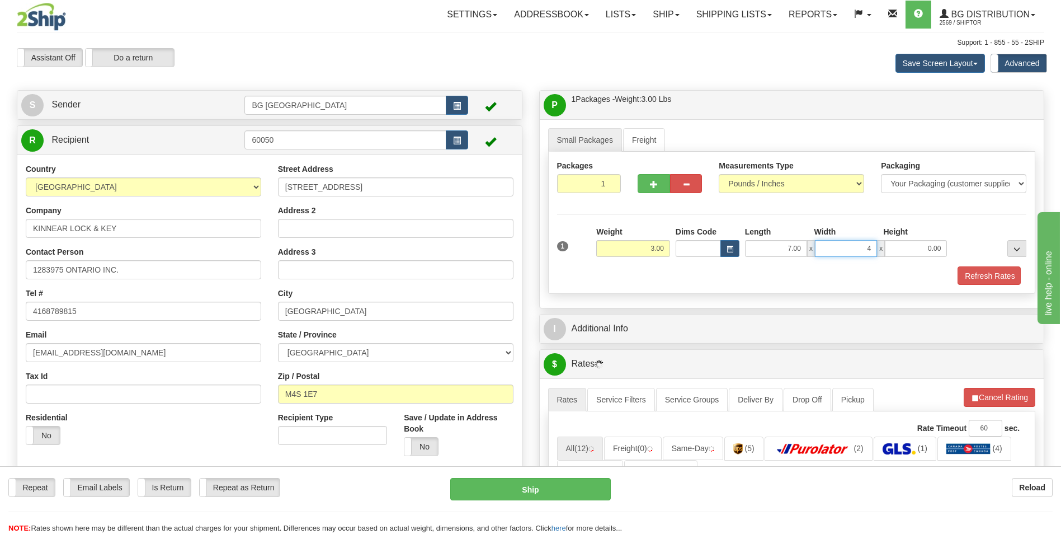
type input "4.00"
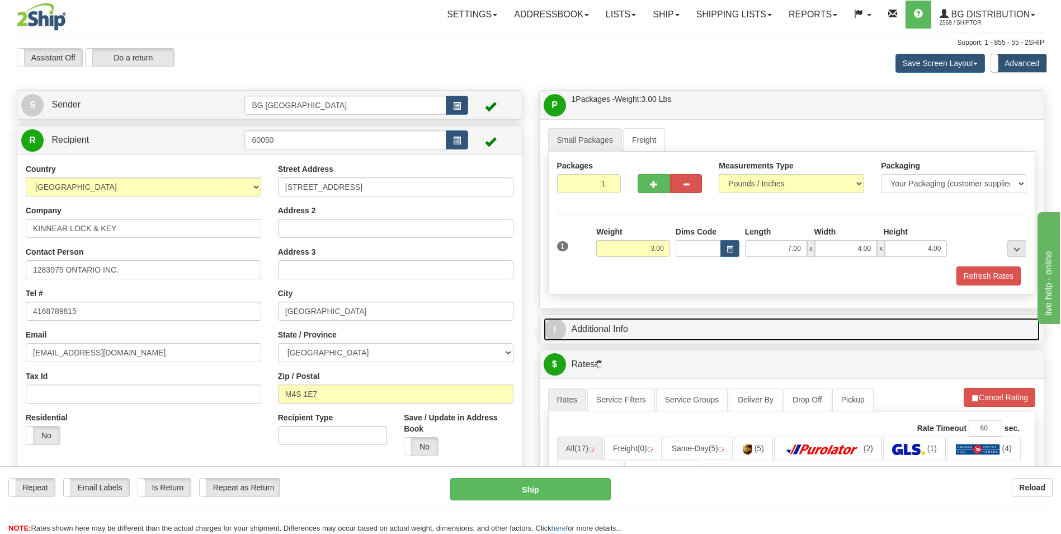
click at [646, 329] on link "I Additional Info" at bounding box center [792, 329] width 497 height 23
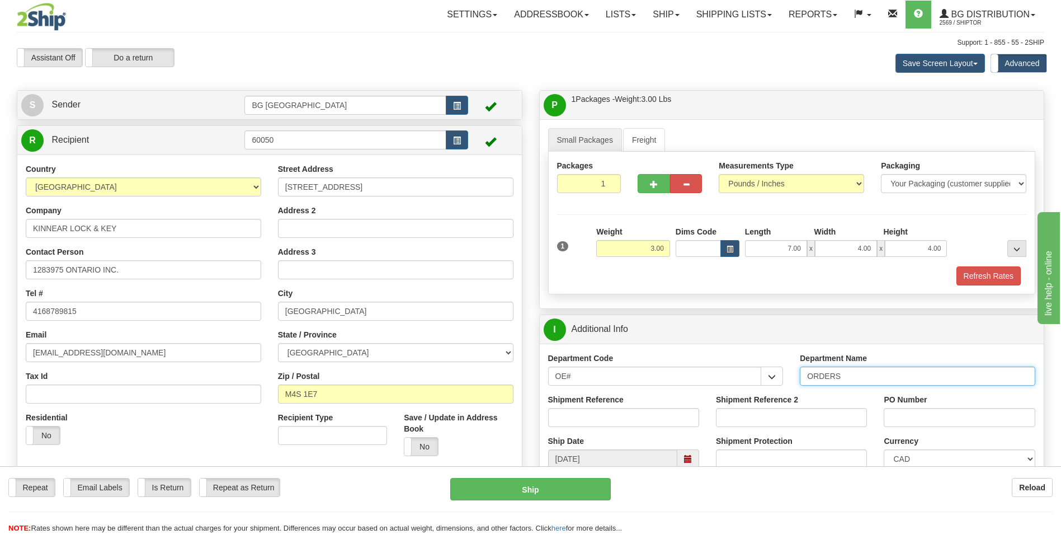
click at [865, 382] on input "ORDERS" at bounding box center [918, 375] width 236 height 19
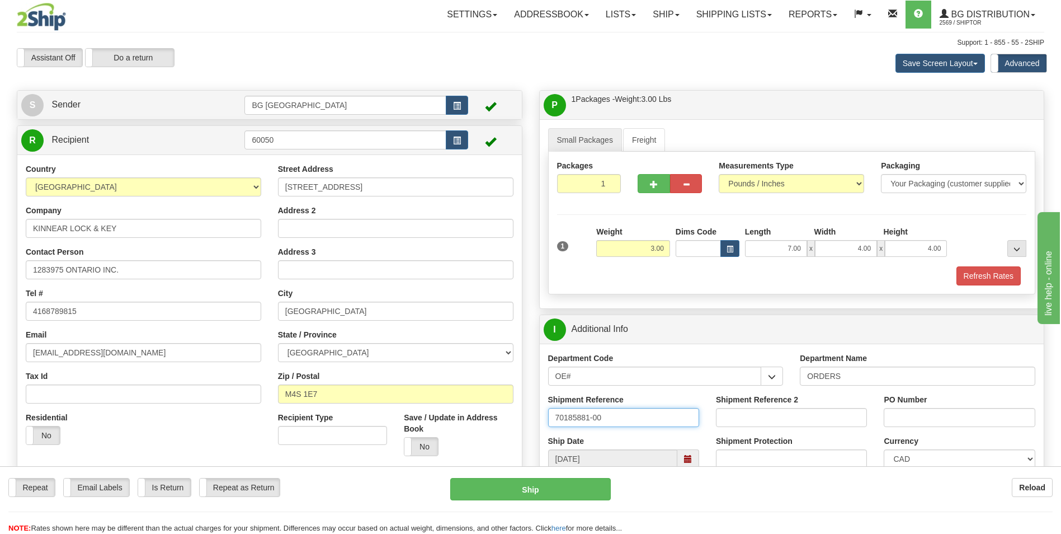
type input "70185881-00"
type input "0"
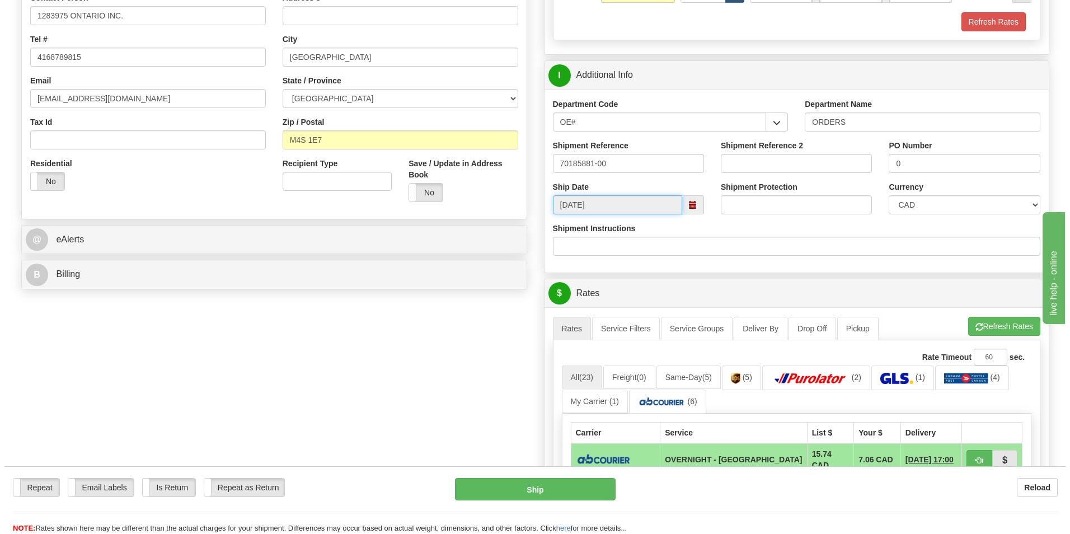
scroll to position [280, 0]
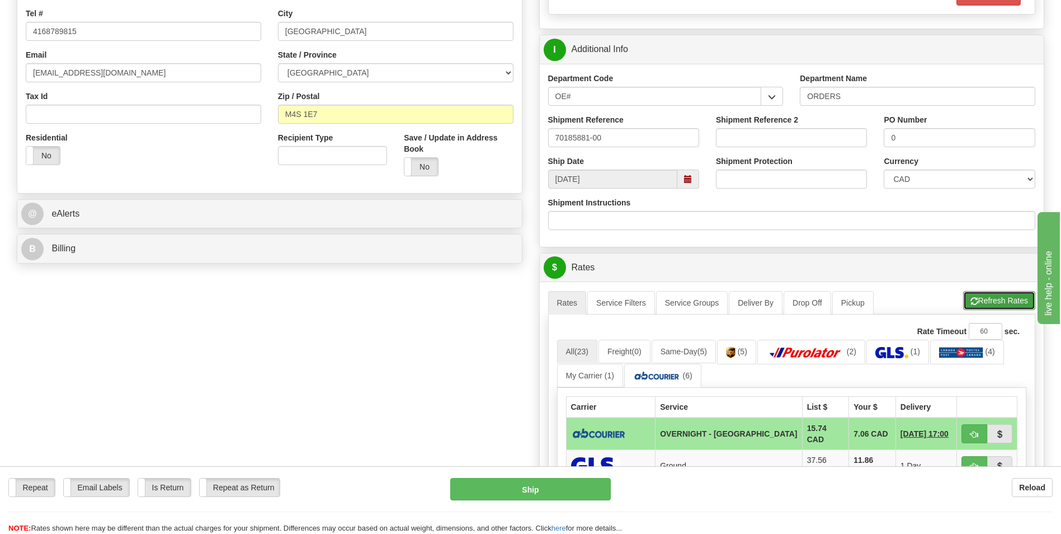
click at [978, 301] on button "Refresh Rates" at bounding box center [999, 300] width 72 height 19
click at [974, 434] on span "button" at bounding box center [975, 434] width 8 height 7
type input "4"
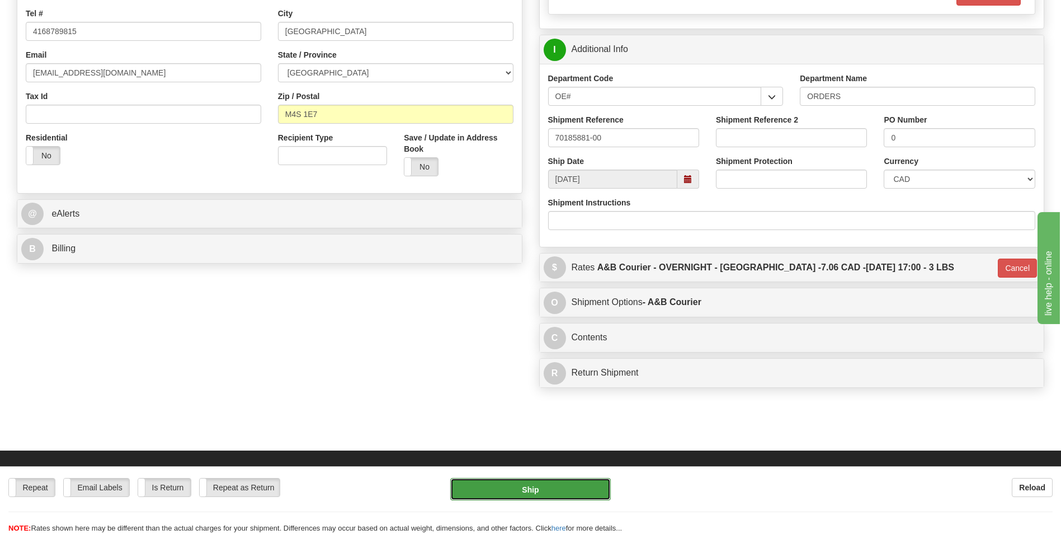
click at [575, 490] on button "Ship" at bounding box center [530, 489] width 160 height 22
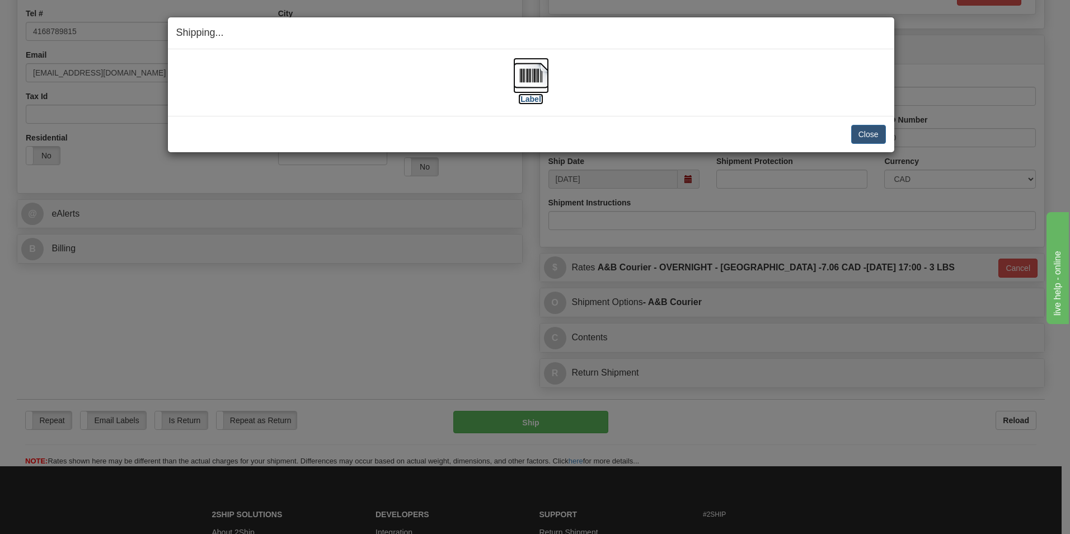
click at [536, 67] on img at bounding box center [531, 76] width 36 height 36
click at [871, 130] on button "Close" at bounding box center [868, 134] width 35 height 19
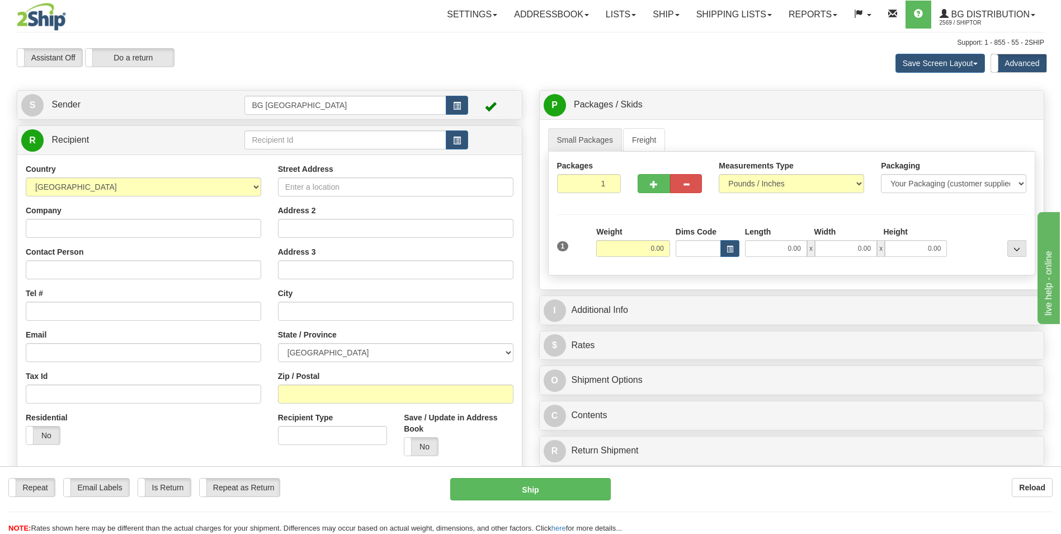
click at [467, 51] on div "Assistant On Assistant Off Do a return Do a return Previous Next Save Screen La…" at bounding box center [530, 63] width 1044 height 30
click at [315, 139] on input "text" at bounding box center [344, 139] width 201 height 19
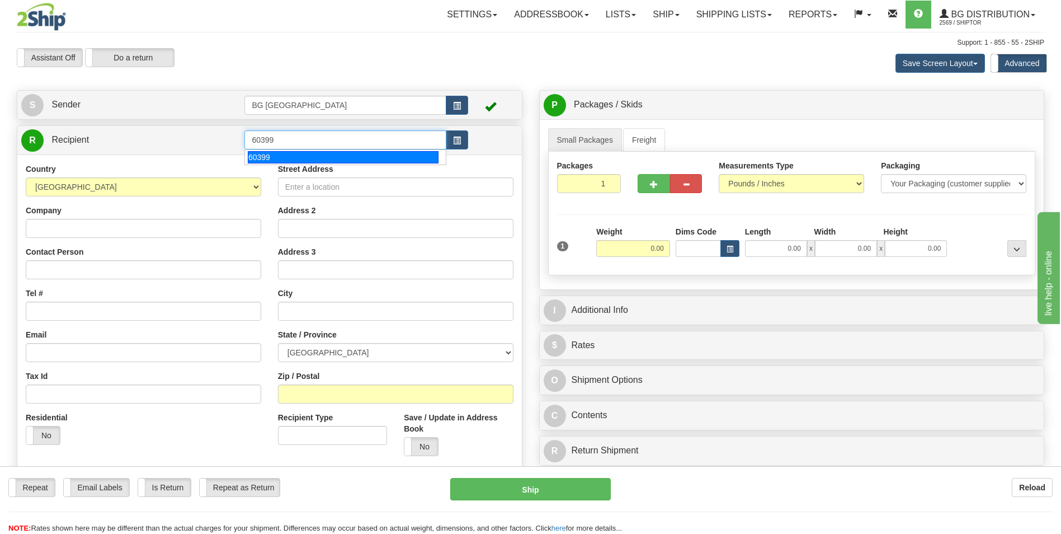
click at [280, 156] on div "60399" at bounding box center [343, 157] width 191 height 12
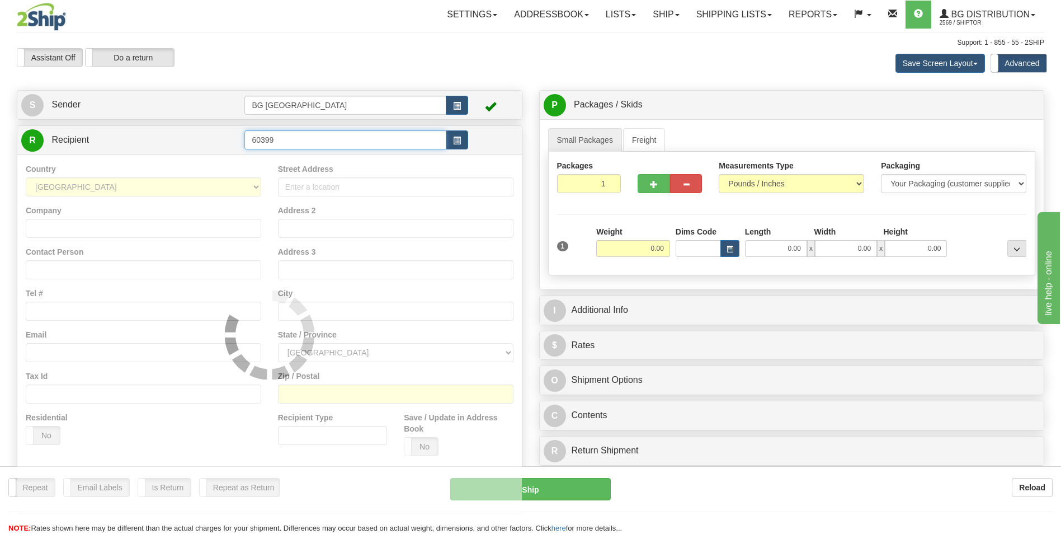
type input "60399"
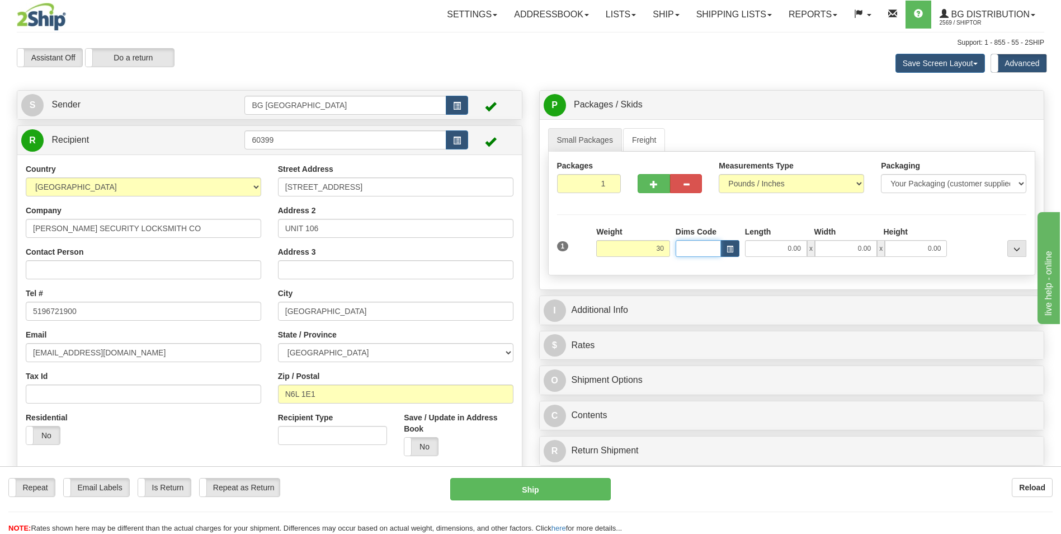
type input "30.00"
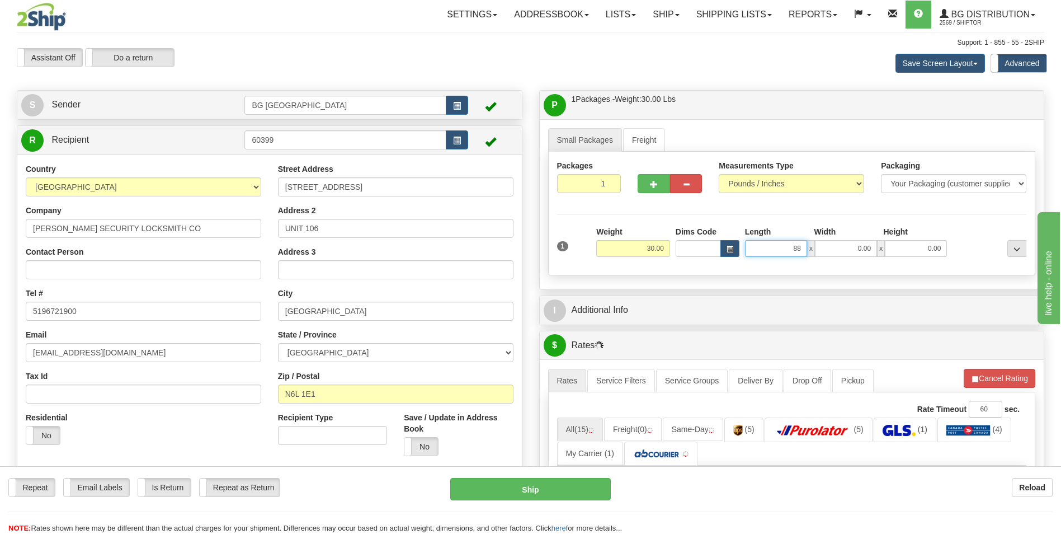
type input "88.00"
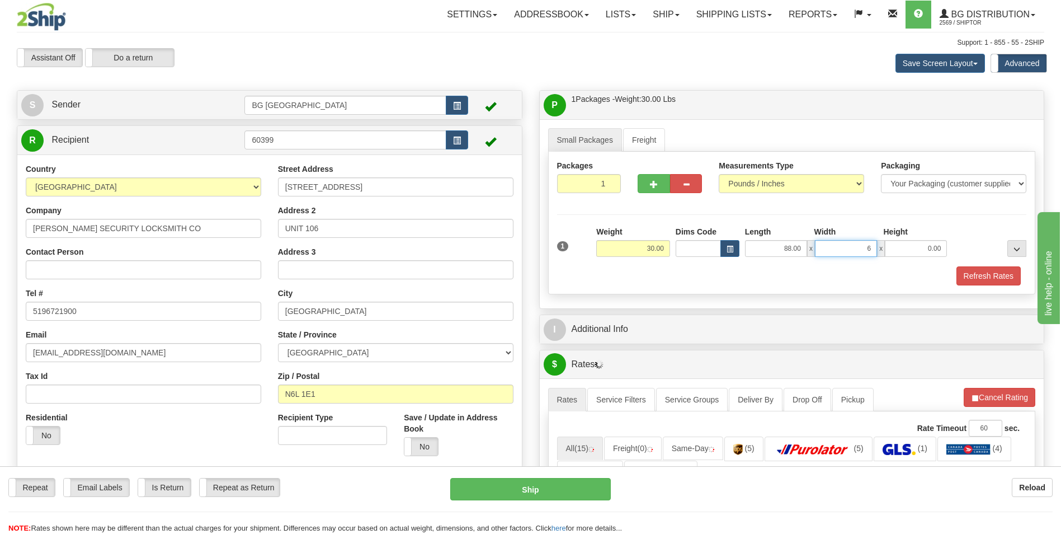
type input "6.00"
type input "4.00"
click at [652, 185] on span "button" at bounding box center [654, 184] width 8 height 7
type input "2"
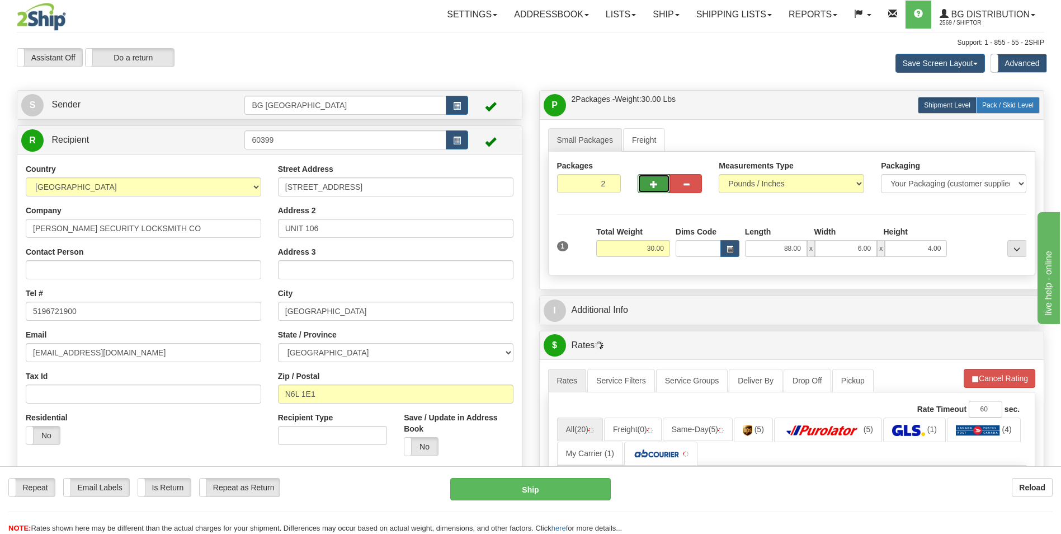
click at [997, 109] on span "Pack / Skid Level" at bounding box center [1007, 105] width 51 height 8
radio input "true"
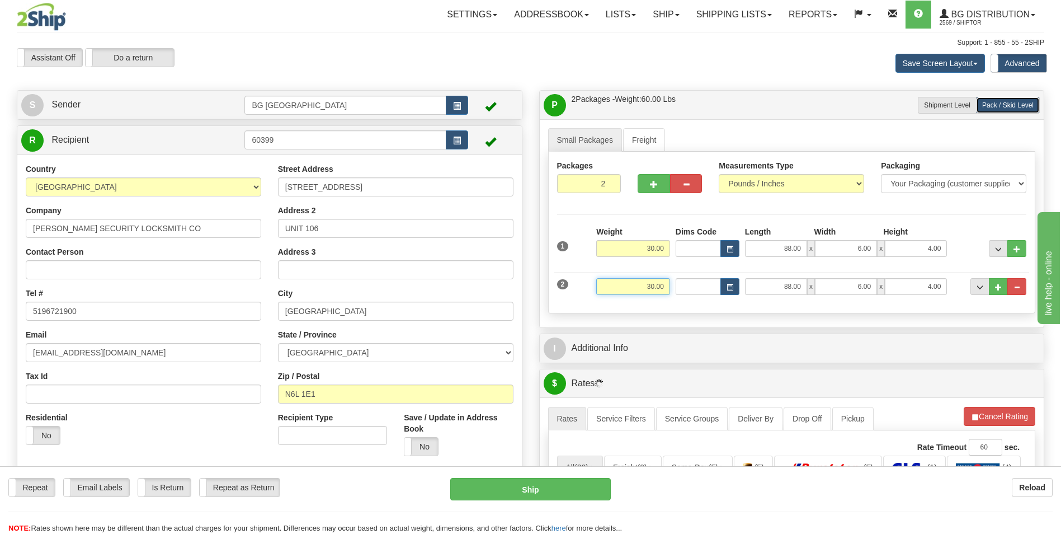
click at [650, 285] on input "30.00" at bounding box center [633, 286] width 74 height 17
type input "8.00"
type input "10.00"
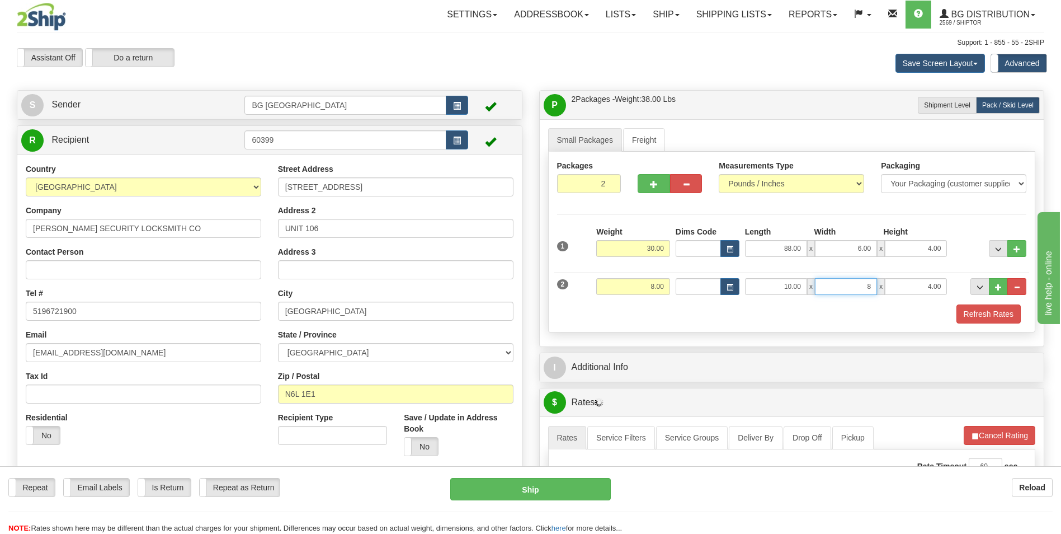
type input "8.00"
type input "6.00"
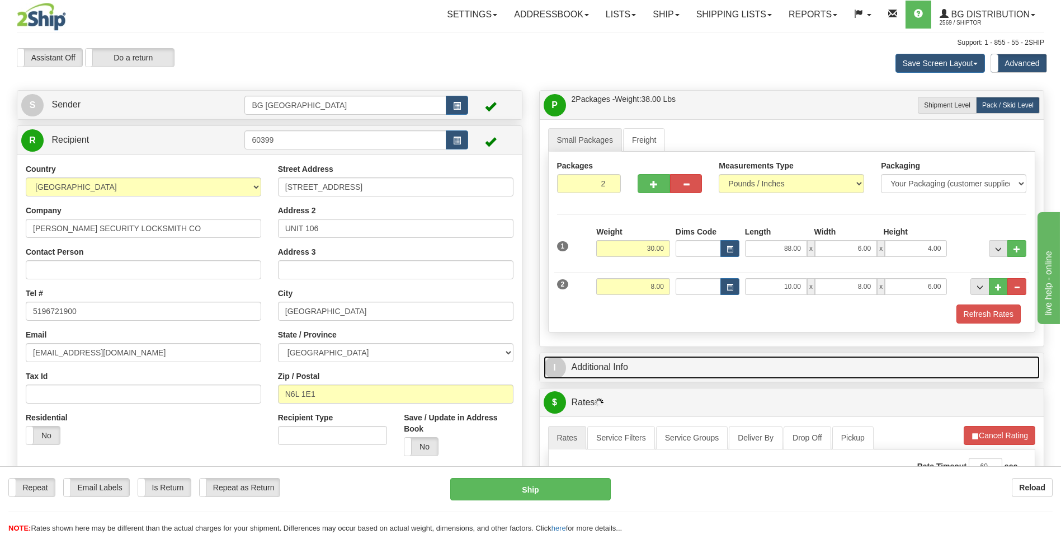
click at [616, 365] on link "I Additional Info" at bounding box center [792, 367] width 497 height 23
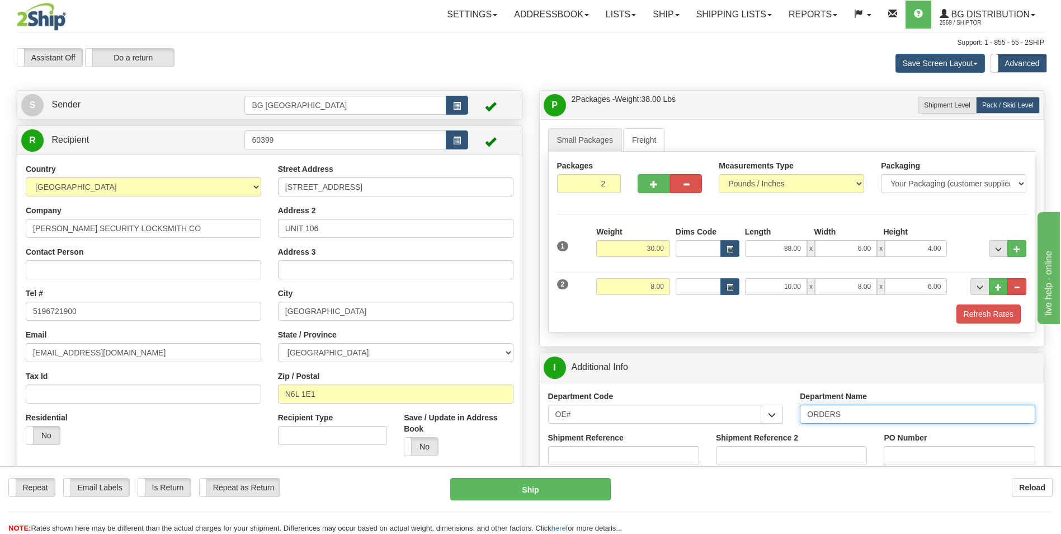
click at [846, 415] on input "ORDERS" at bounding box center [918, 413] width 236 height 19
type input "70185813-00"
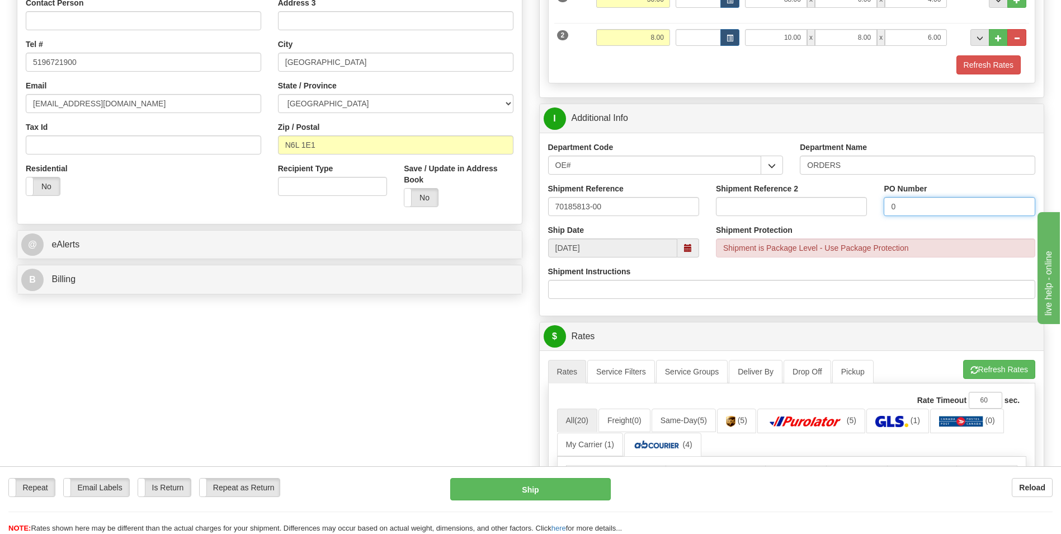
scroll to position [280, 0]
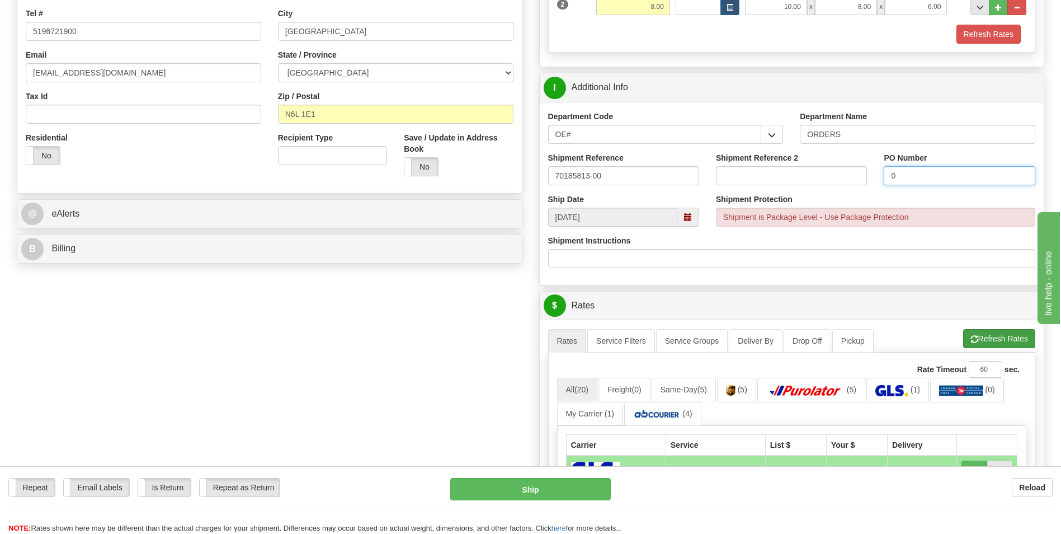
type input "0"
click at [998, 348] on button "Refresh Rates" at bounding box center [999, 338] width 72 height 19
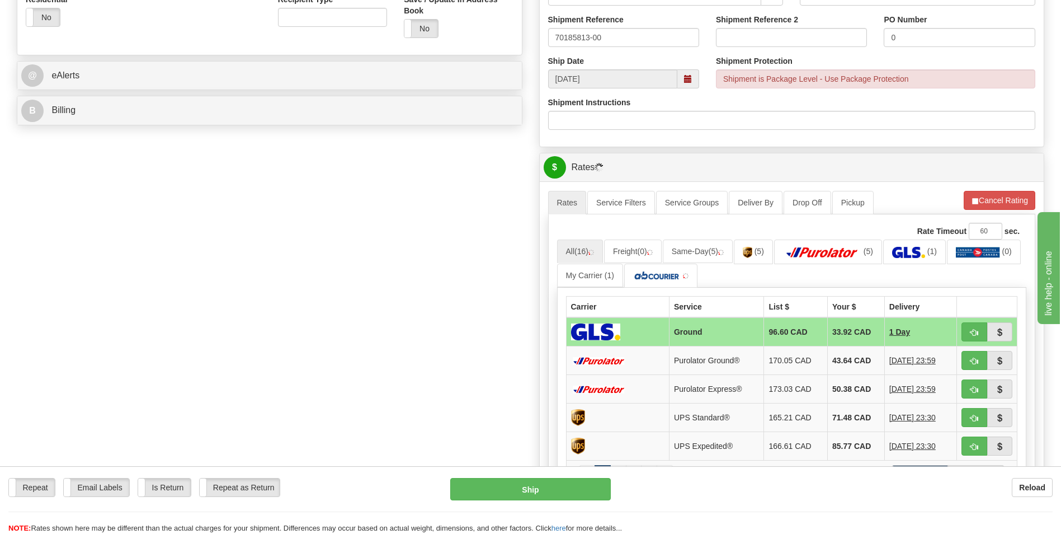
scroll to position [503, 0]
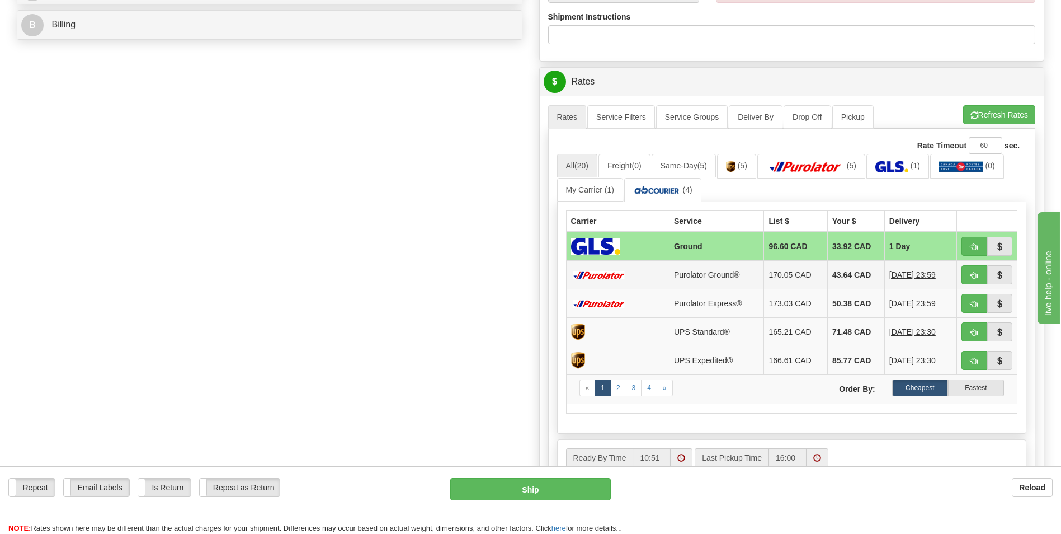
click at [847, 270] on td "43.64 CAD" at bounding box center [856, 275] width 57 height 29
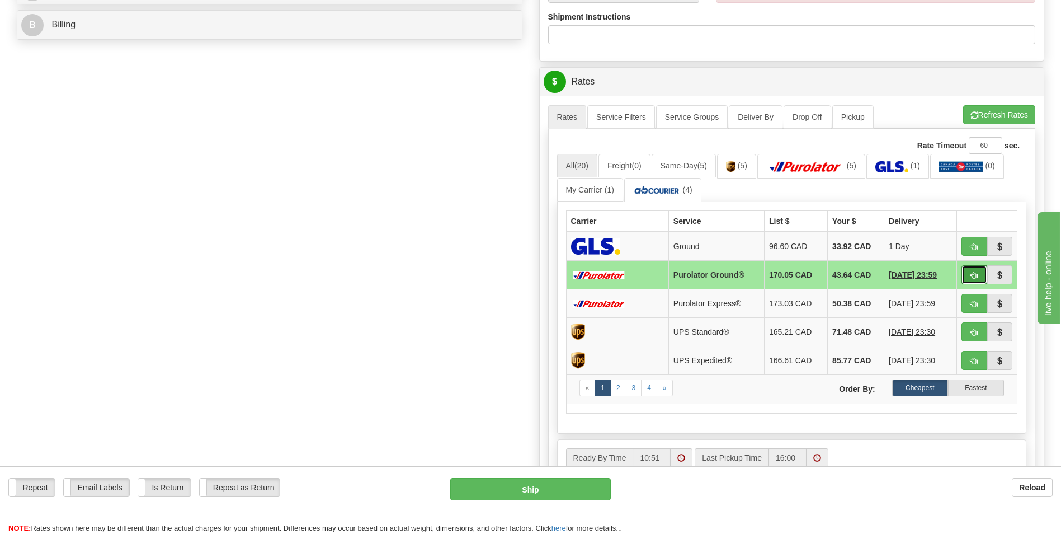
click at [975, 273] on span "button" at bounding box center [975, 275] width 8 height 7
type input "260"
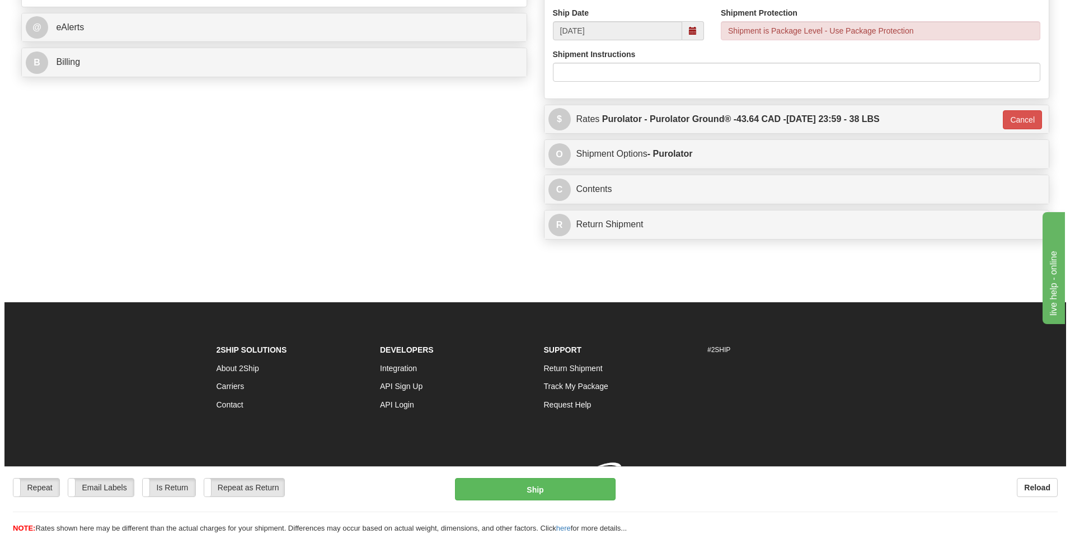
scroll to position [482, 0]
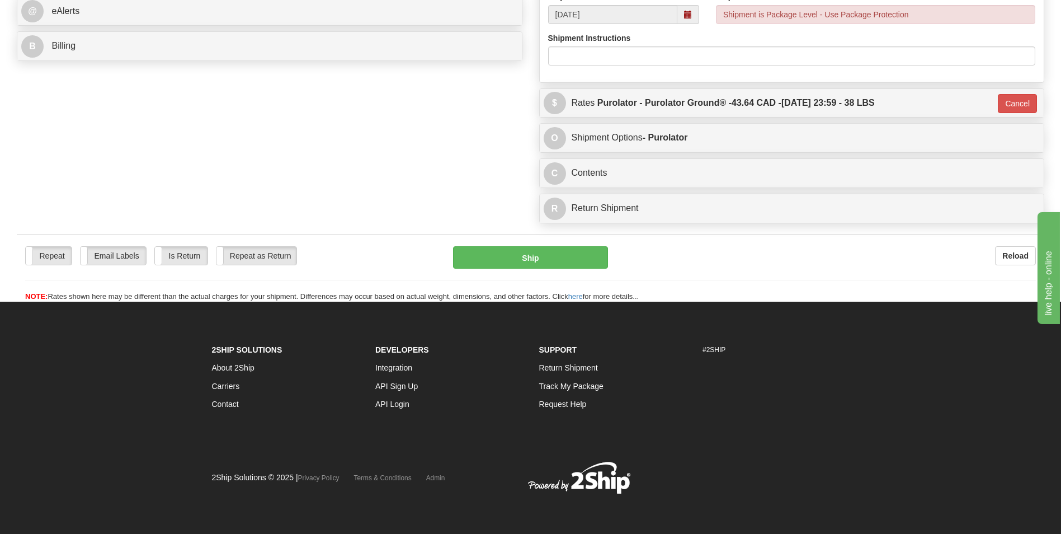
click at [531, 241] on div "Repeat Repeat Email Labels Email Labels Edit Is Return Is Return Repeat as Retu…" at bounding box center [531, 268] width 1028 height 68
click at [515, 259] on button "Ship" at bounding box center [530, 257] width 154 height 22
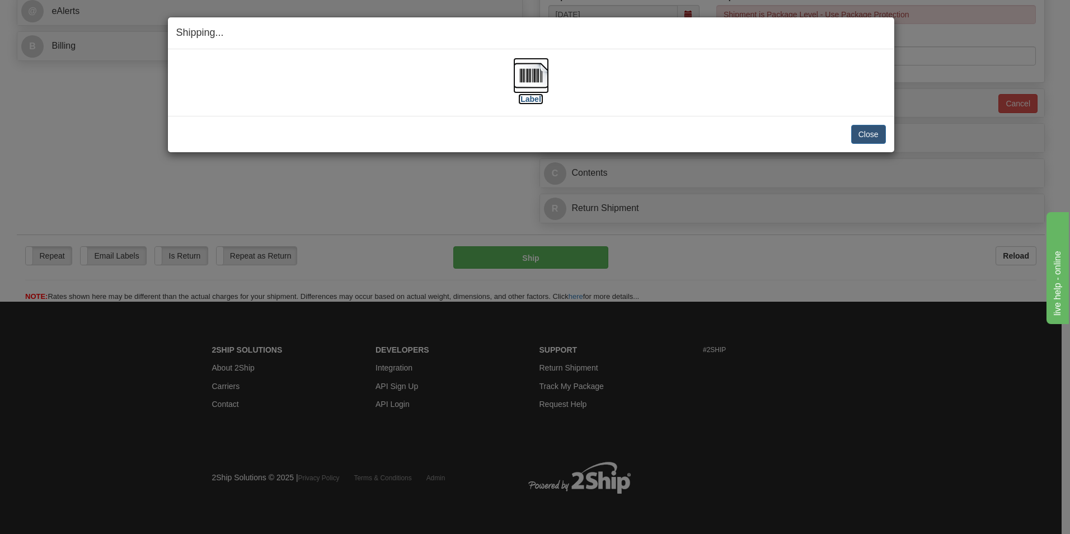
click at [525, 69] on img at bounding box center [531, 76] width 36 height 36
click at [860, 126] on button "Close" at bounding box center [868, 134] width 35 height 19
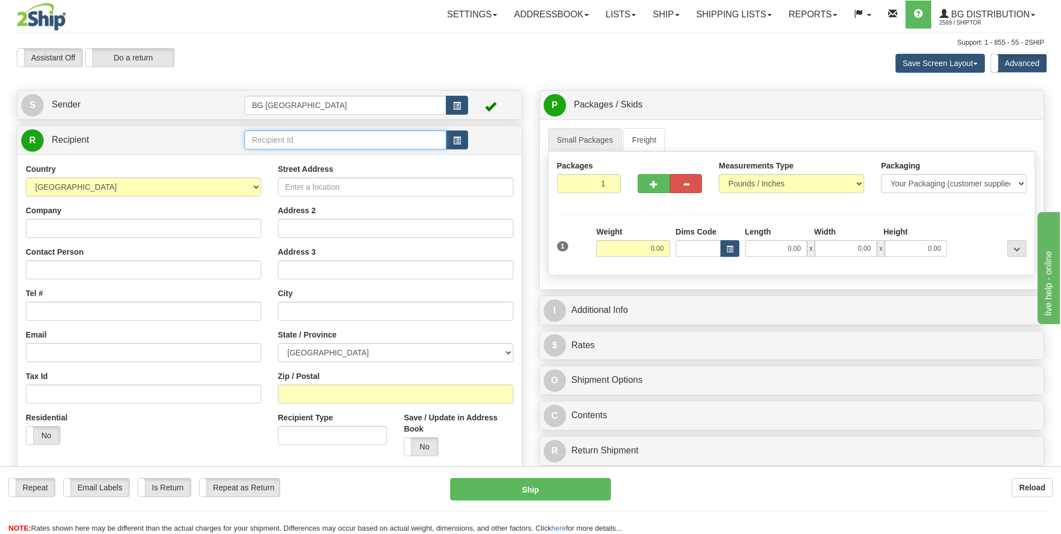
click at [281, 139] on input "text" at bounding box center [344, 139] width 201 height 19
click at [278, 153] on div "60217" at bounding box center [343, 157] width 191 height 12
type input "60217"
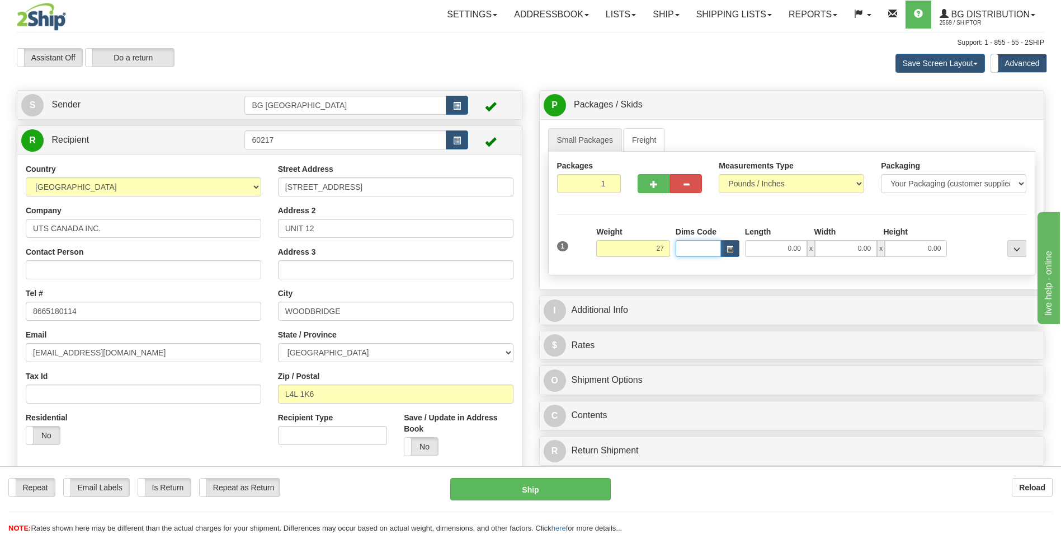
type input "27.00"
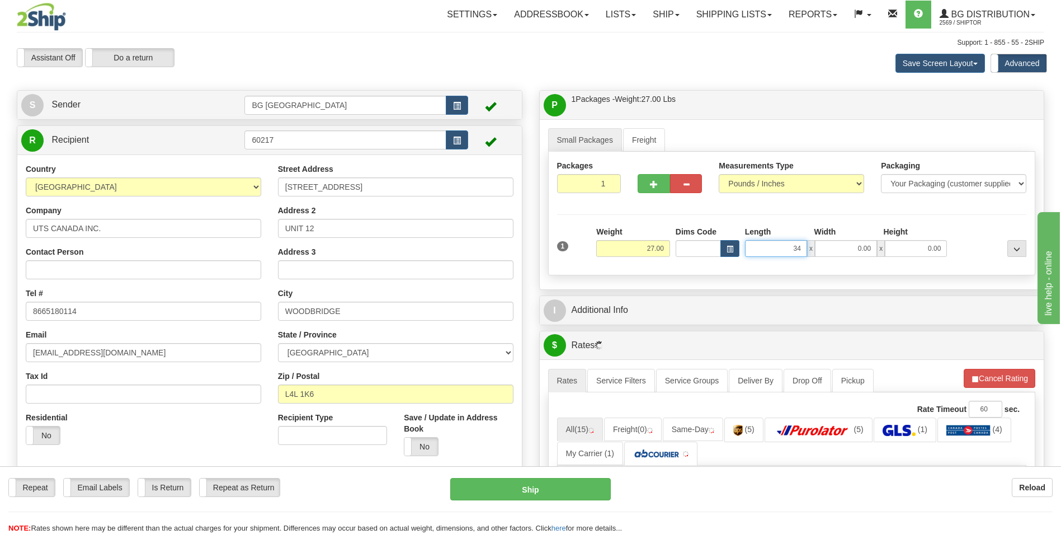
type input "34.00"
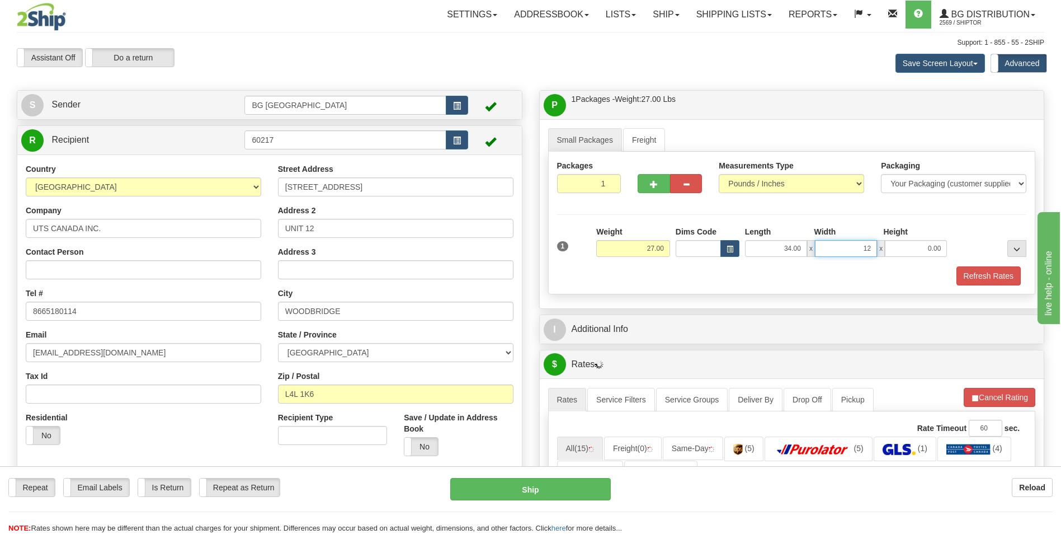
type input "12.00"
type input "9.00"
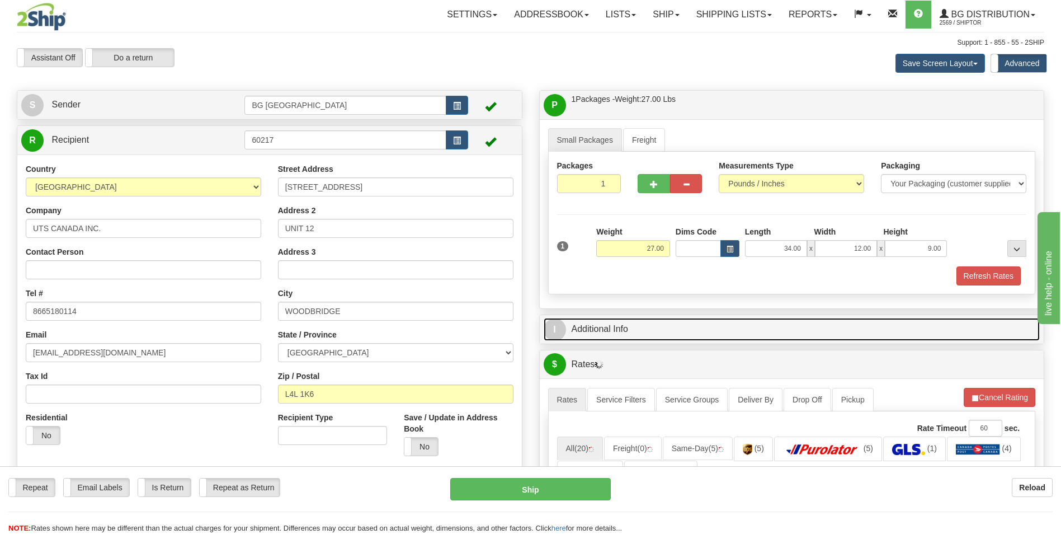
click at [629, 328] on link "I Additional Info" at bounding box center [792, 329] width 497 height 23
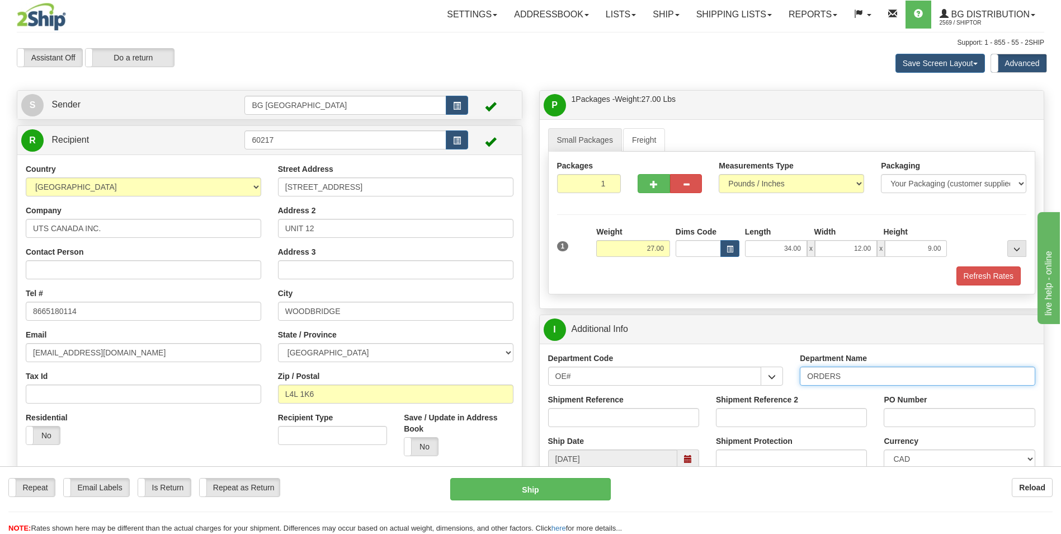
click at [871, 378] on input "ORDERS" at bounding box center [918, 375] width 236 height 19
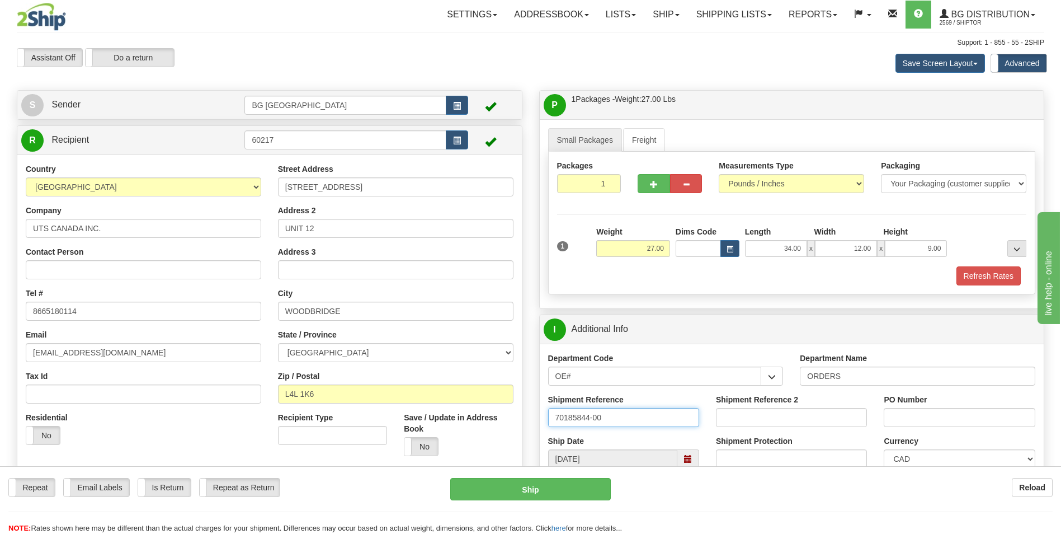
type input "70185844-00"
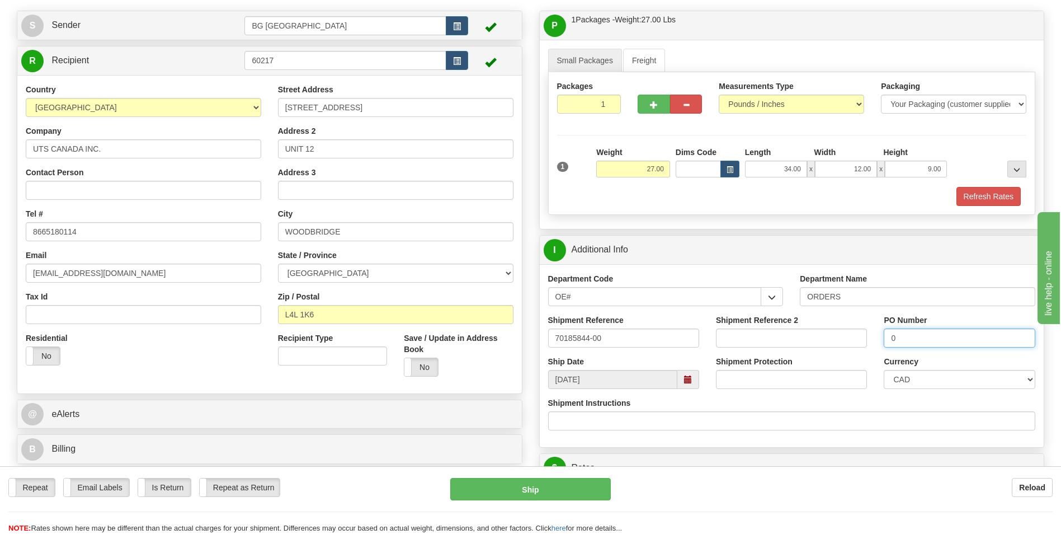
scroll to position [224, 0]
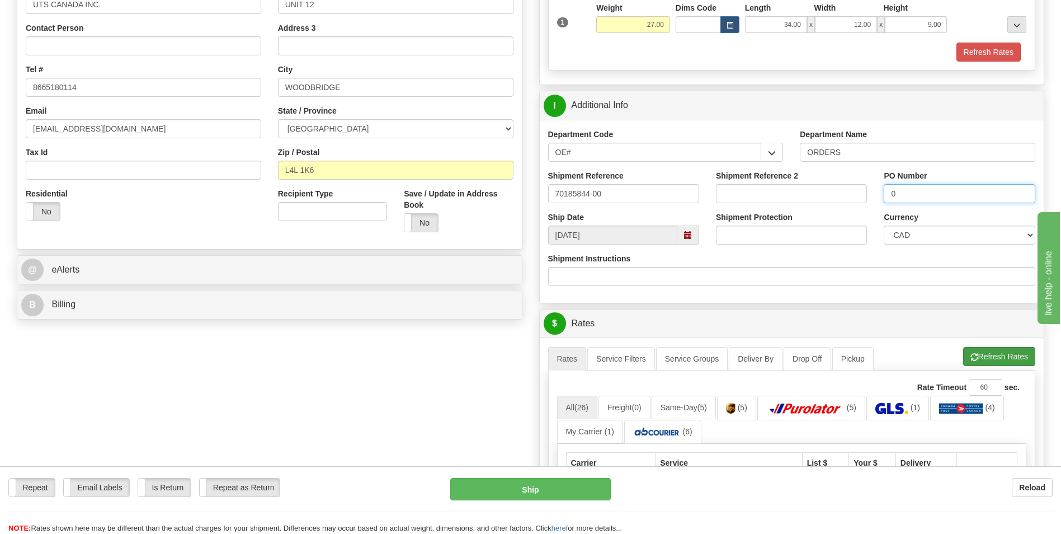
type input "0"
click at [963, 355] on button "Refresh Rates" at bounding box center [999, 356] width 72 height 19
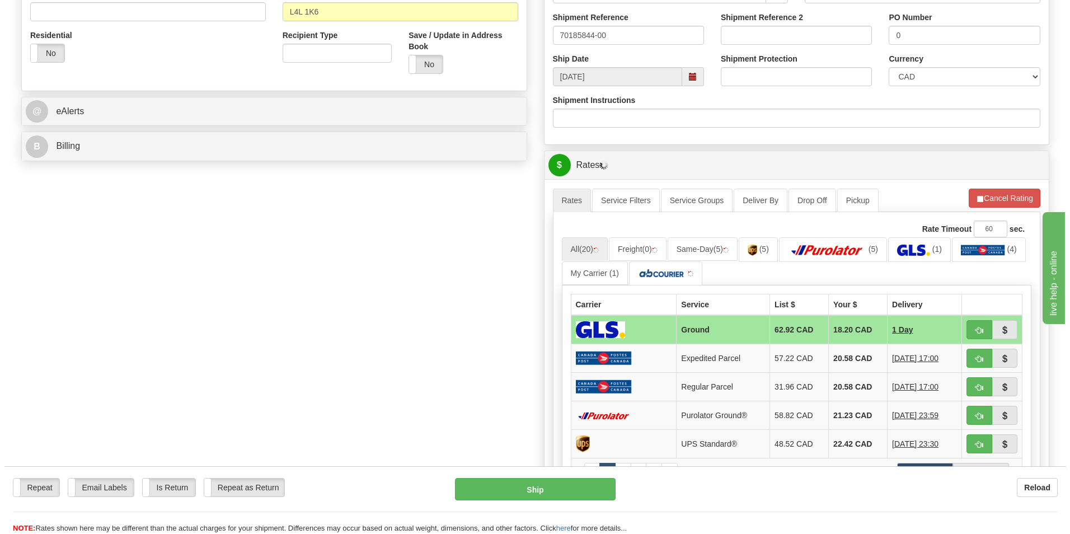
scroll to position [392, 0]
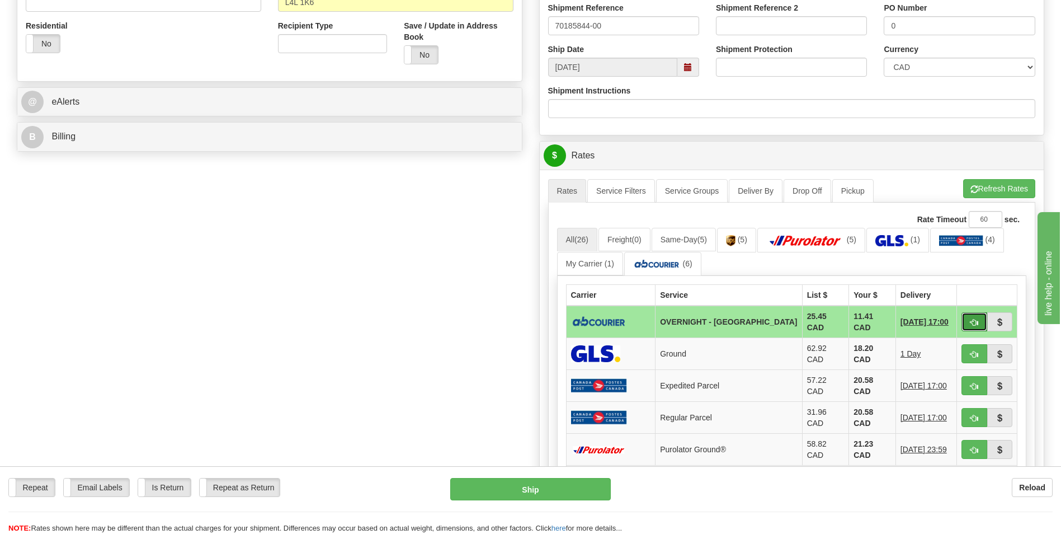
click at [969, 319] on button "button" at bounding box center [975, 321] width 26 height 19
type input "4"
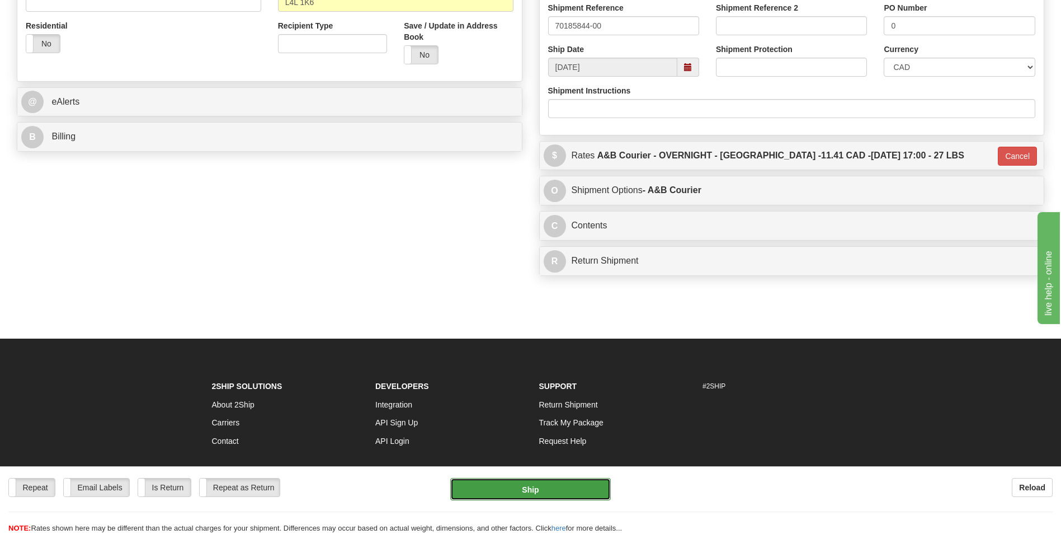
click at [558, 487] on button "Ship" at bounding box center [530, 489] width 160 height 22
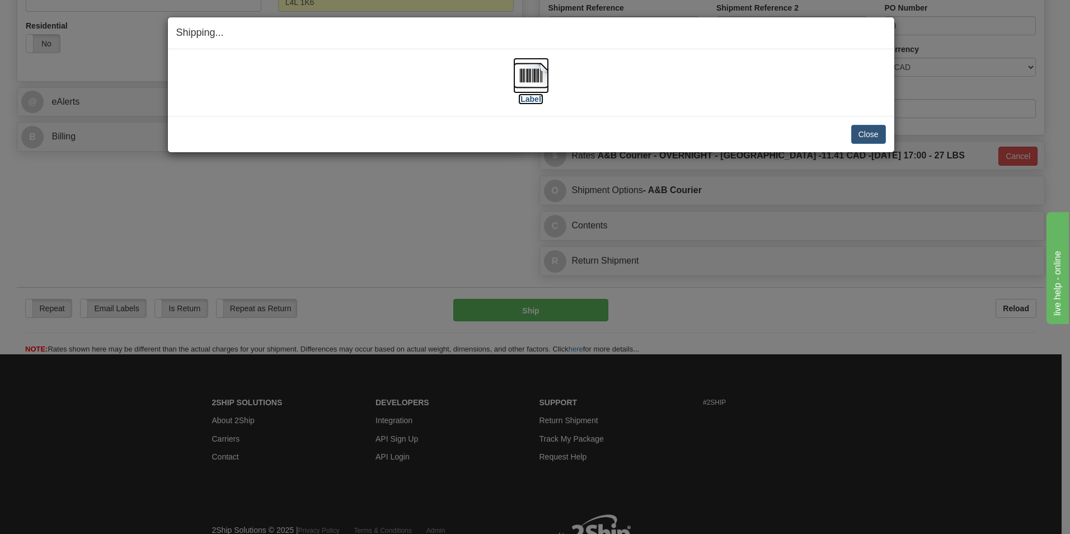
click at [536, 83] on img at bounding box center [531, 76] width 36 height 36
